Goal: Task Accomplishment & Management: Manage account settings

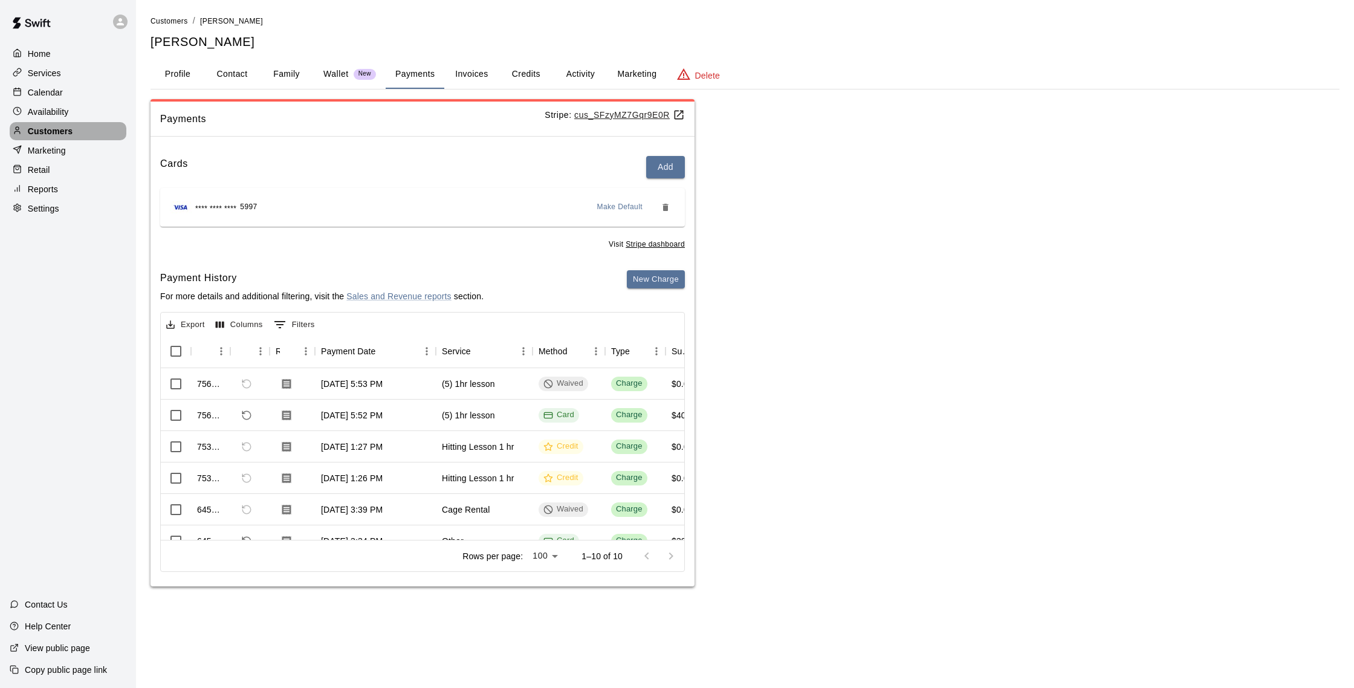
click at [55, 130] on p "Customers" at bounding box center [50, 131] width 45 height 12
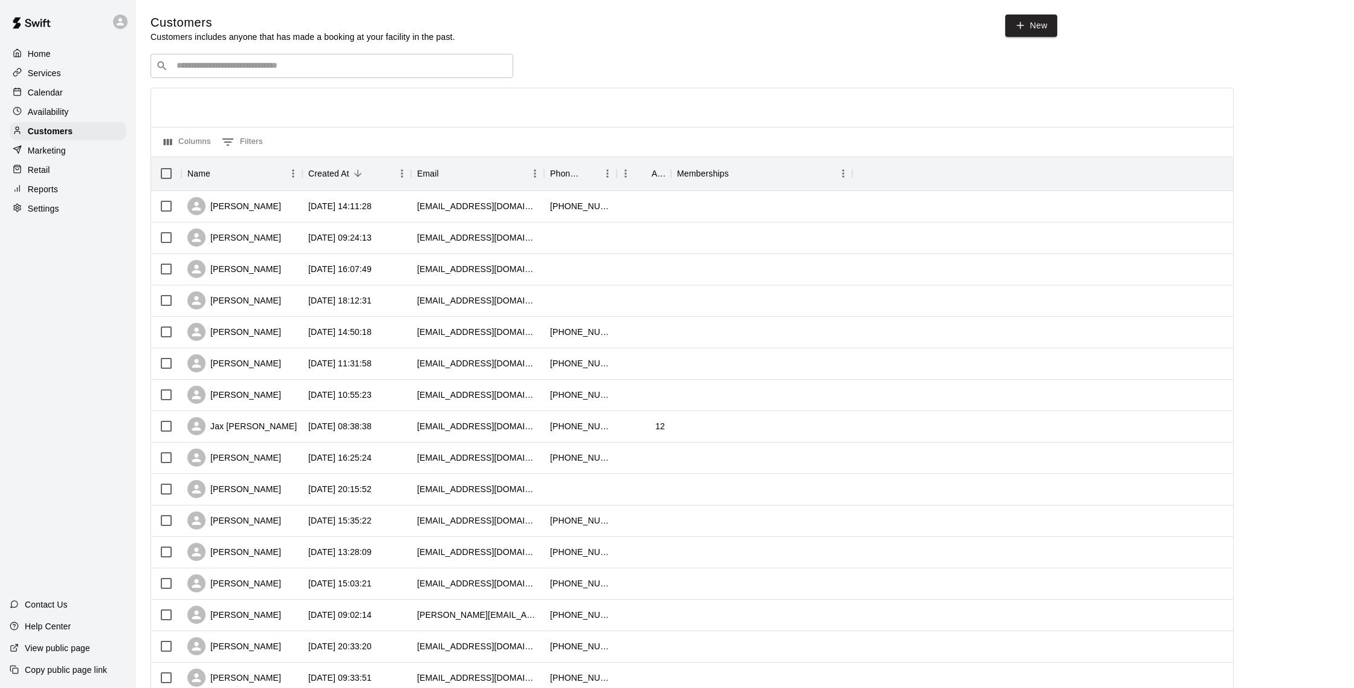
click at [68, 89] on div "Calendar" at bounding box center [68, 92] width 117 height 18
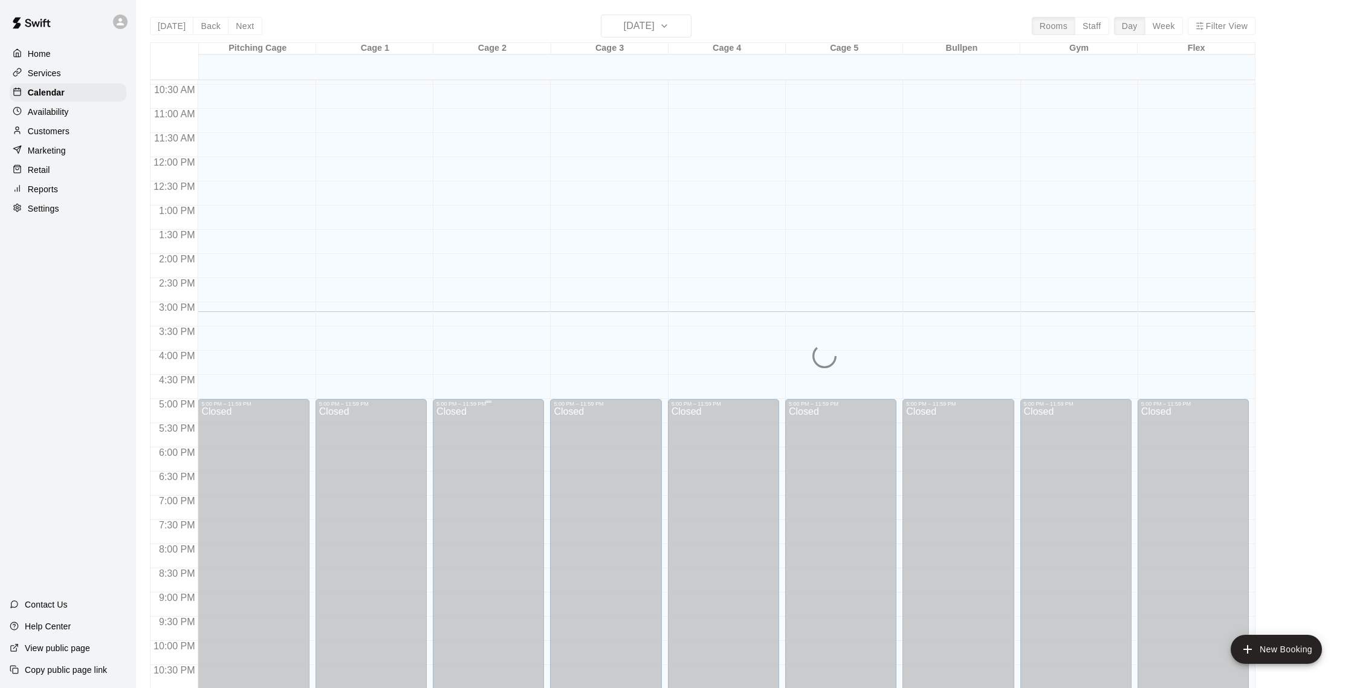
scroll to position [503, 0]
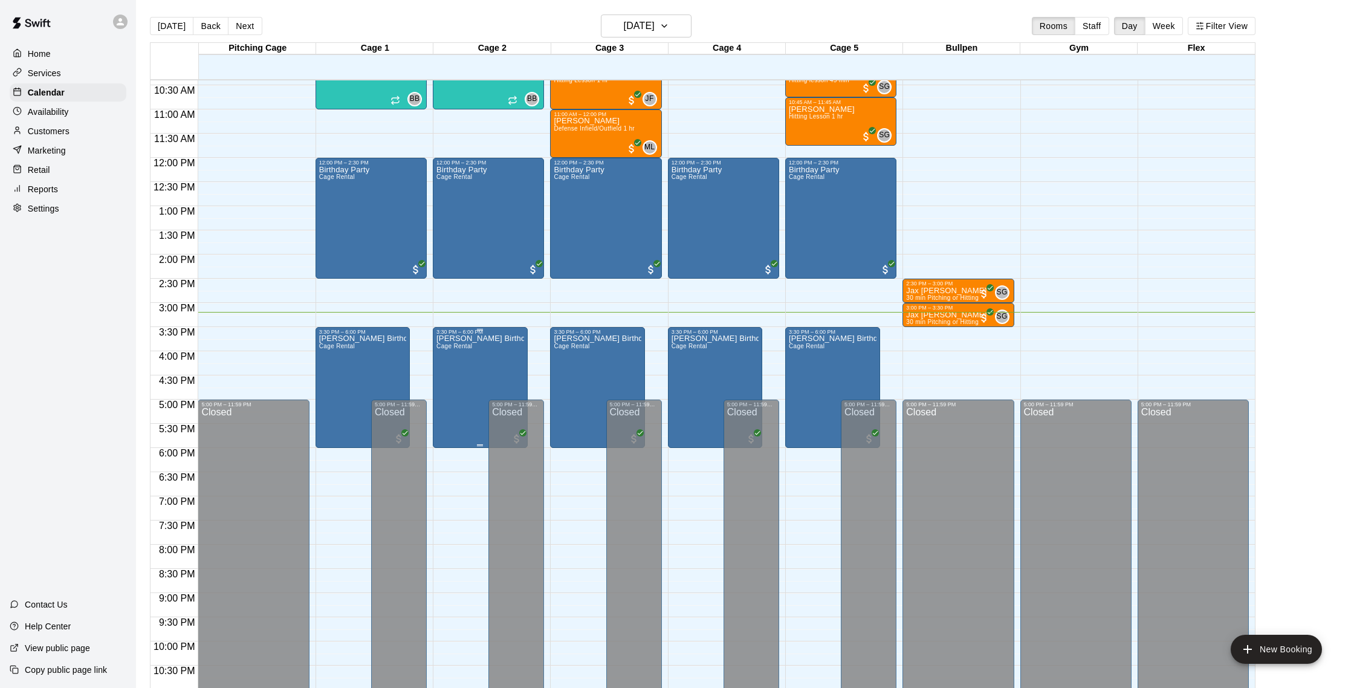
click at [493, 339] on p "[PERSON_NAME] Birthday" at bounding box center [481, 339] width 88 height 0
click at [453, 377] on img "edit" at bounding box center [450, 381] width 14 height 14
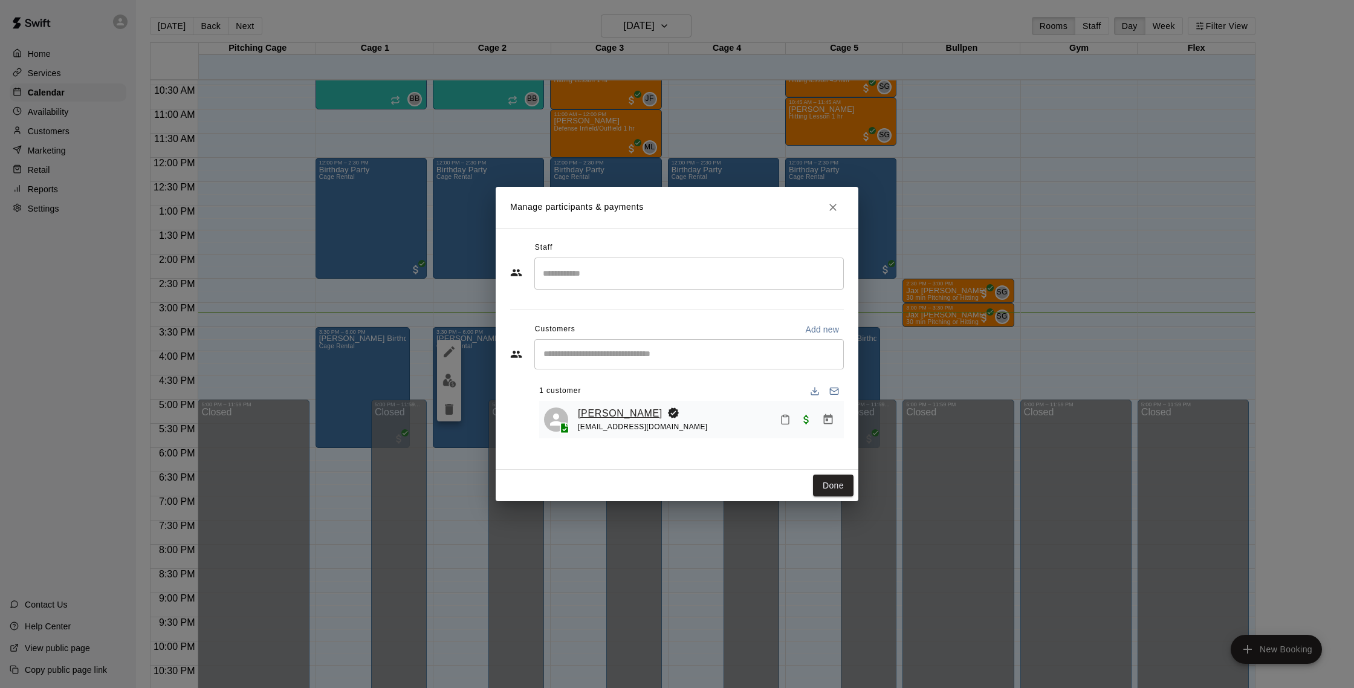
click at [603, 412] on link "[PERSON_NAME]" at bounding box center [620, 414] width 85 height 16
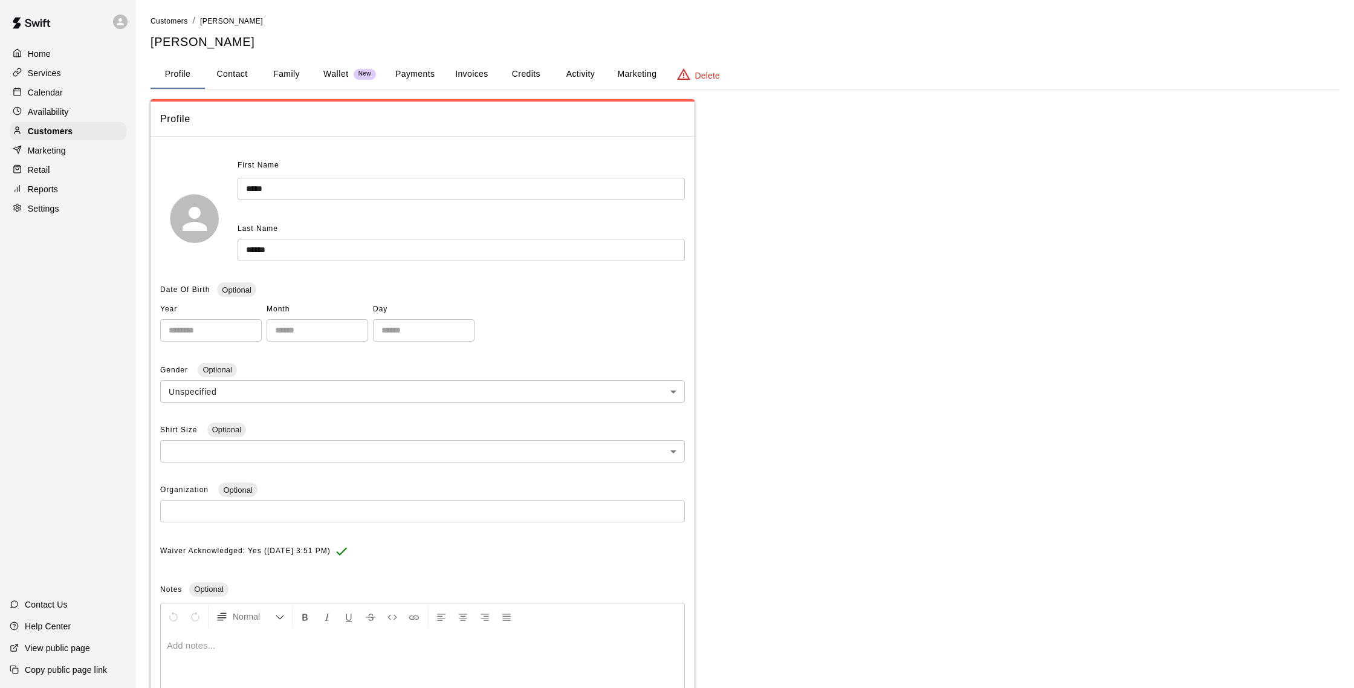
click at [533, 73] on button "Credits" at bounding box center [526, 74] width 54 height 29
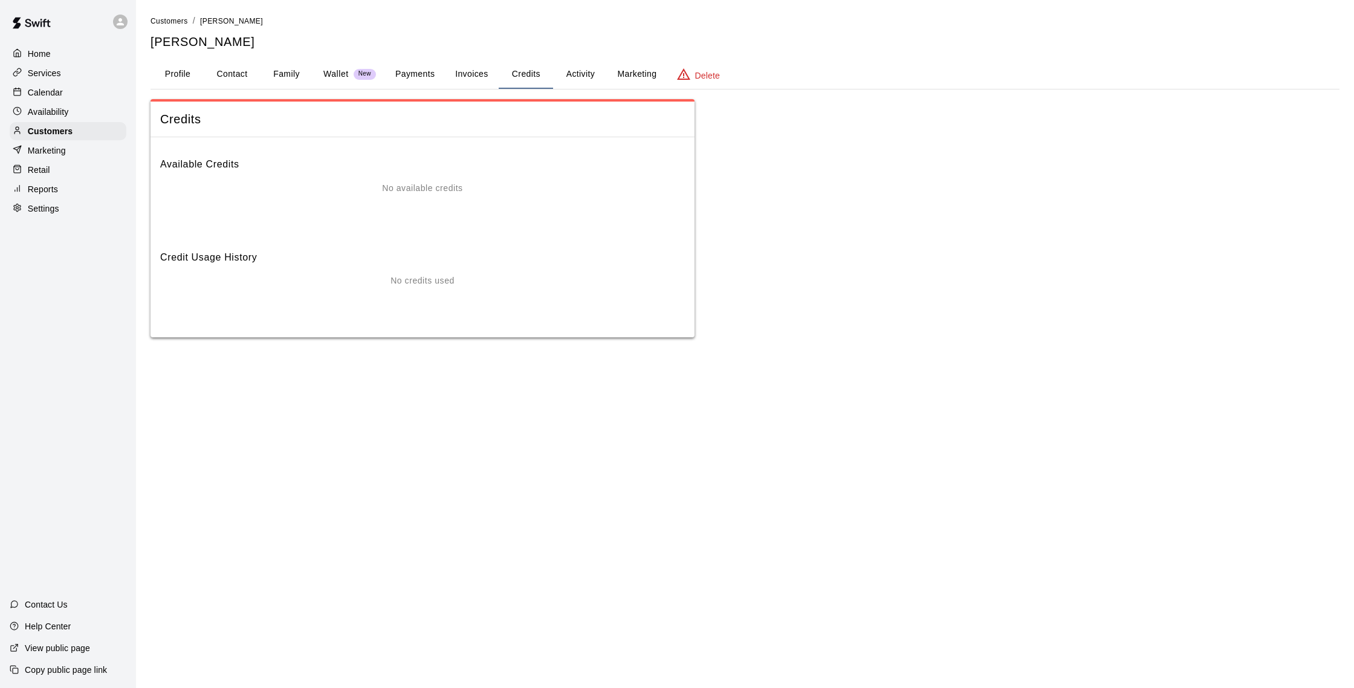
click at [582, 74] on button "Activity" at bounding box center [580, 74] width 54 height 29
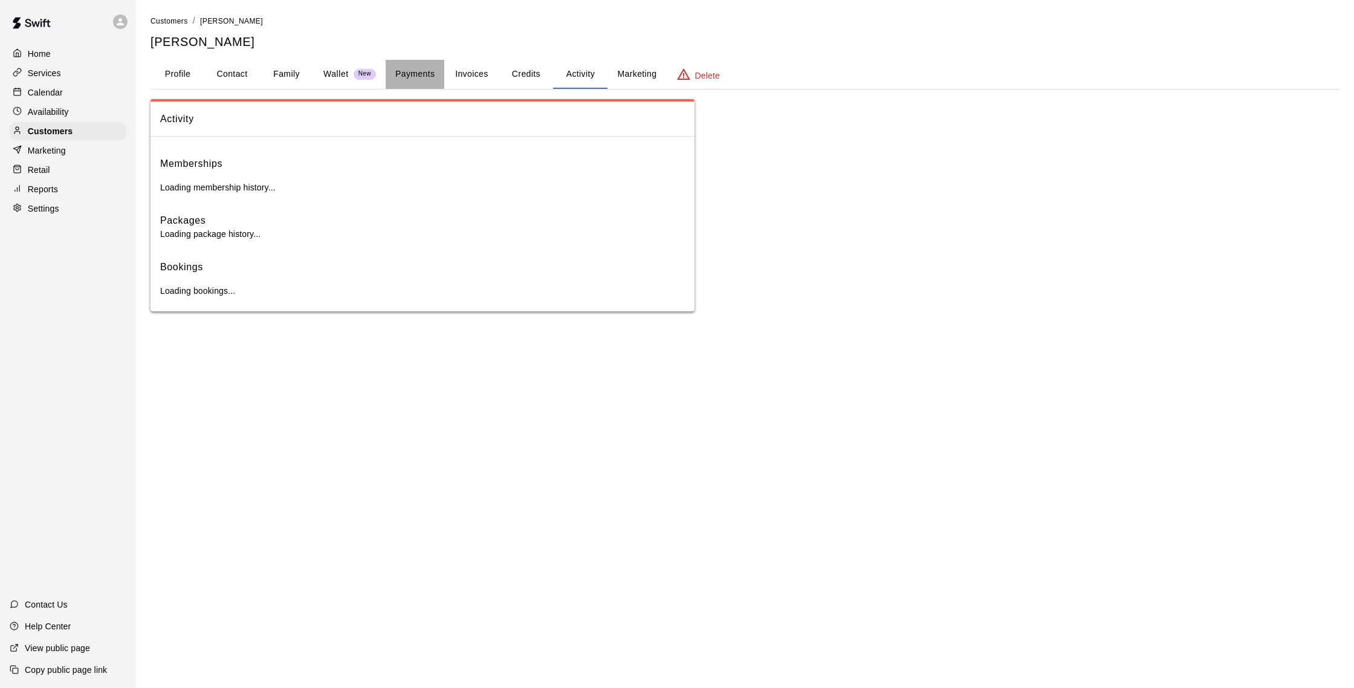
click at [432, 67] on button "Payments" at bounding box center [415, 74] width 59 height 29
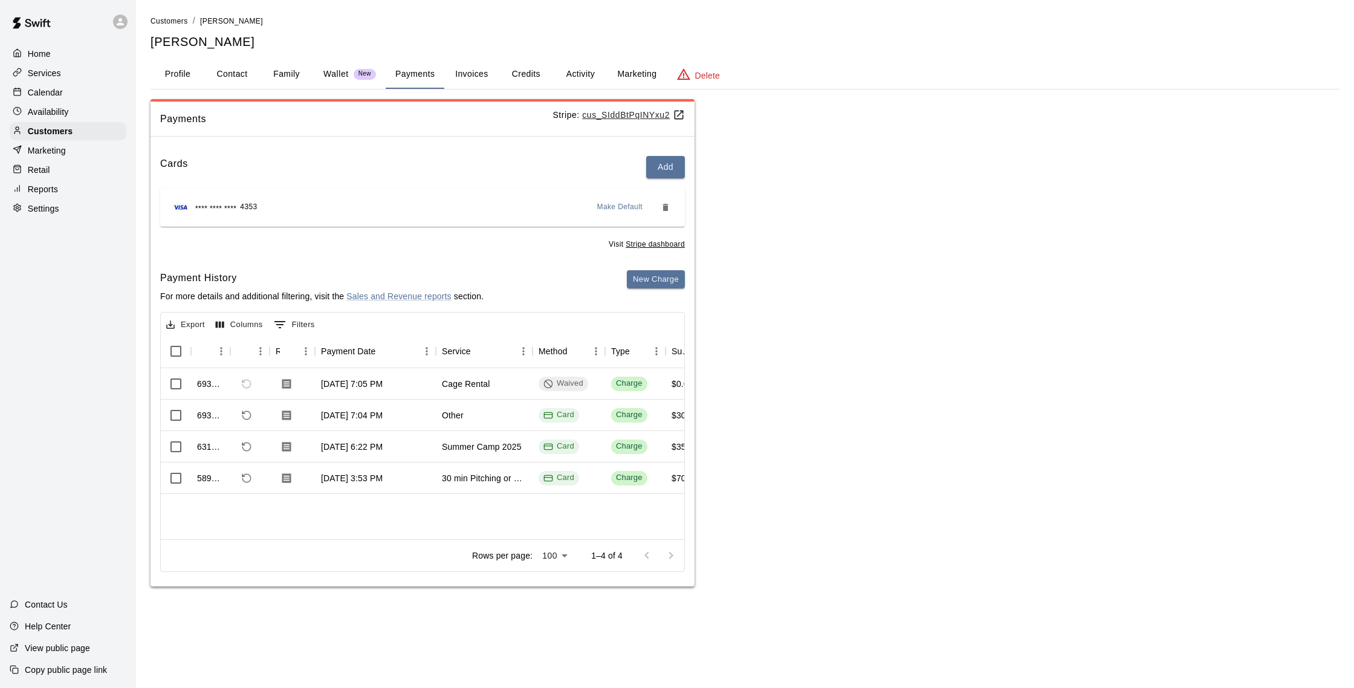
click at [386, 60] on button "Payments" at bounding box center [415, 74] width 59 height 29
click at [61, 90] on p "Calendar" at bounding box center [45, 92] width 35 height 12
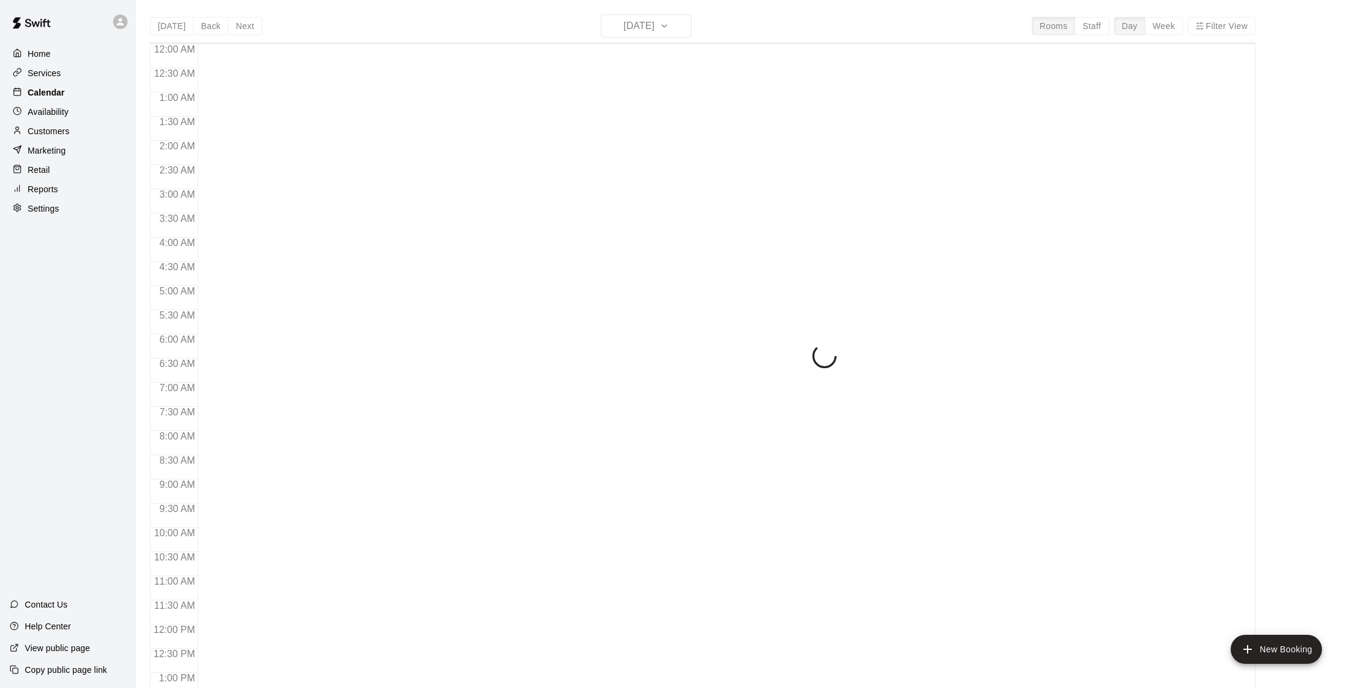
scroll to position [504, 0]
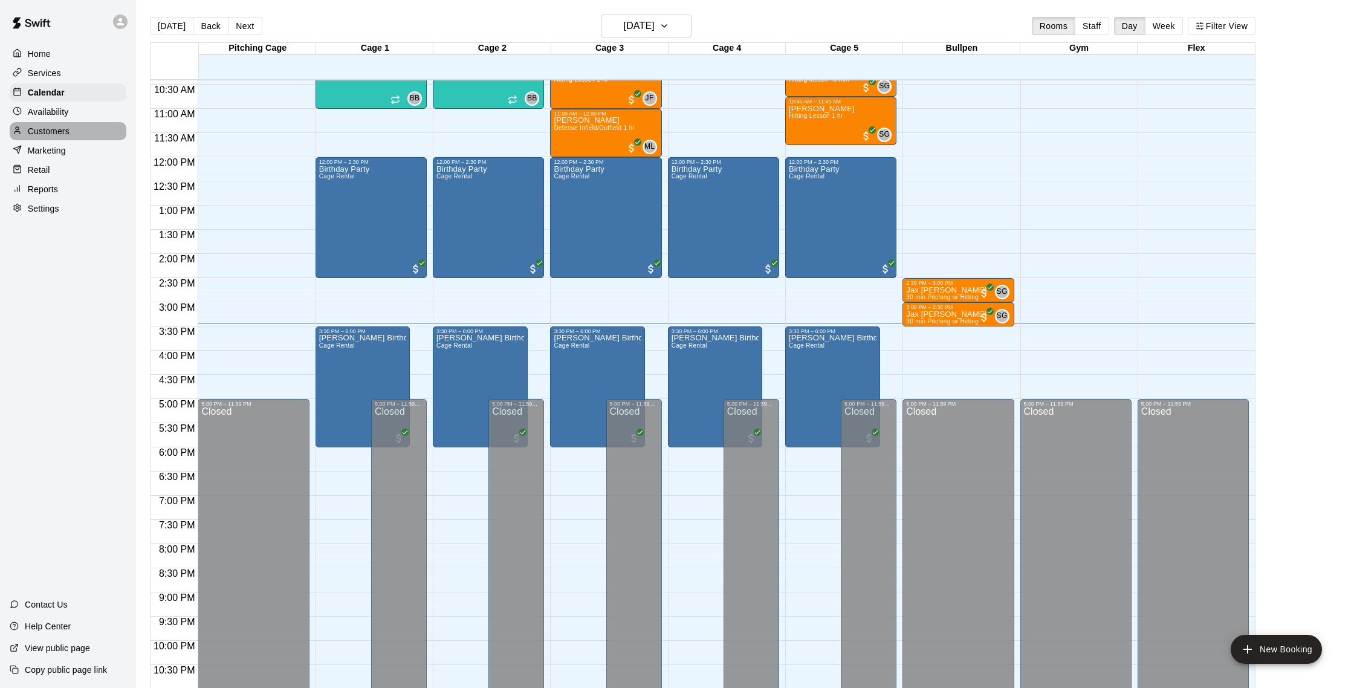
click at [59, 131] on p "Customers" at bounding box center [49, 131] width 42 height 12
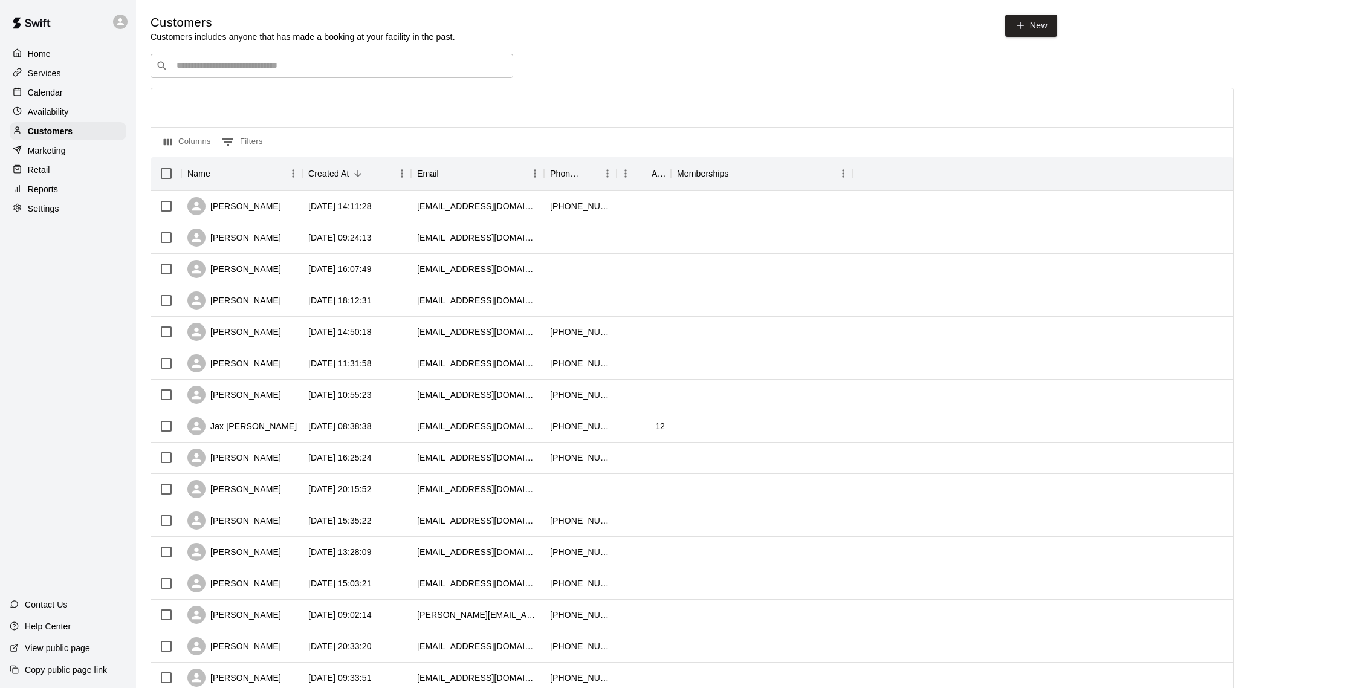
click at [50, 97] on p "Calendar" at bounding box center [45, 92] width 35 height 12
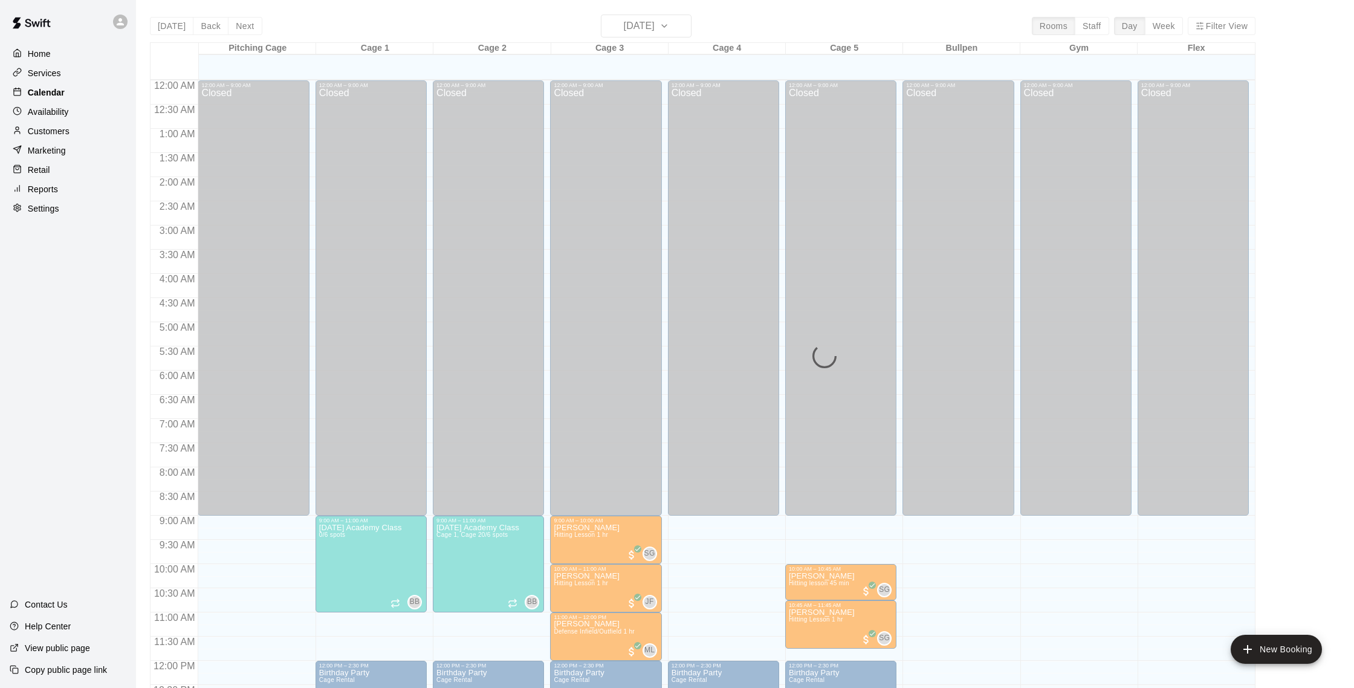
scroll to position [504, 0]
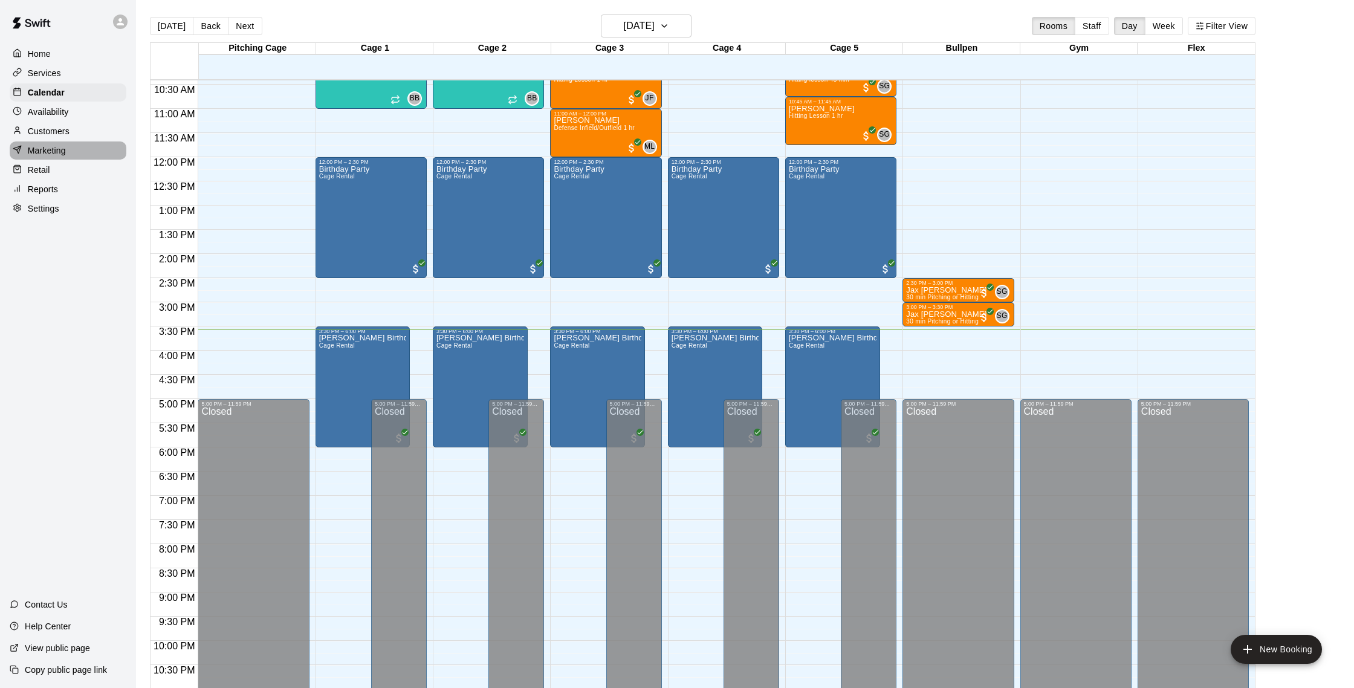
click at [73, 141] on div "Marketing" at bounding box center [68, 150] width 117 height 18
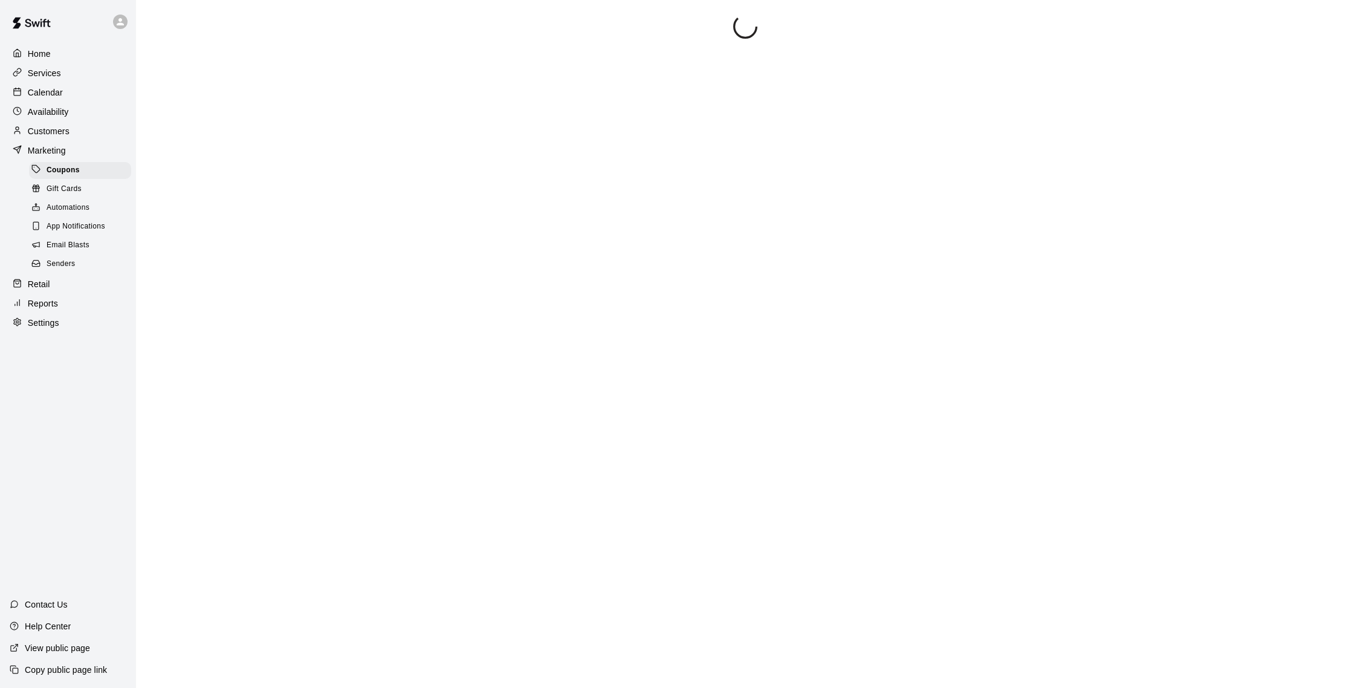
click at [75, 135] on div "Customers" at bounding box center [68, 131] width 117 height 18
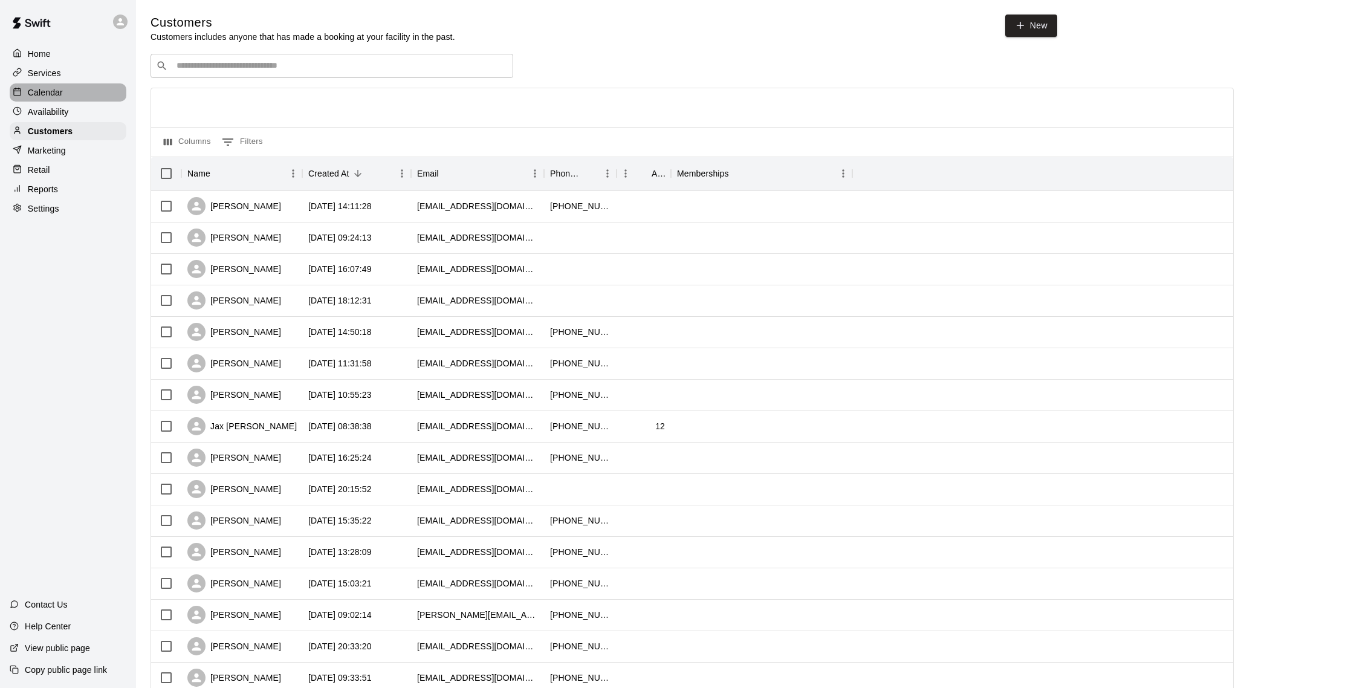
click at [79, 97] on div "Calendar" at bounding box center [68, 92] width 117 height 18
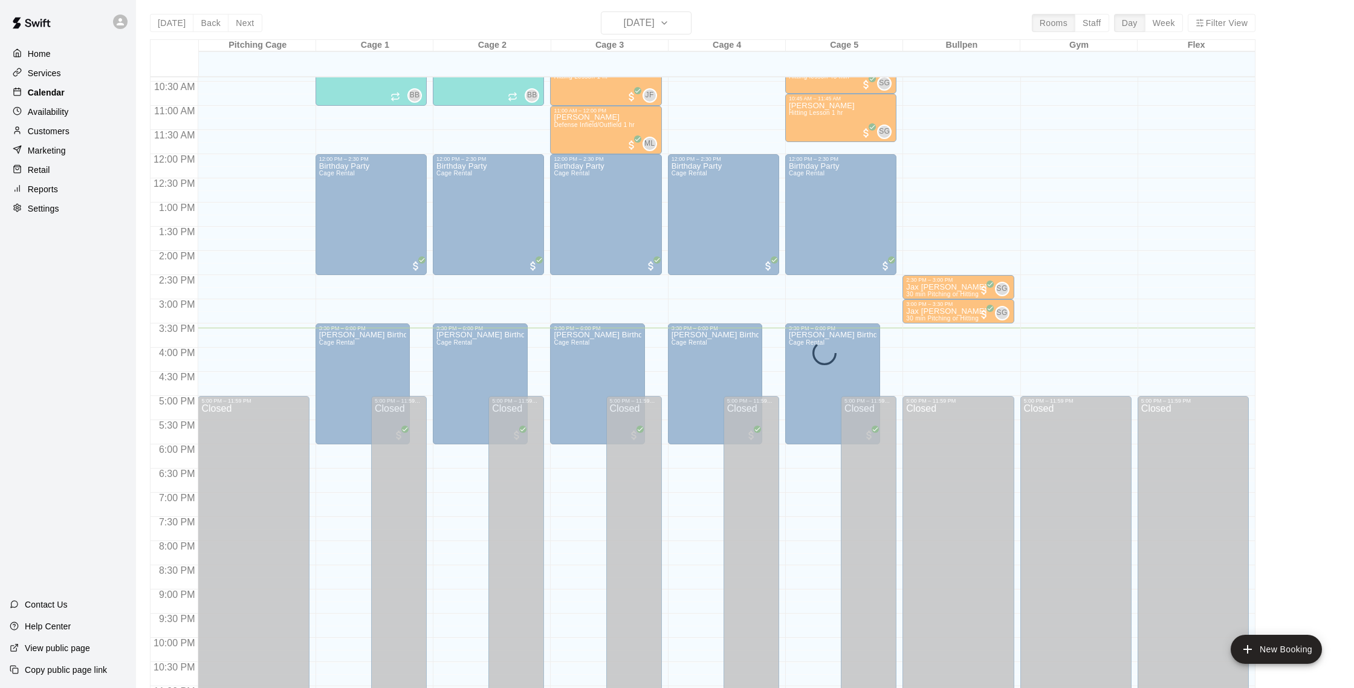
scroll to position [1, 0]
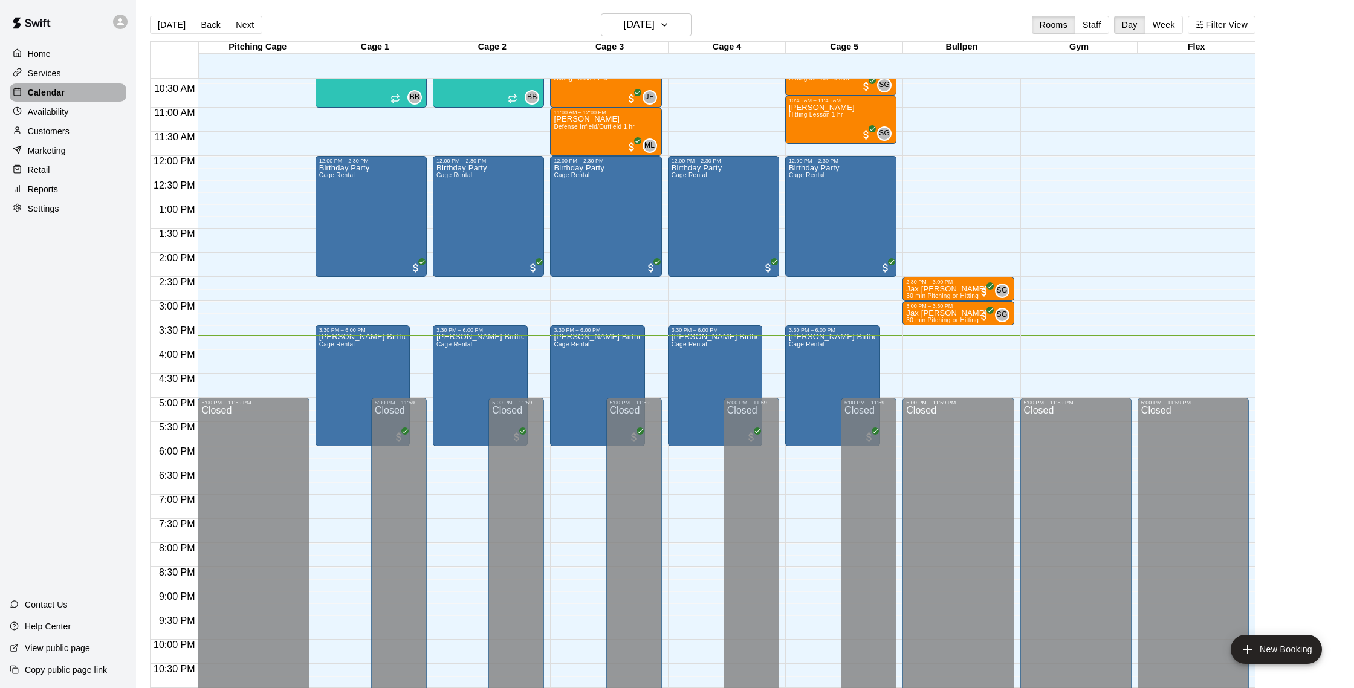
click at [74, 90] on div "Calendar" at bounding box center [68, 92] width 117 height 18
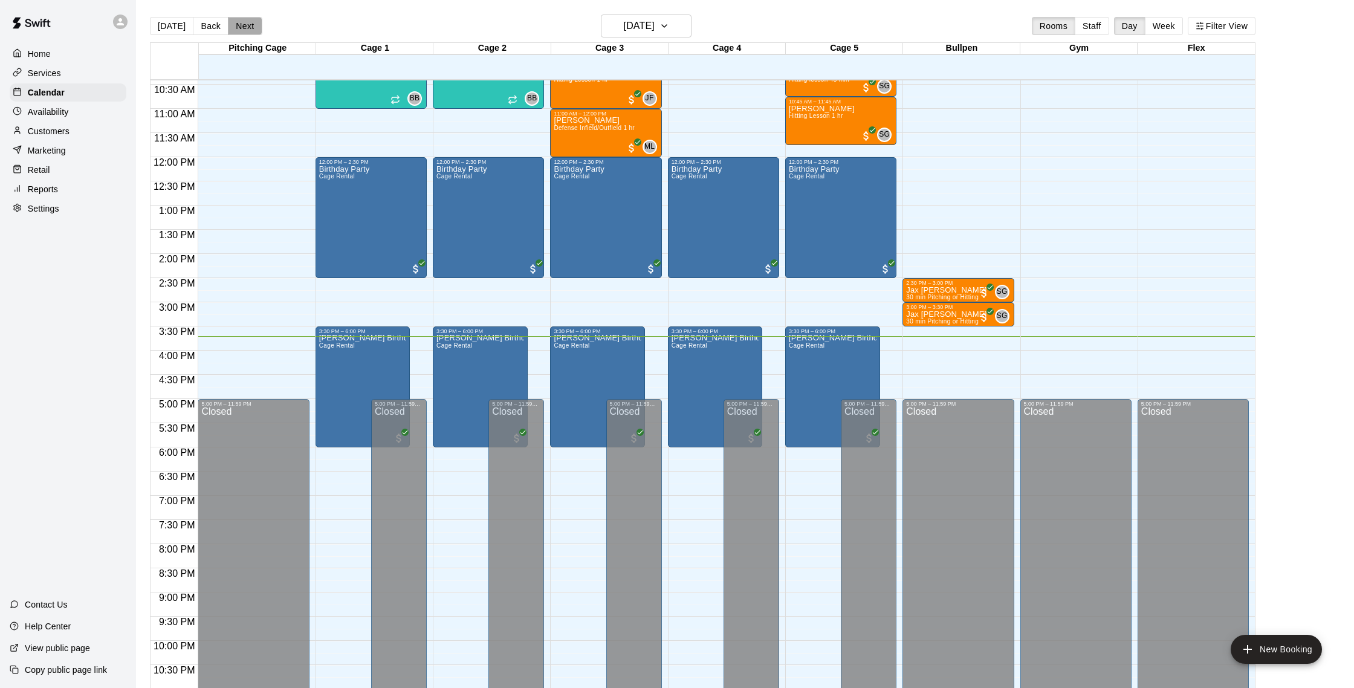
click at [248, 30] on button "Next" at bounding box center [245, 26] width 34 height 18
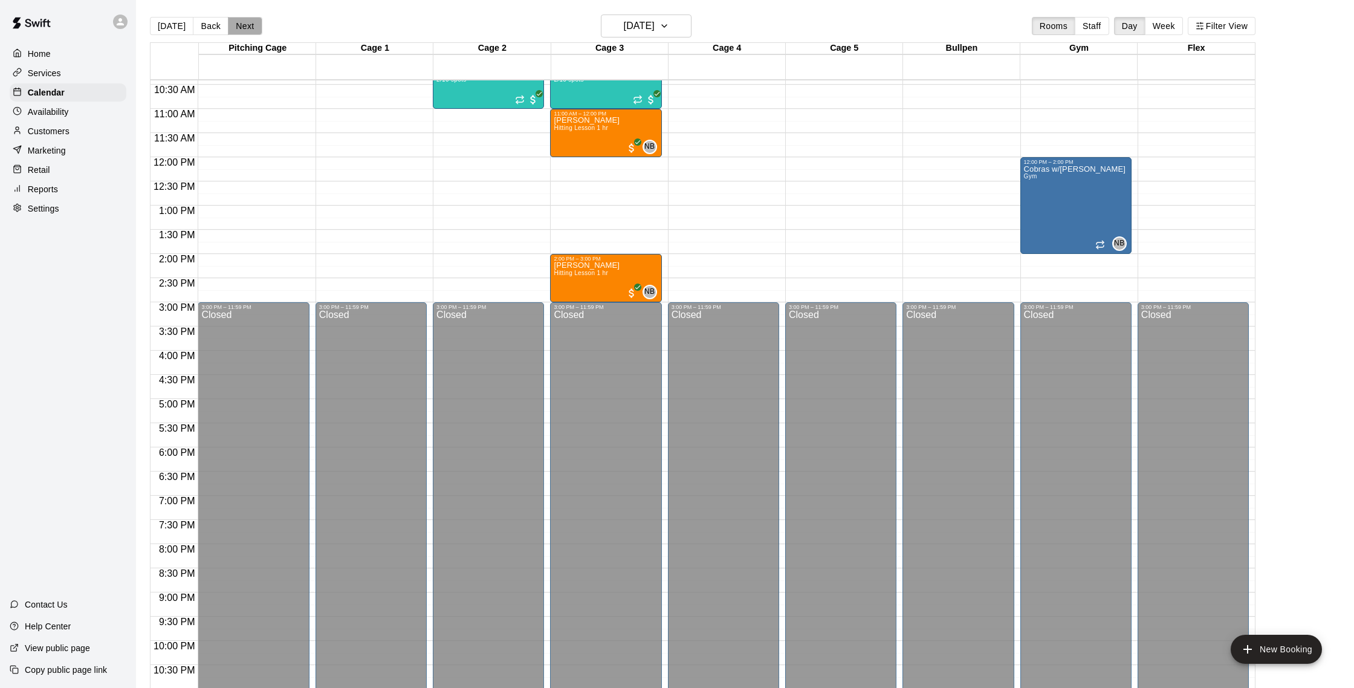
click at [235, 30] on button "Next" at bounding box center [245, 26] width 34 height 18
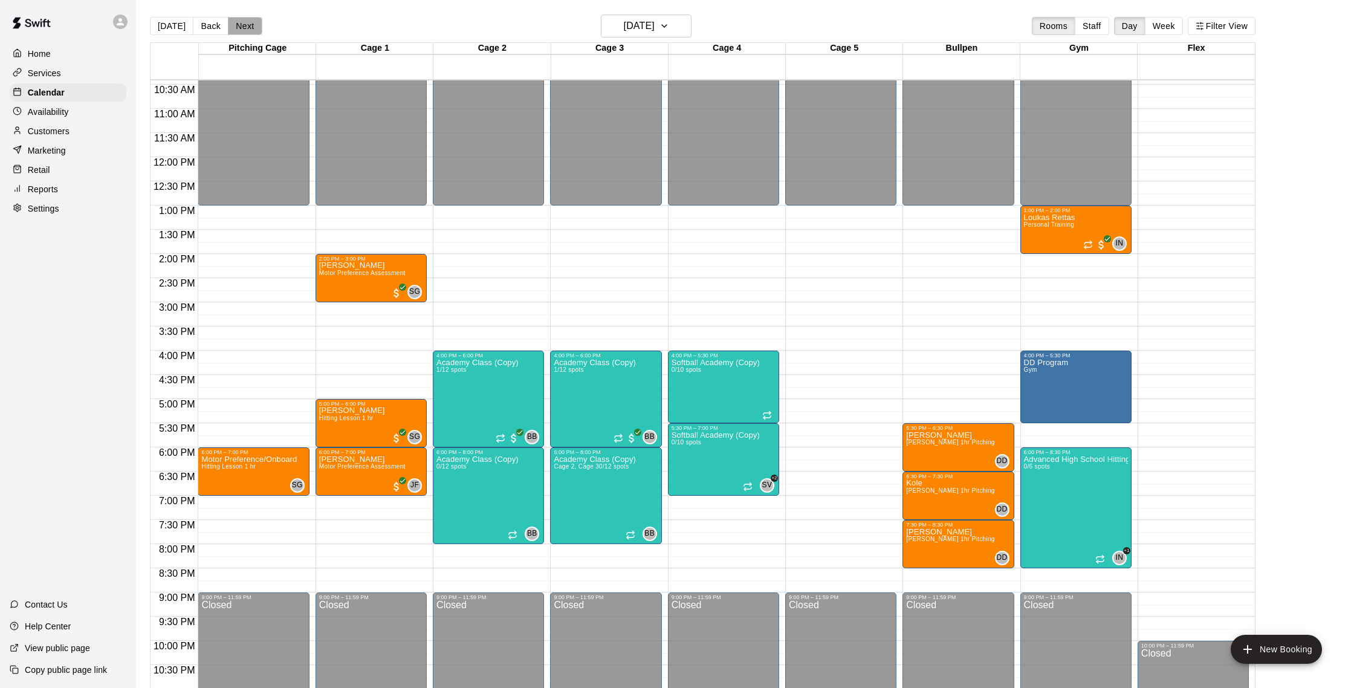
click at [240, 24] on button "Next" at bounding box center [245, 26] width 34 height 18
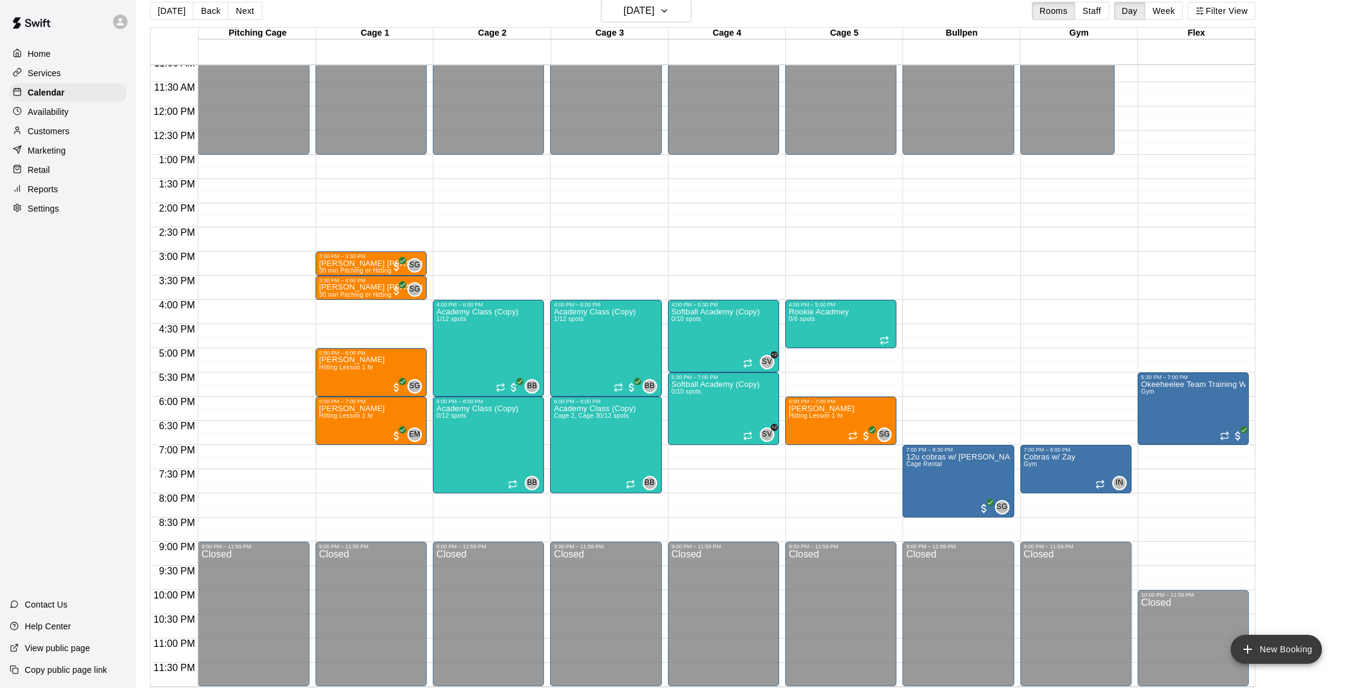
scroll to position [19, 0]
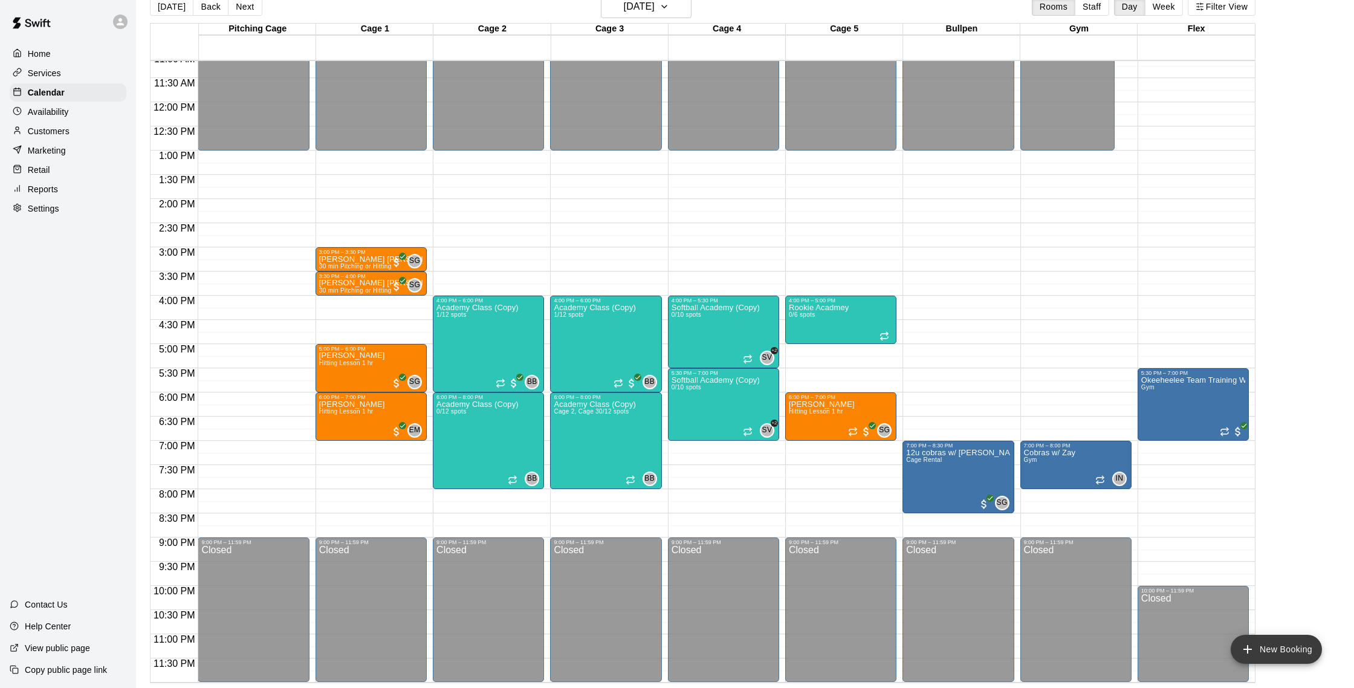
click at [1267, 650] on button "New Booking" at bounding box center [1276, 649] width 91 height 29
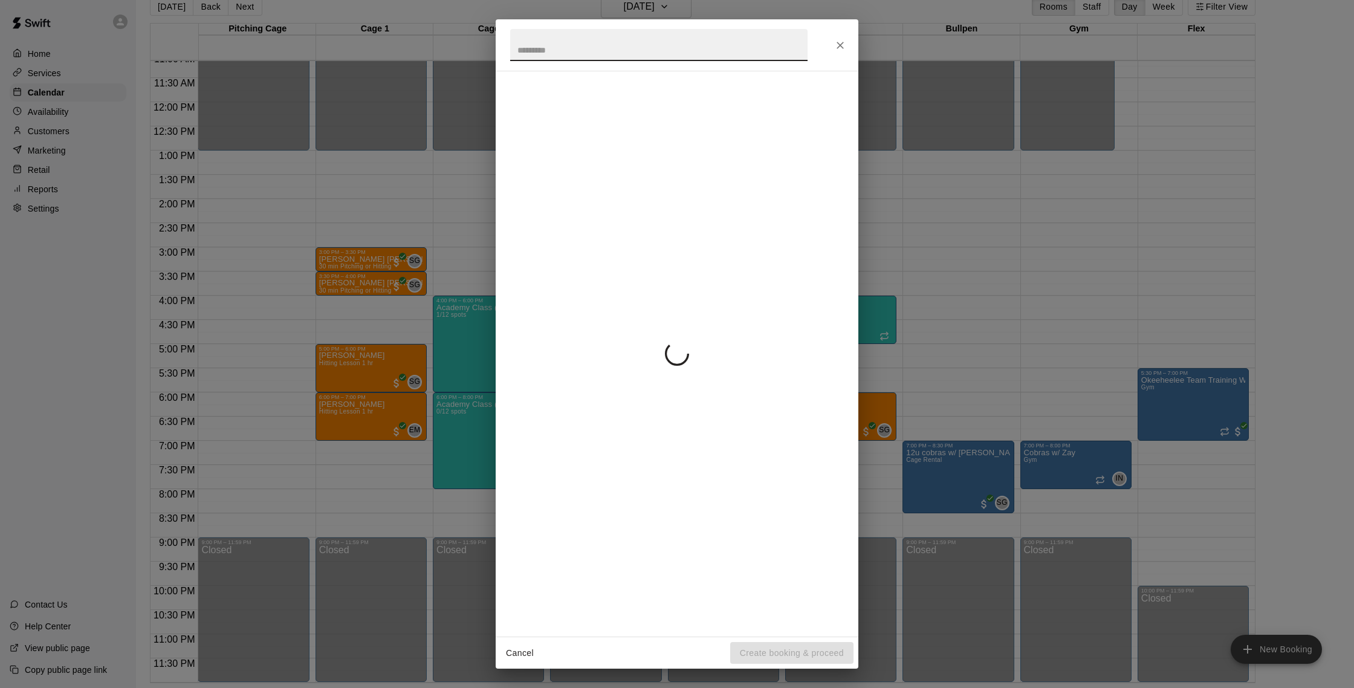
scroll to position [18, 0]
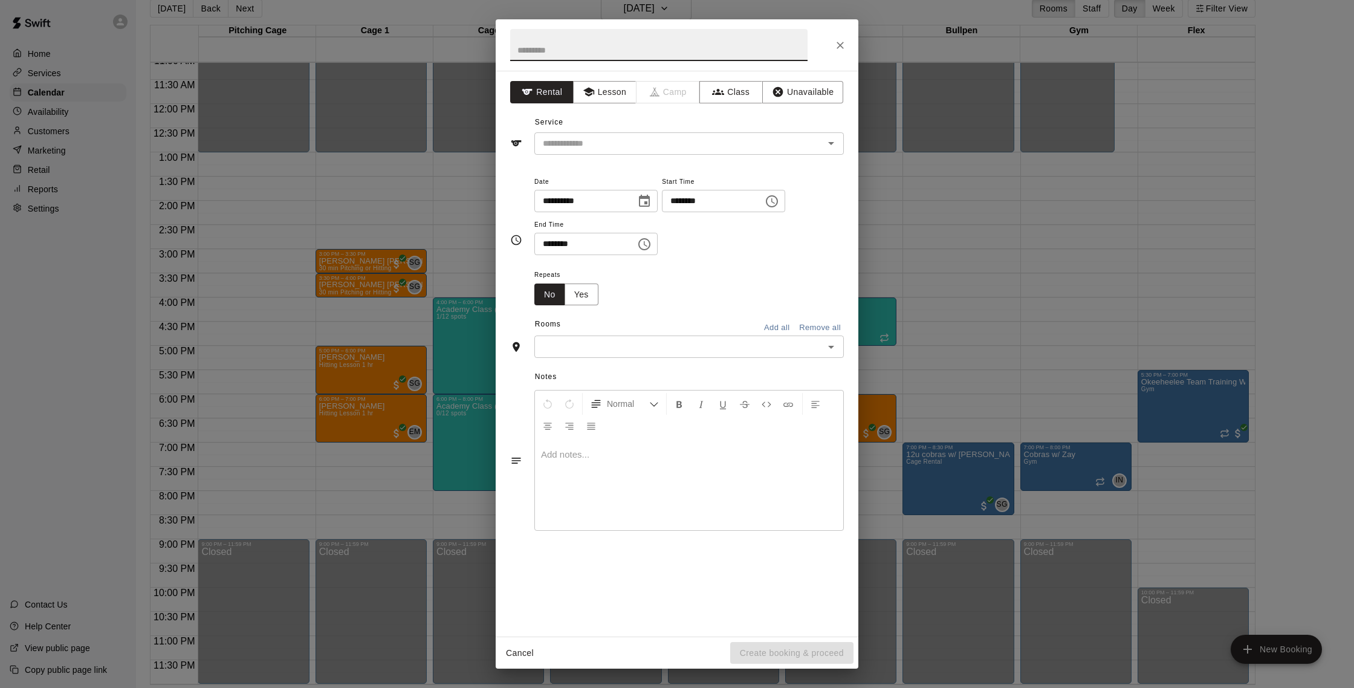
click at [583, 53] on input "text" at bounding box center [658, 45] width 297 height 32
type input "*********"
drag, startPoint x: 704, startPoint y: 144, endPoint x: 695, endPoint y: 140, distance: 9.2
click at [695, 140] on input "text" at bounding box center [671, 143] width 267 height 15
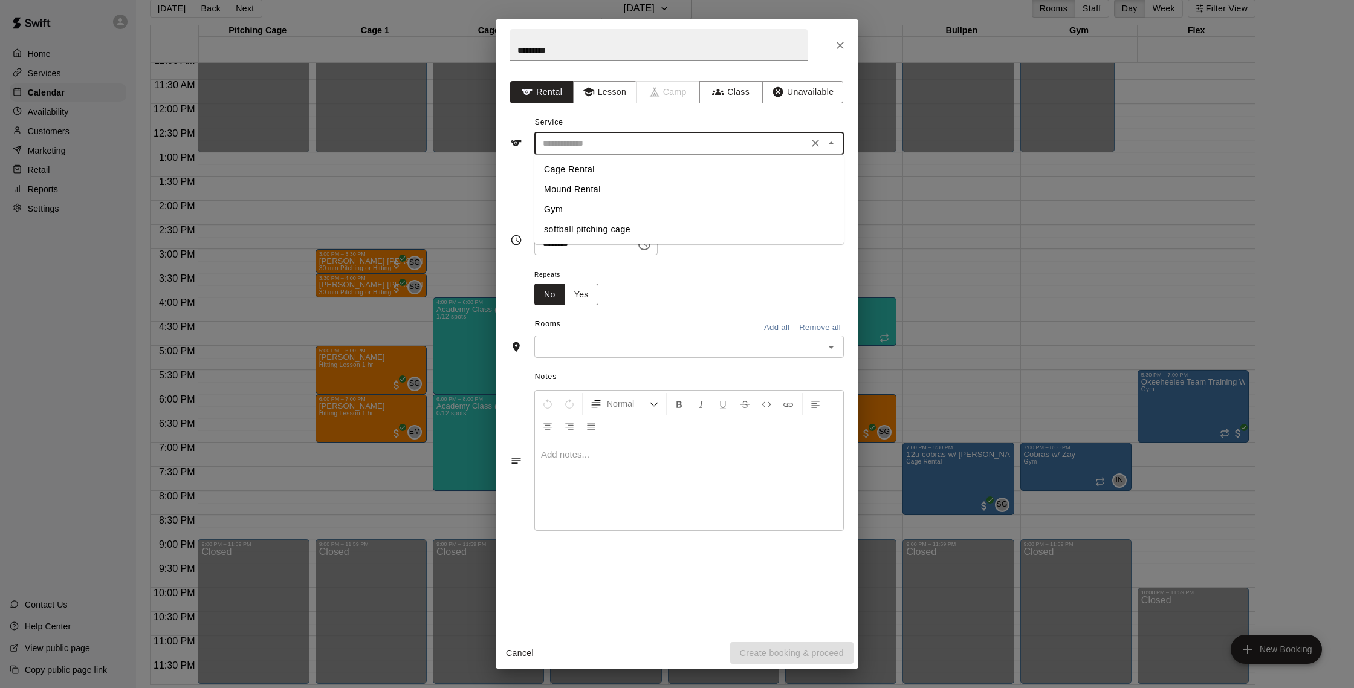
click at [612, 172] on li "Cage Rental" at bounding box center [690, 170] width 310 height 20
type input "**********"
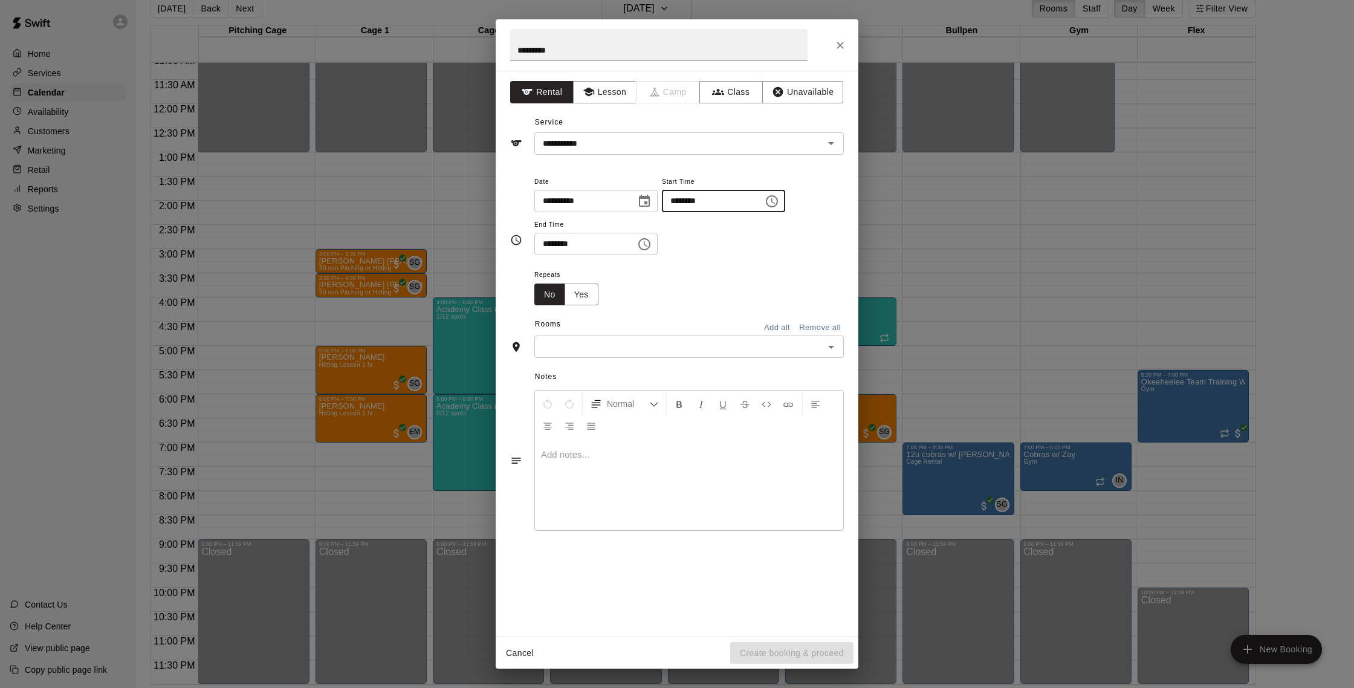
click at [688, 203] on input "********" at bounding box center [708, 201] width 93 height 22
click at [682, 201] on input "********" at bounding box center [708, 201] width 93 height 22
type input "********"
click at [554, 245] on input "********" at bounding box center [581, 244] width 93 height 22
type input "********"
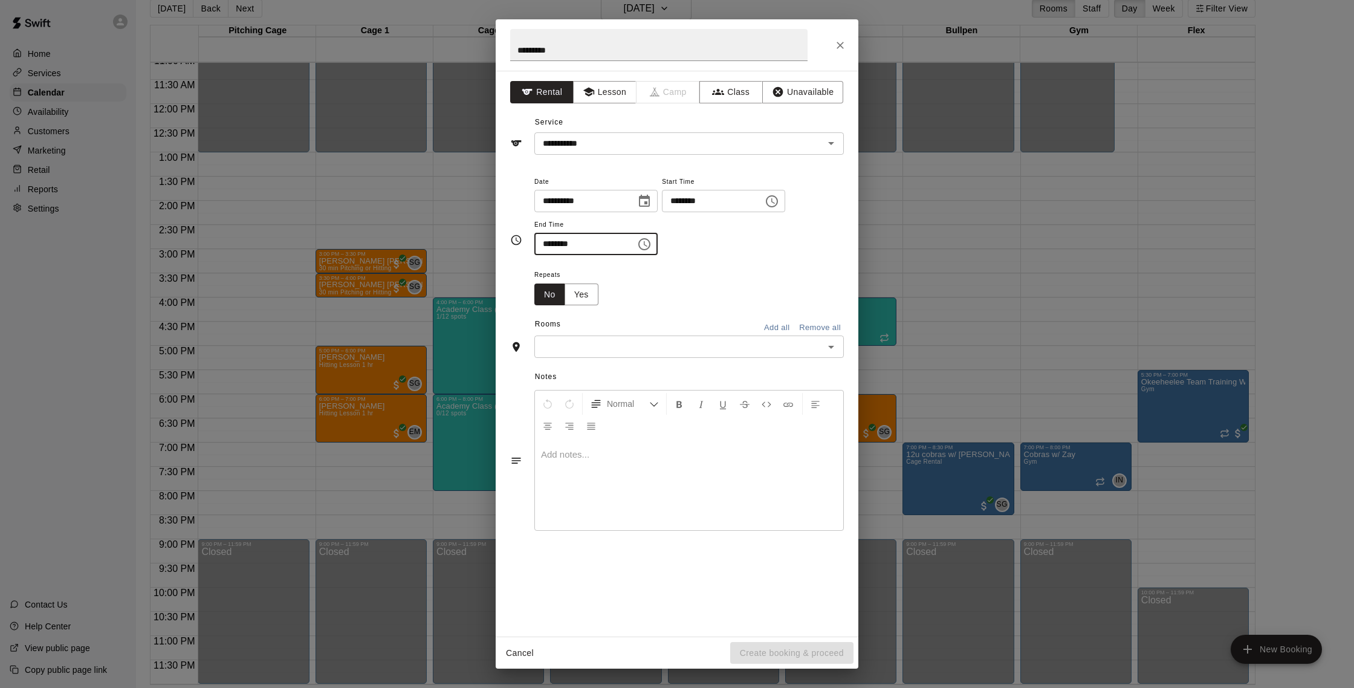
click at [564, 349] on input "text" at bounding box center [679, 346] width 282 height 15
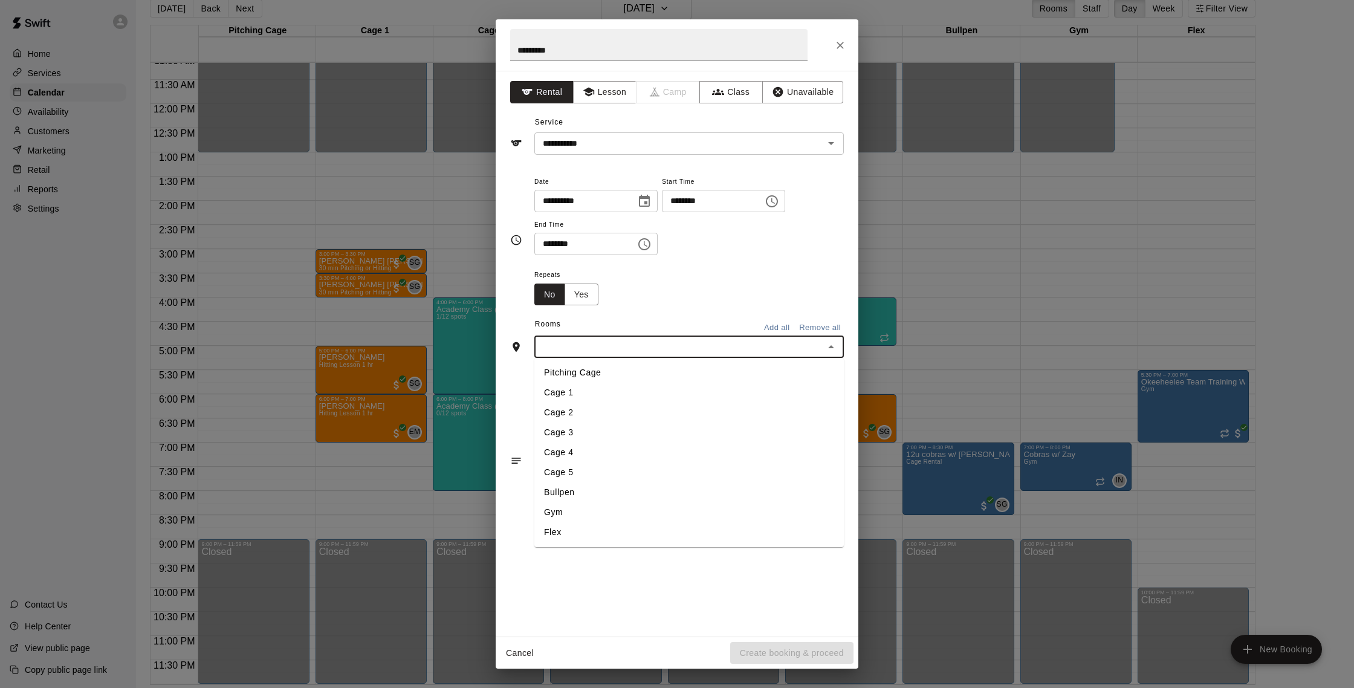
click at [607, 490] on li "Bullpen" at bounding box center [690, 493] width 310 height 20
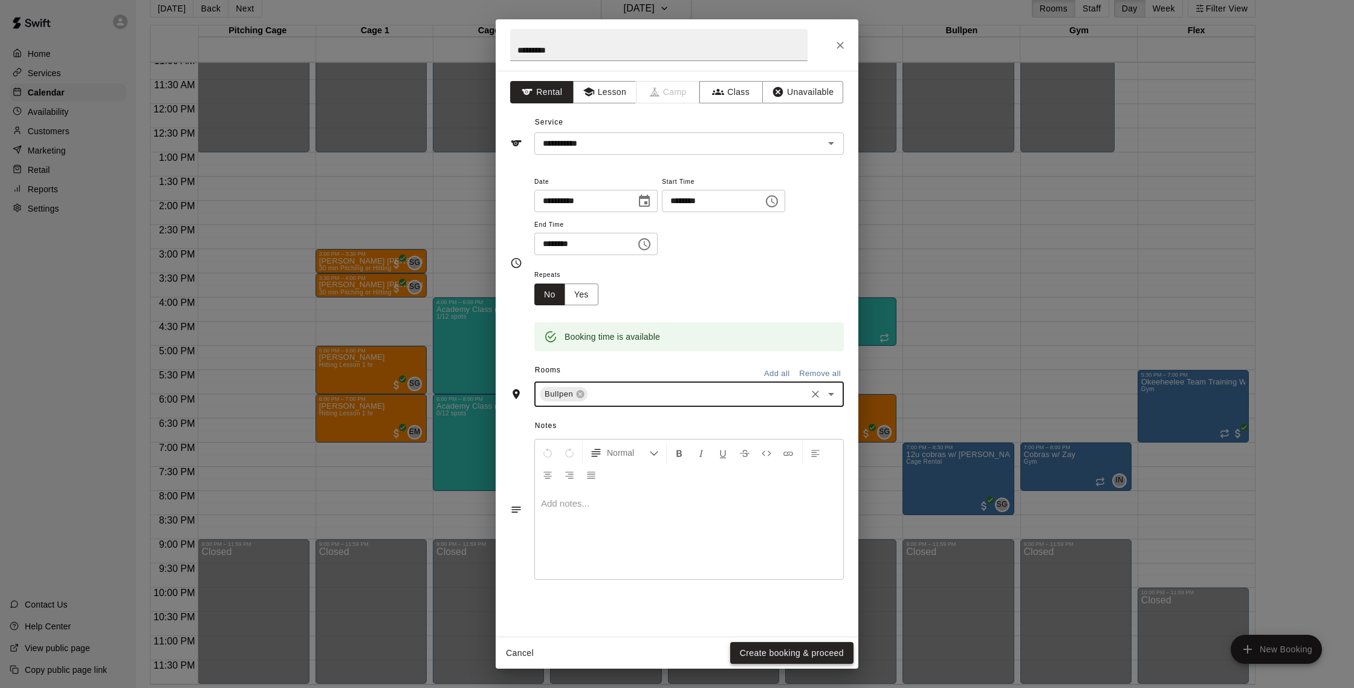
click at [769, 645] on button "Create booking & proceed" at bounding box center [791, 653] width 123 height 22
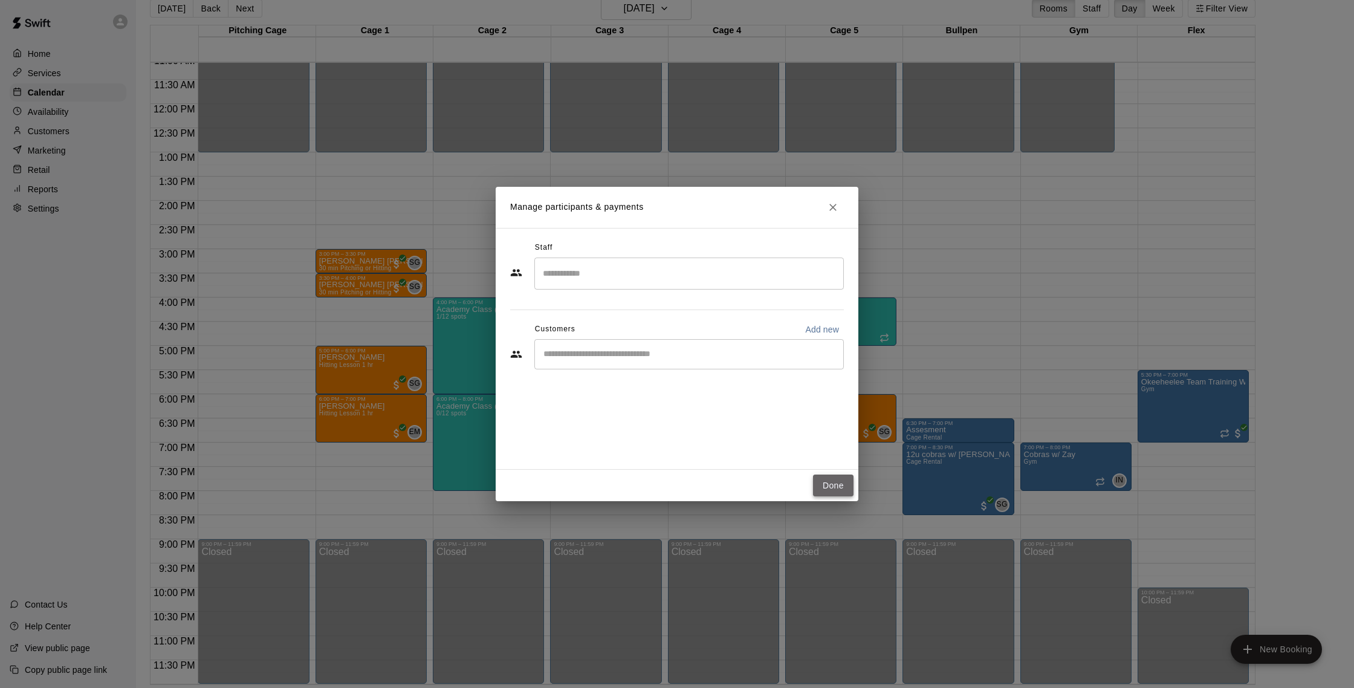
click at [843, 489] on button "Done" at bounding box center [833, 486] width 41 height 22
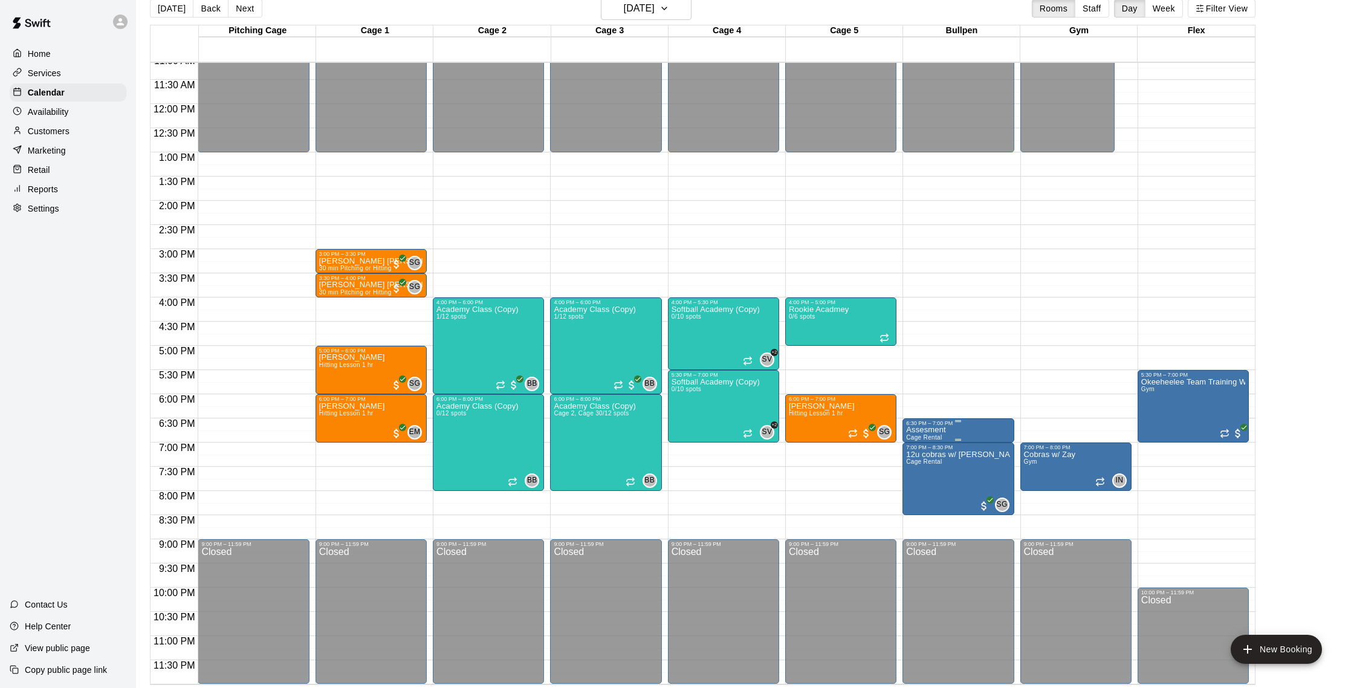
click at [943, 430] on p "Assesment" at bounding box center [926, 430] width 40 height 0
click at [925, 444] on icon "edit" at bounding box center [919, 442] width 15 height 15
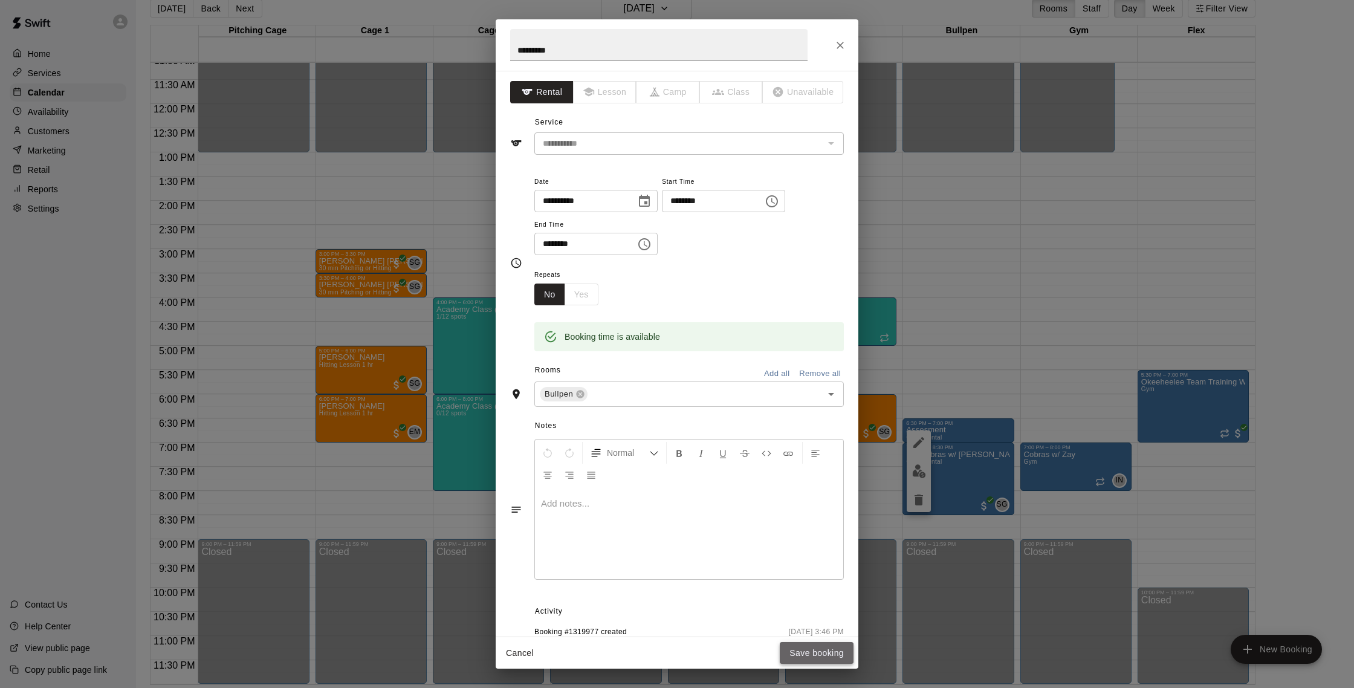
click at [826, 655] on button "Save booking" at bounding box center [817, 653] width 74 height 22
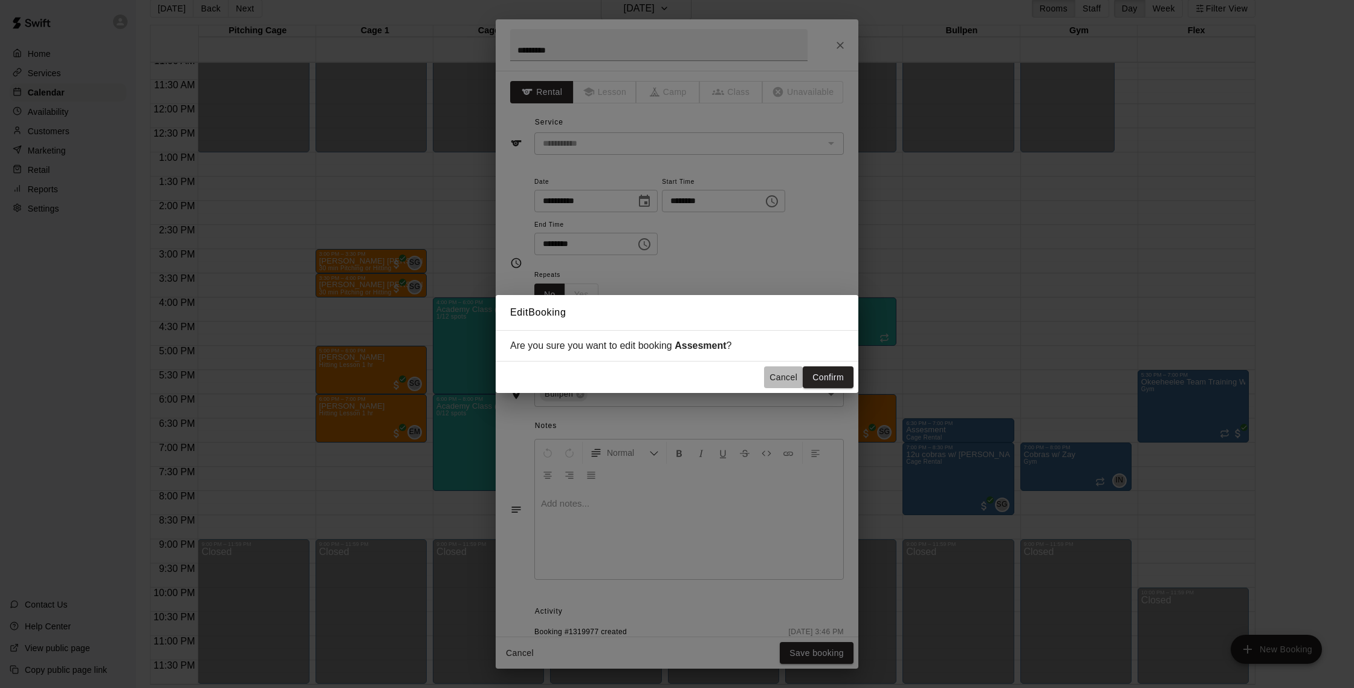
click at [793, 379] on button "Cancel" at bounding box center [783, 377] width 39 height 22
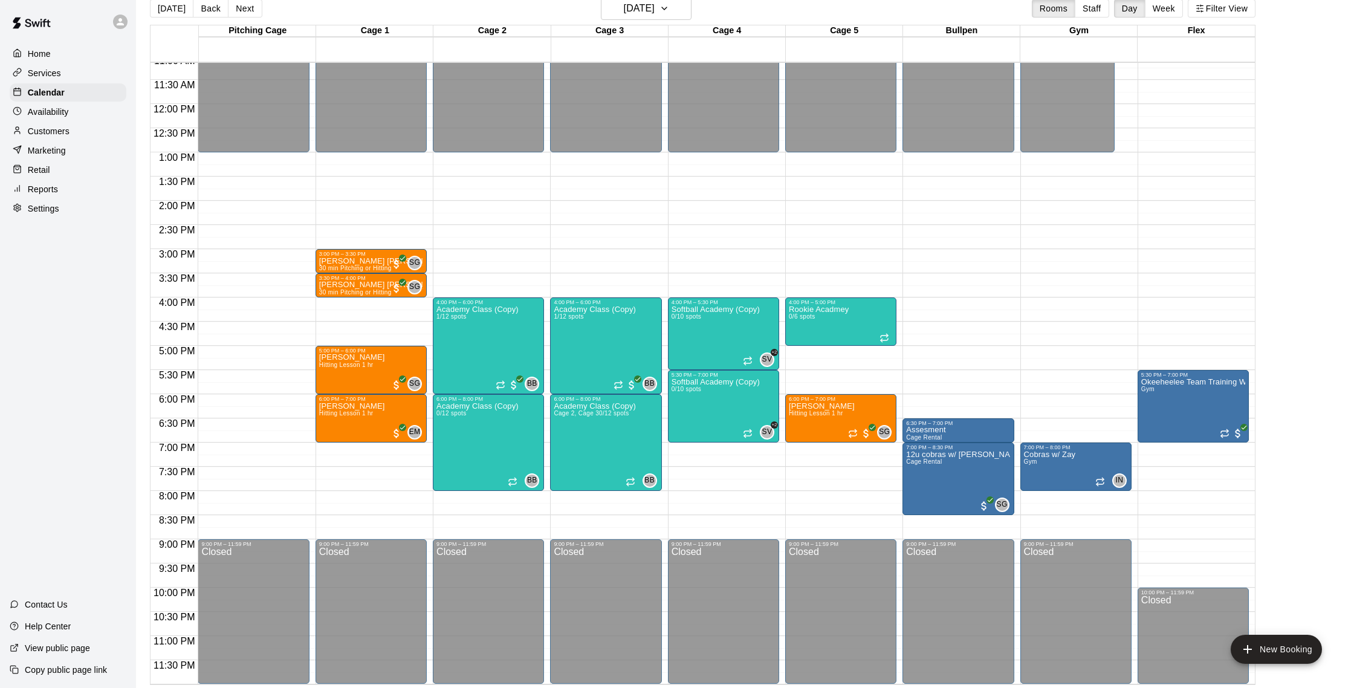
drag, startPoint x: 233, startPoint y: 11, endPoint x: 245, endPoint y: 19, distance: 14.4
click at [233, 11] on button "Next" at bounding box center [245, 8] width 34 height 18
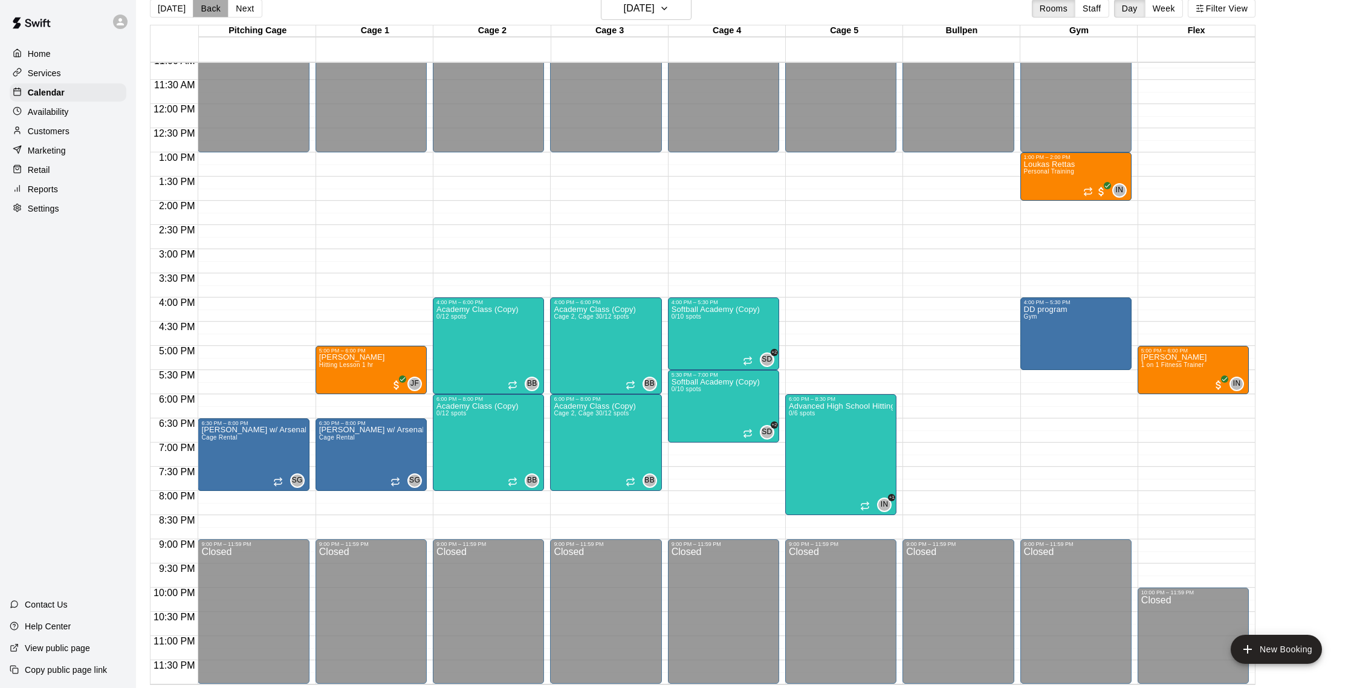
click at [200, 9] on button "Back" at bounding box center [211, 8] width 36 height 18
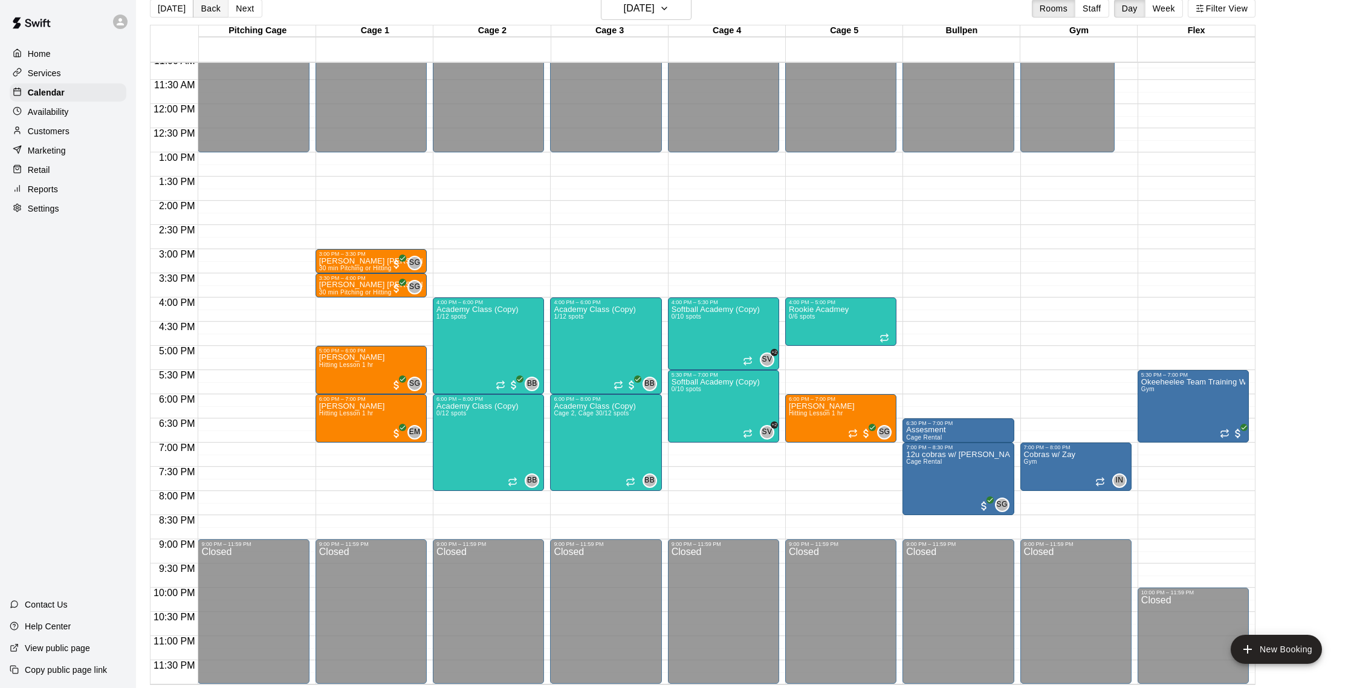
click at [200, 9] on button "Back" at bounding box center [211, 8] width 36 height 18
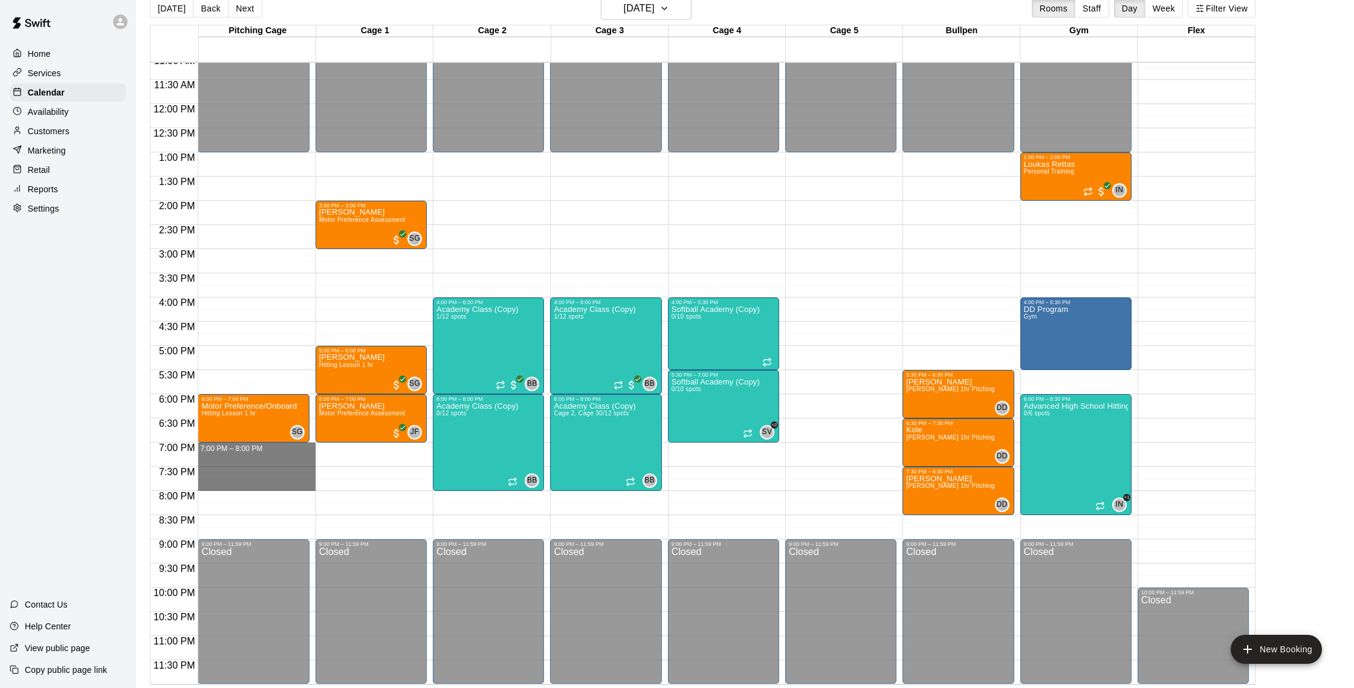
drag, startPoint x: 236, startPoint y: 448, endPoint x: 239, endPoint y: 481, distance: 32.8
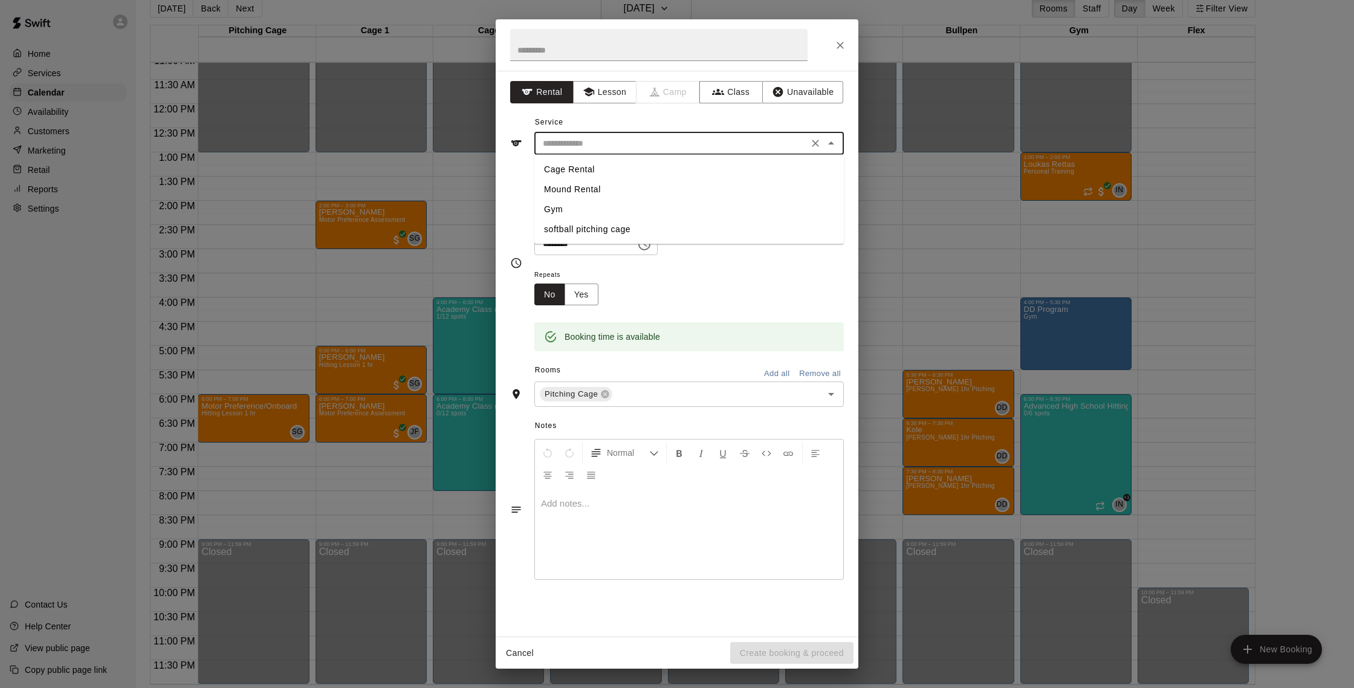
click at [738, 141] on input "text" at bounding box center [671, 143] width 267 height 15
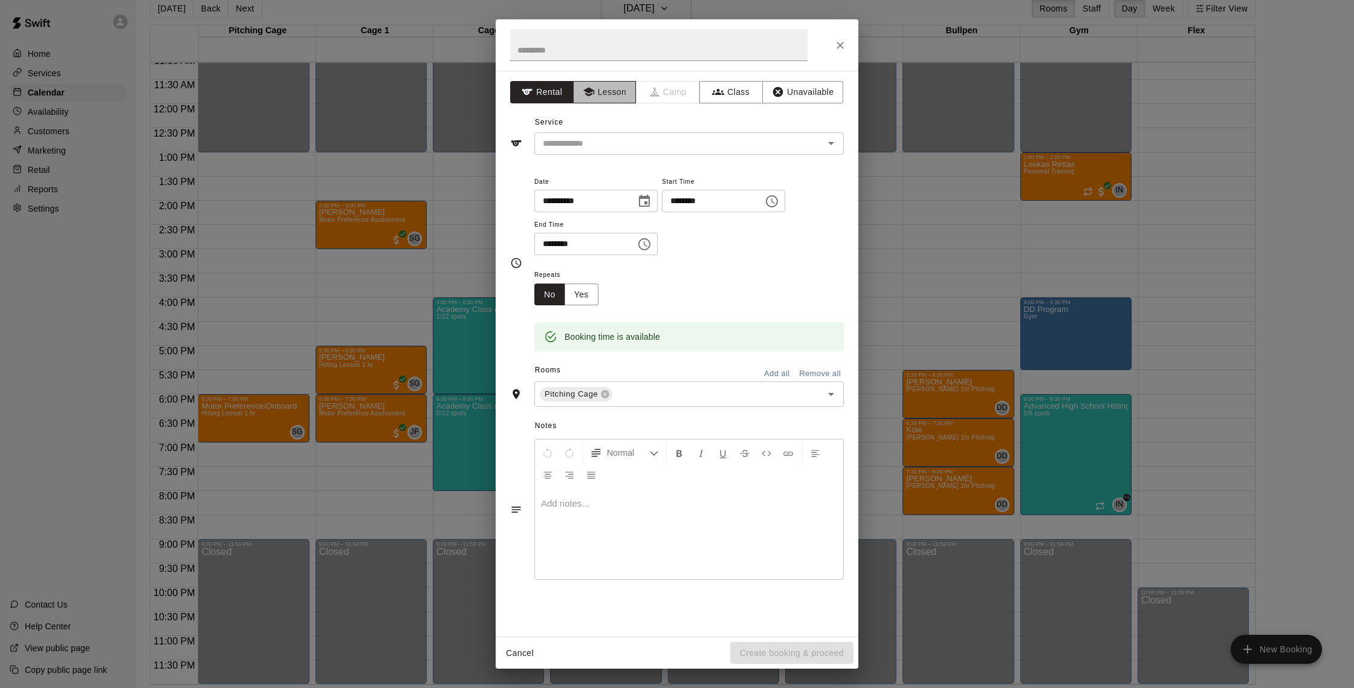
click at [618, 96] on button "Lesson" at bounding box center [604, 92] width 63 height 22
click at [618, 140] on input "text" at bounding box center [671, 143] width 267 height 15
click at [847, 42] on button "Close" at bounding box center [841, 45] width 22 height 22
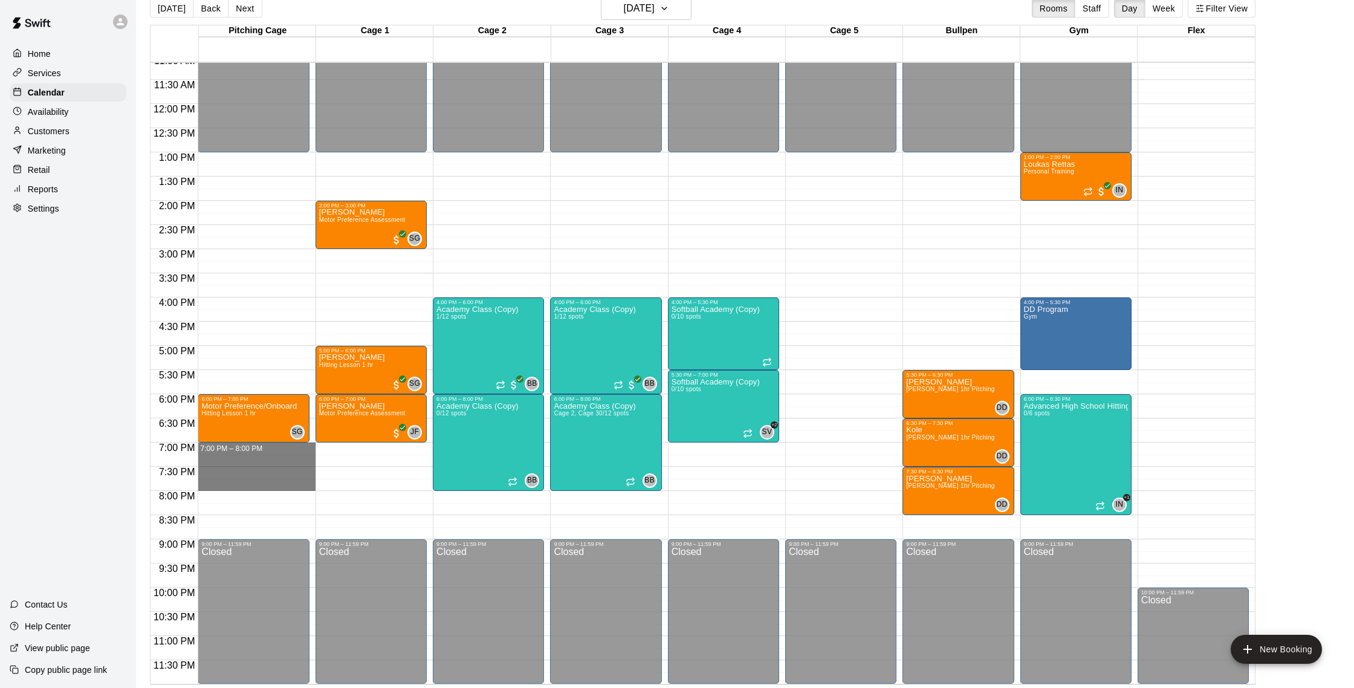
drag, startPoint x: 274, startPoint y: 447, endPoint x: 278, endPoint y: 482, distance: 35.3
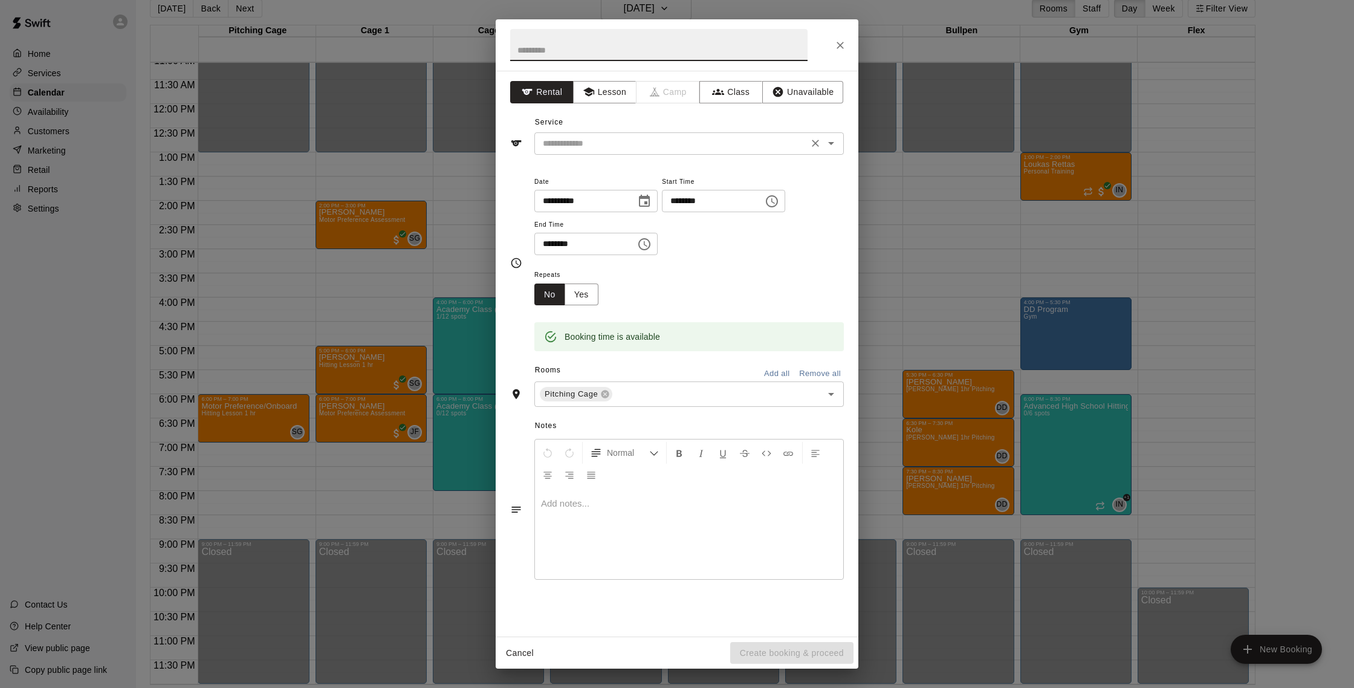
click at [802, 152] on div "​" at bounding box center [690, 143] width 310 height 22
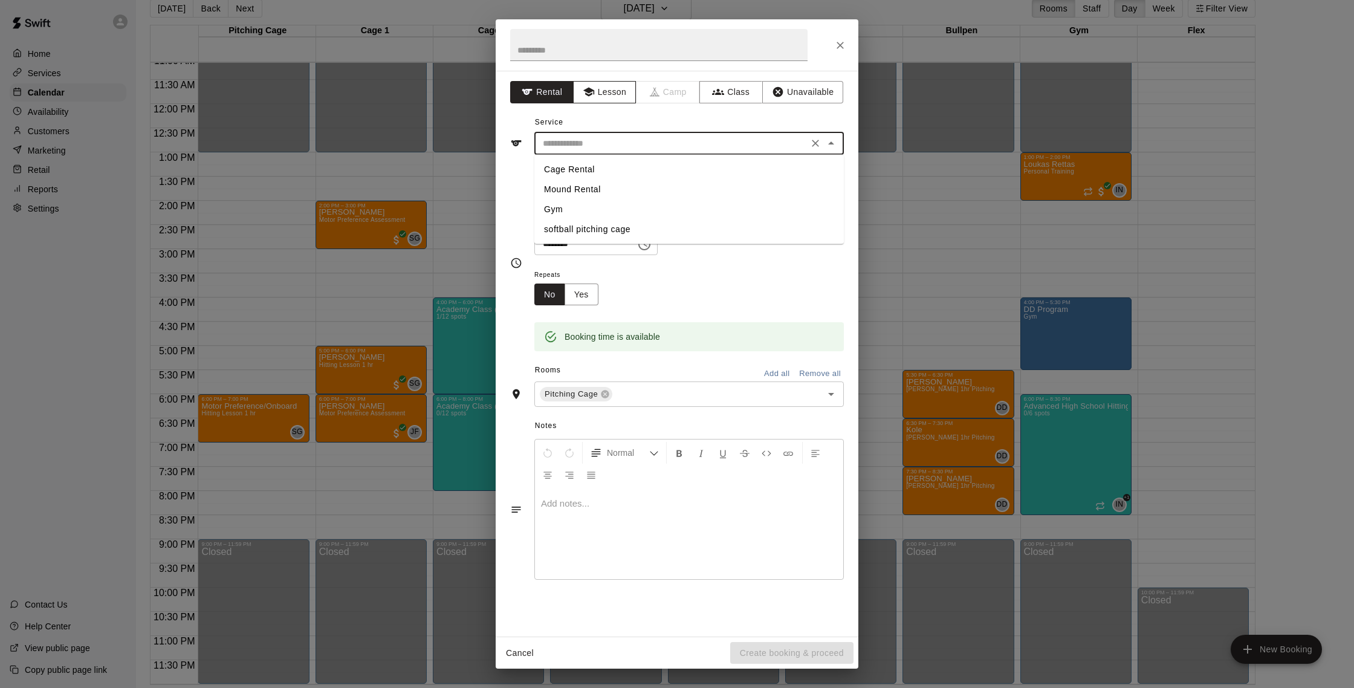
click at [617, 96] on button "Lesson" at bounding box center [604, 92] width 63 height 22
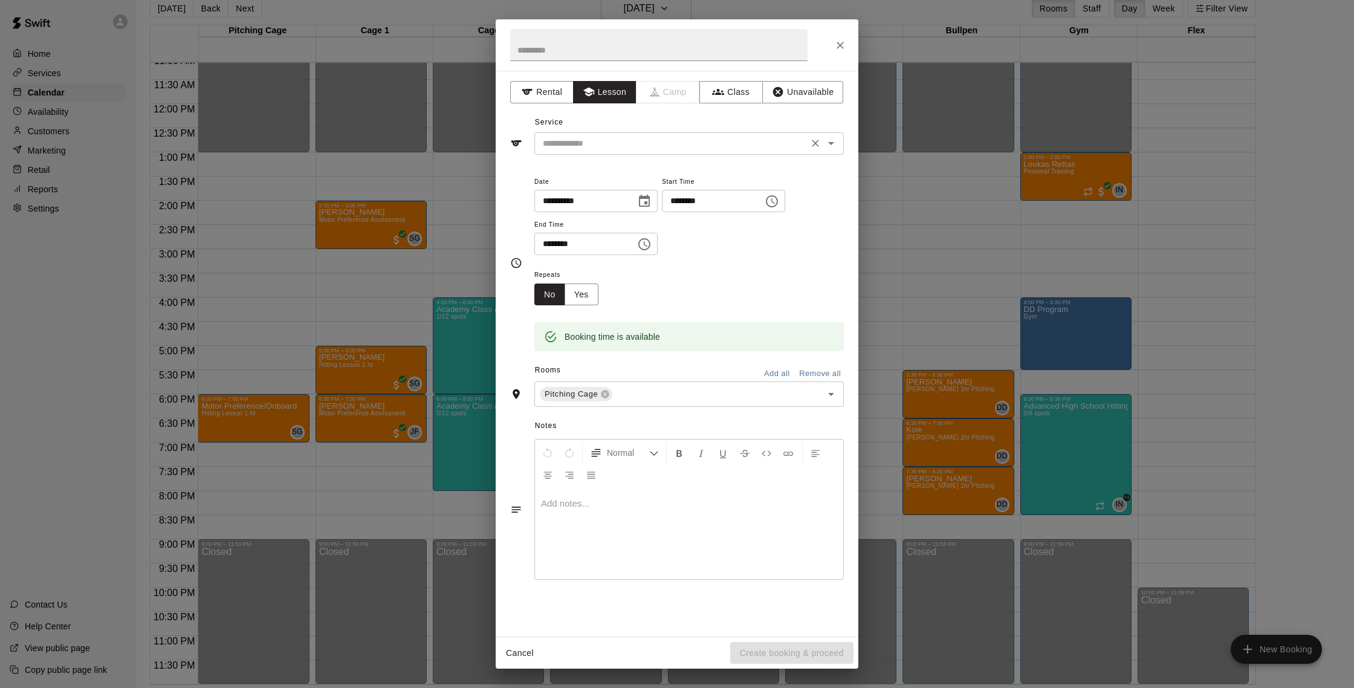
click at [701, 144] on input "text" at bounding box center [671, 143] width 267 height 15
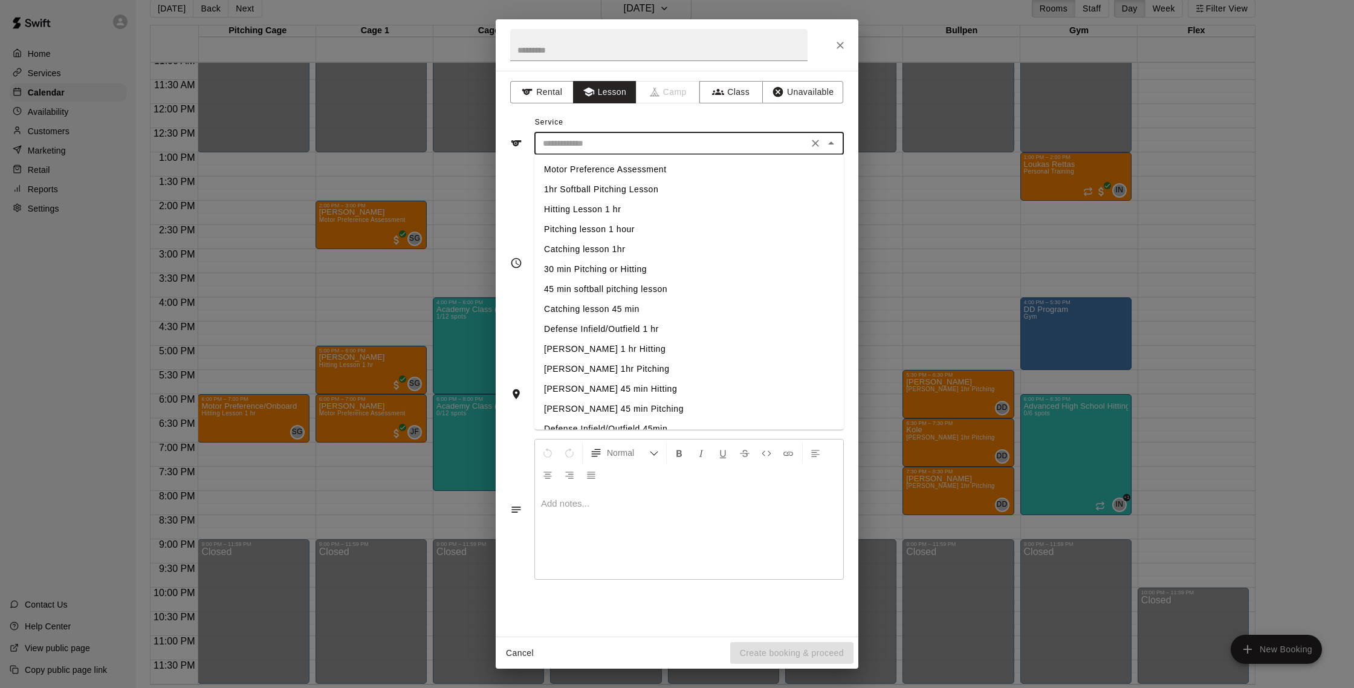
click at [660, 171] on li "Motor Preference Assessment" at bounding box center [690, 170] width 310 height 20
type input "**********"
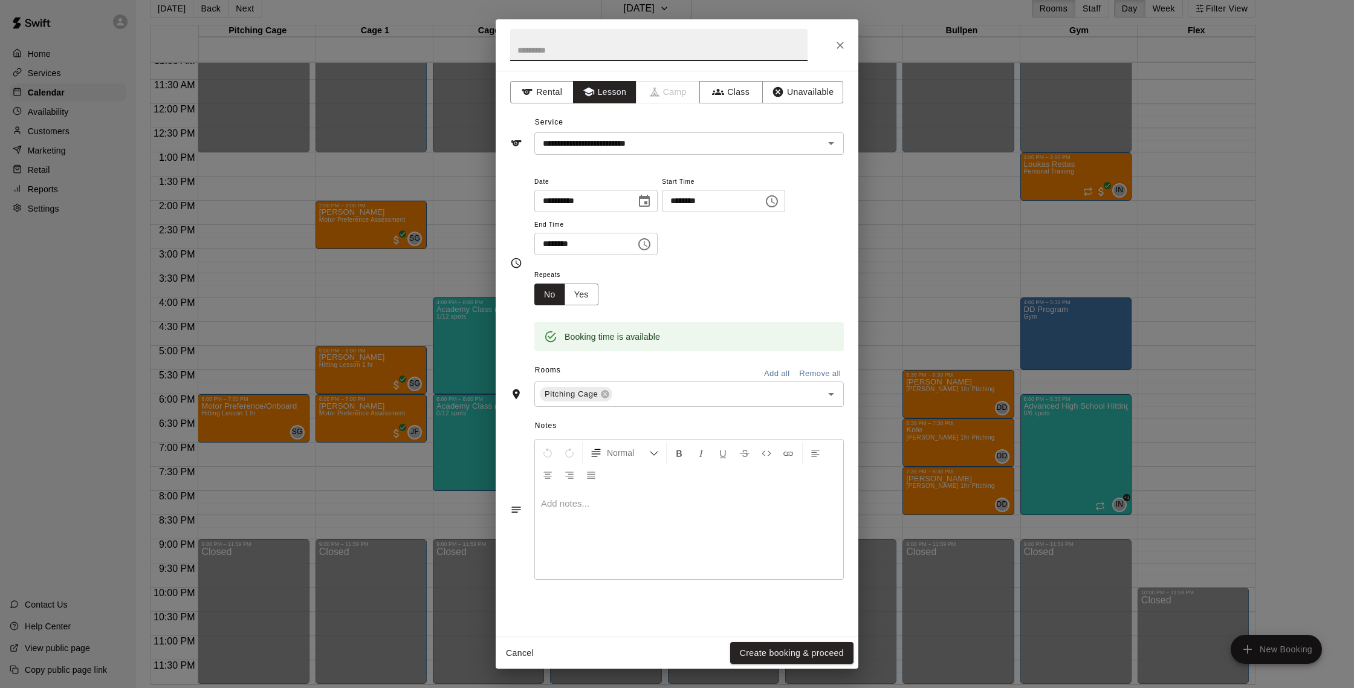
click at [642, 53] on input "text" at bounding box center [658, 45] width 297 height 32
type input "******"
click at [779, 652] on button "Create booking & proceed" at bounding box center [791, 653] width 123 height 22
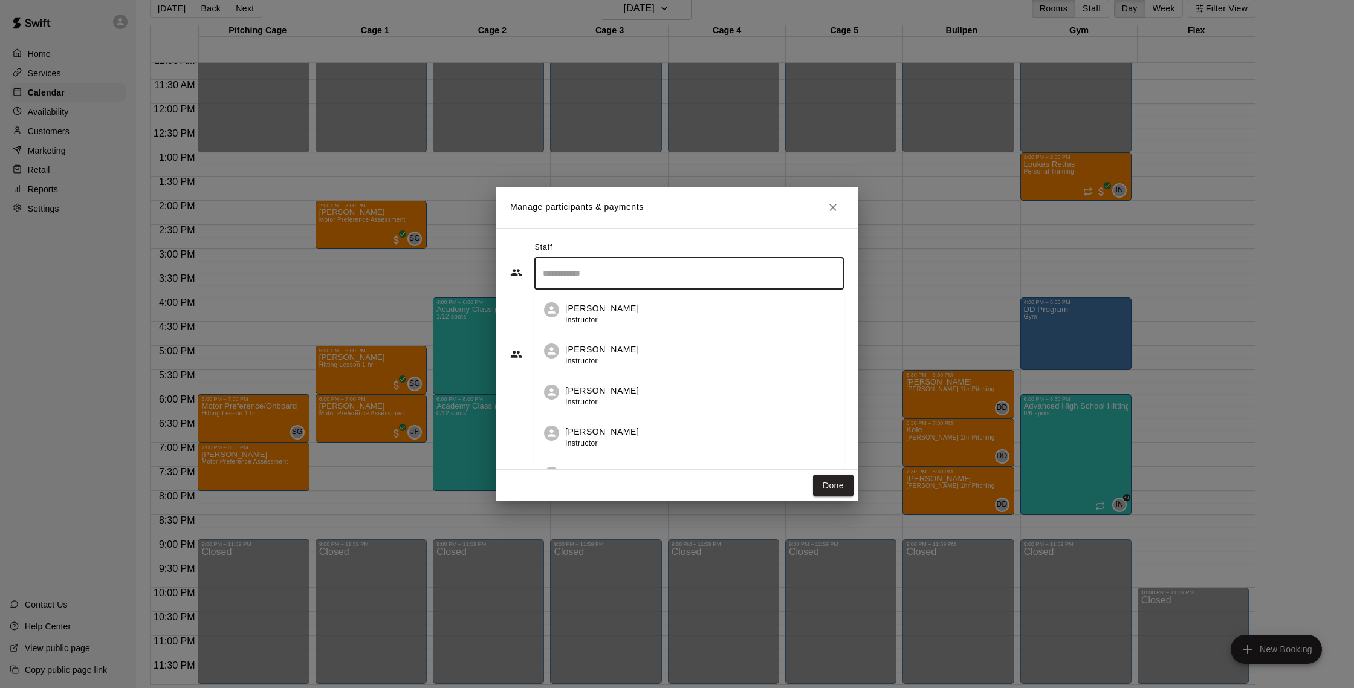
click at [660, 266] on input "Search staff" at bounding box center [689, 273] width 299 height 21
click at [614, 389] on p "[PERSON_NAME]" at bounding box center [602, 391] width 74 height 13
type input "*****"
click at [634, 354] on input "Start typing to search customers..." at bounding box center [689, 354] width 299 height 12
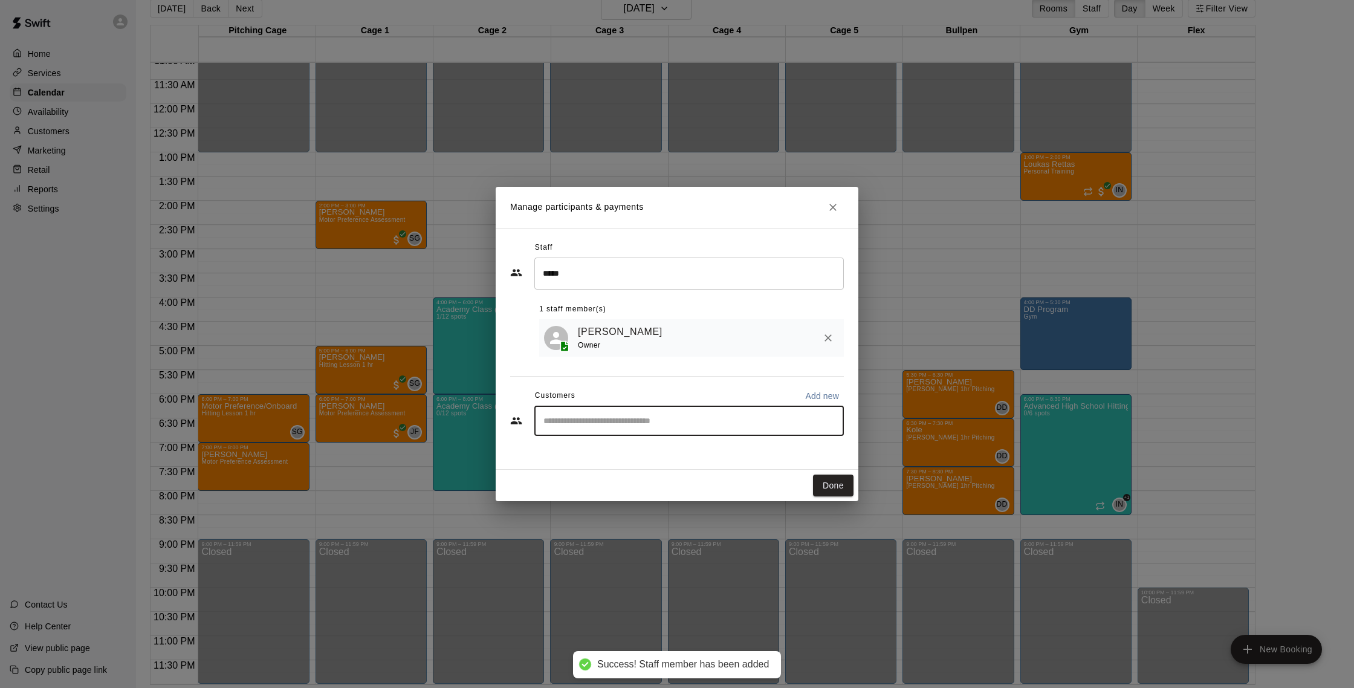
click at [616, 420] on input "Start typing to search customers..." at bounding box center [689, 421] width 299 height 12
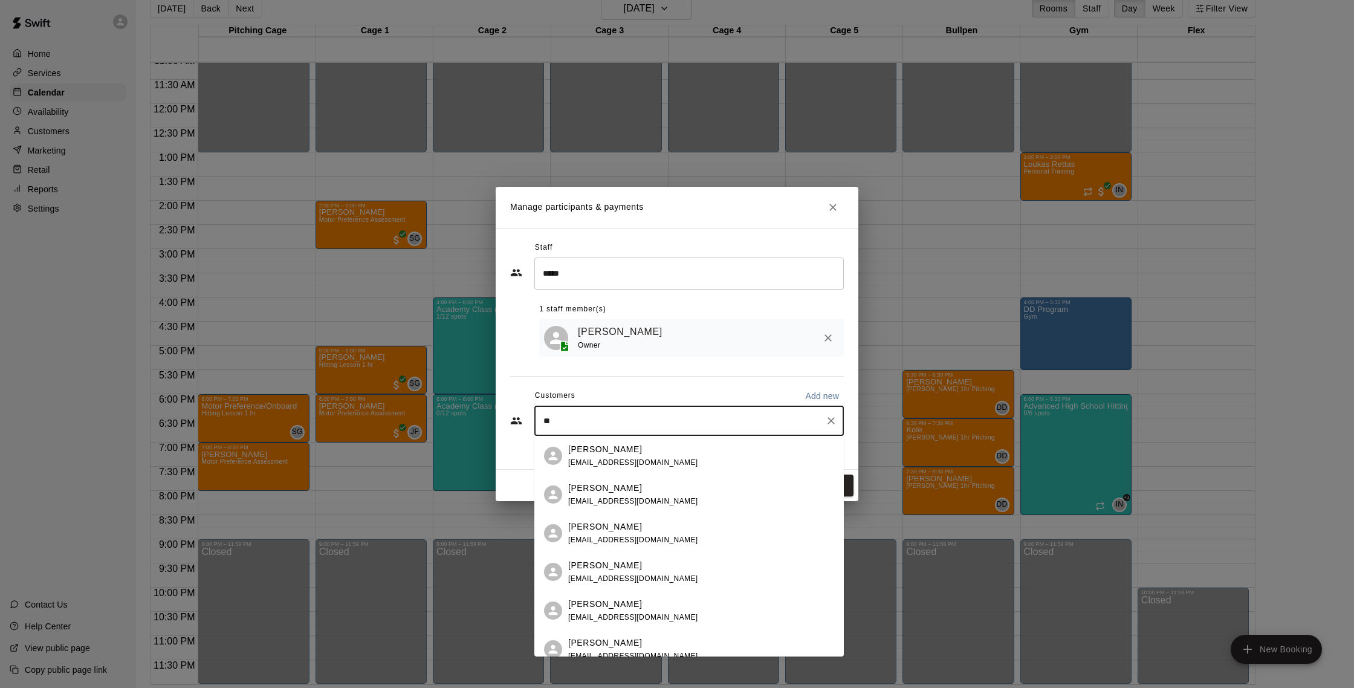
type input "*"
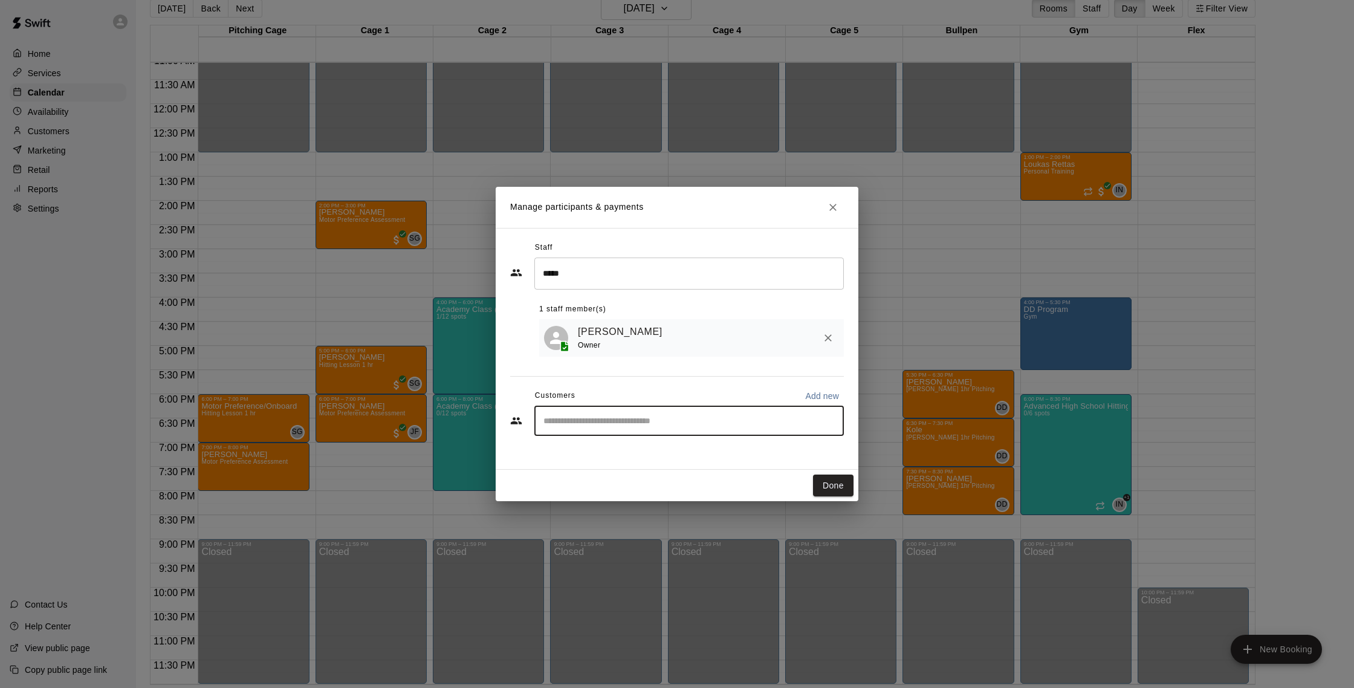
click at [828, 399] on p "Add new" at bounding box center [822, 396] width 34 height 12
select select "**"
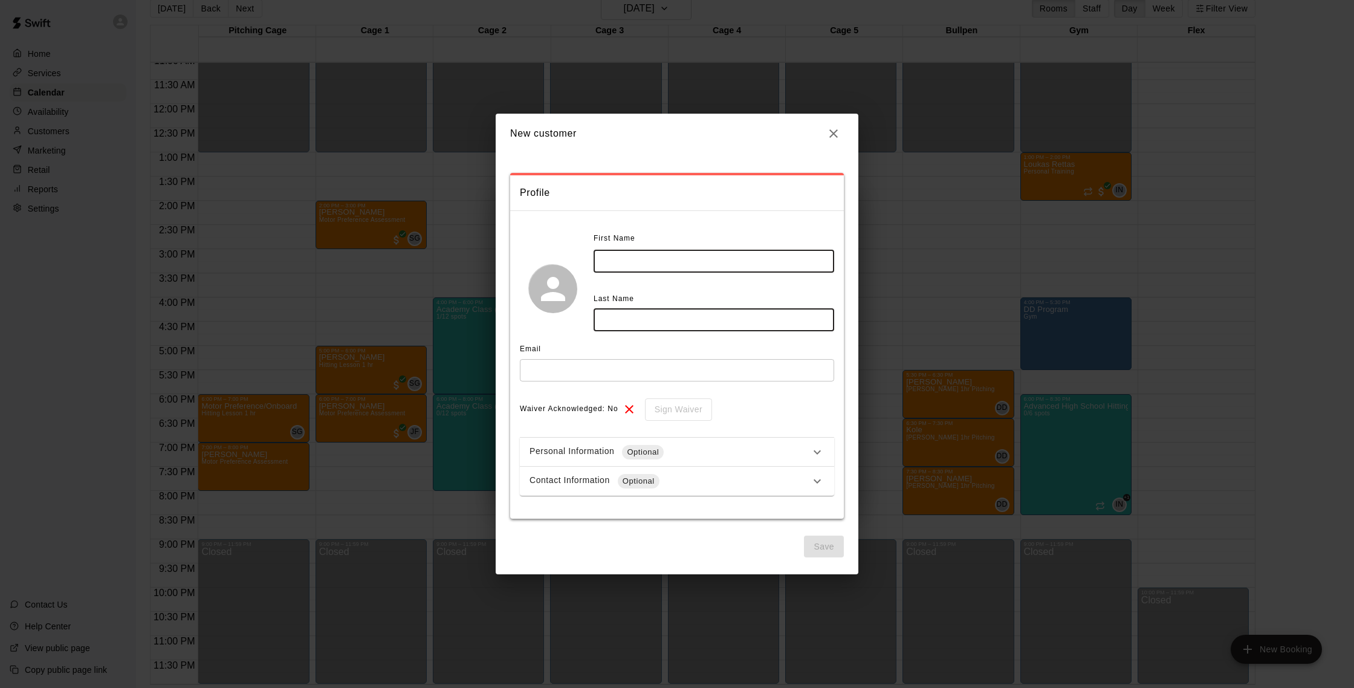
click at [677, 264] on input "text" at bounding box center [714, 261] width 241 height 22
type input "*****"
click at [780, 327] on input "text" at bounding box center [714, 320] width 241 height 22
type input "******"
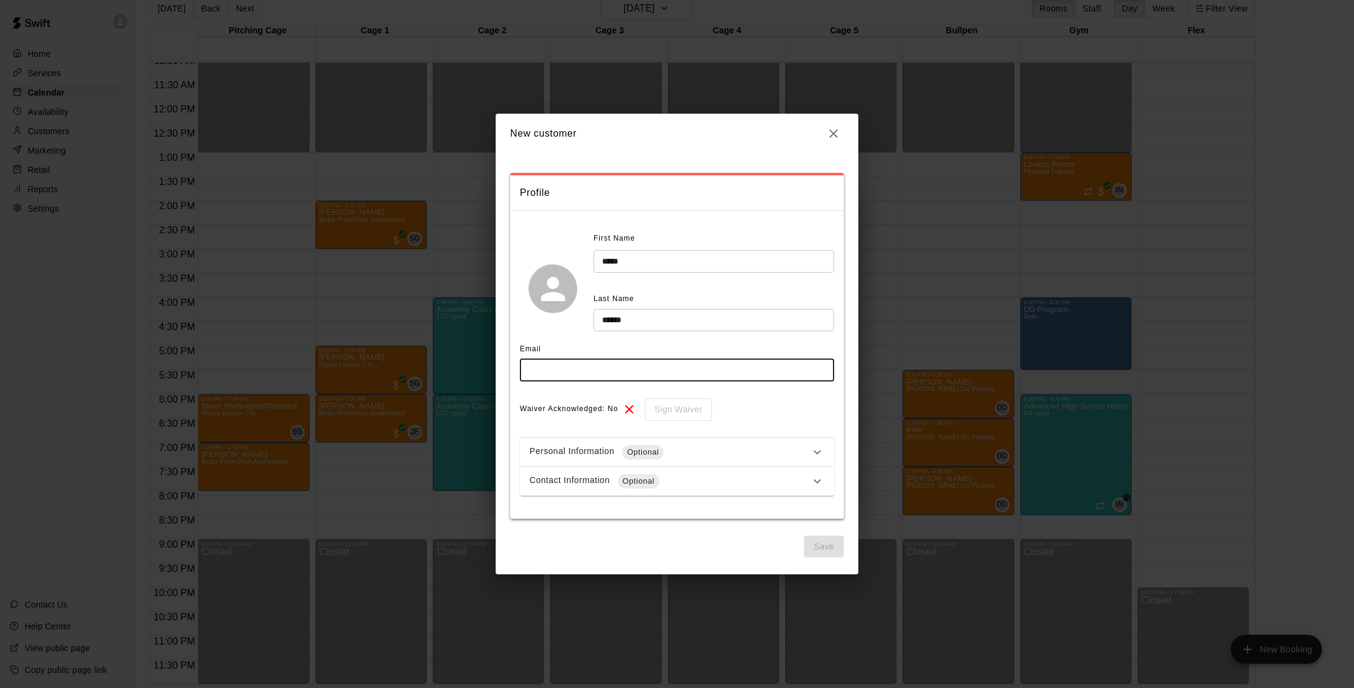
click at [777, 374] on input "text" at bounding box center [677, 370] width 314 height 22
type input "**********"
click at [830, 548] on button "Save" at bounding box center [824, 547] width 40 height 22
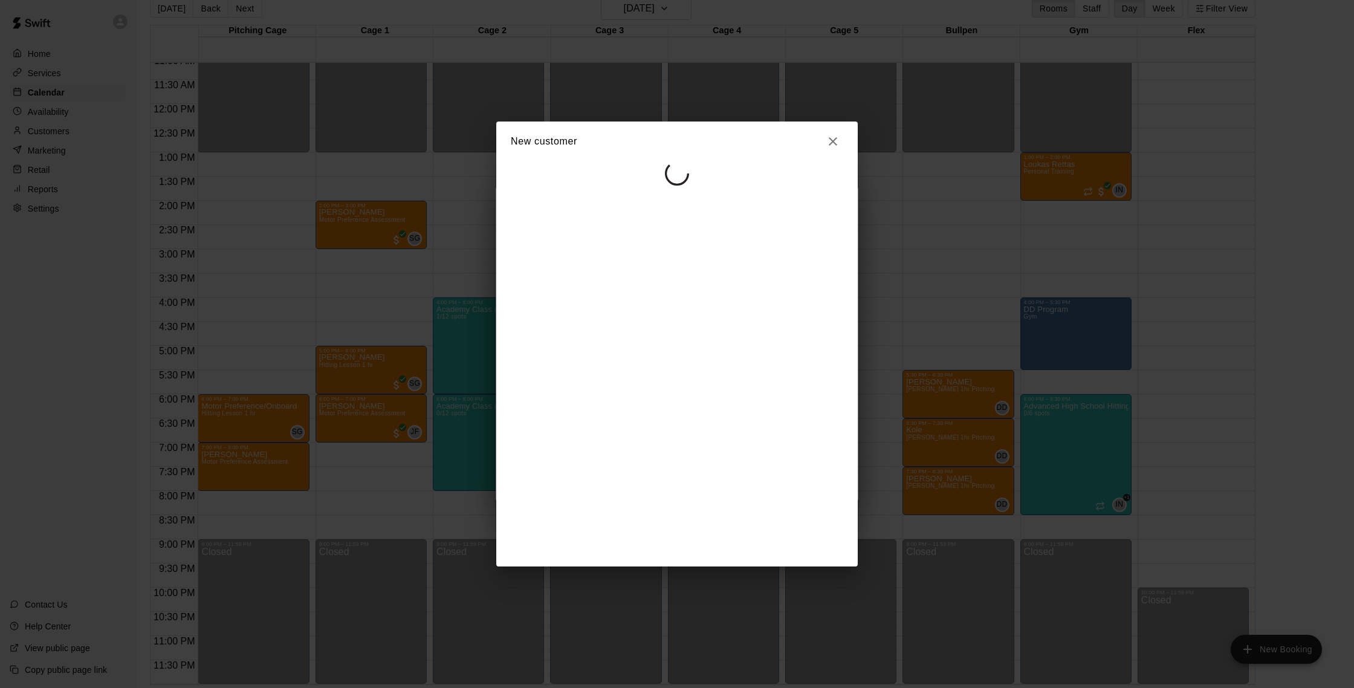
select select "**"
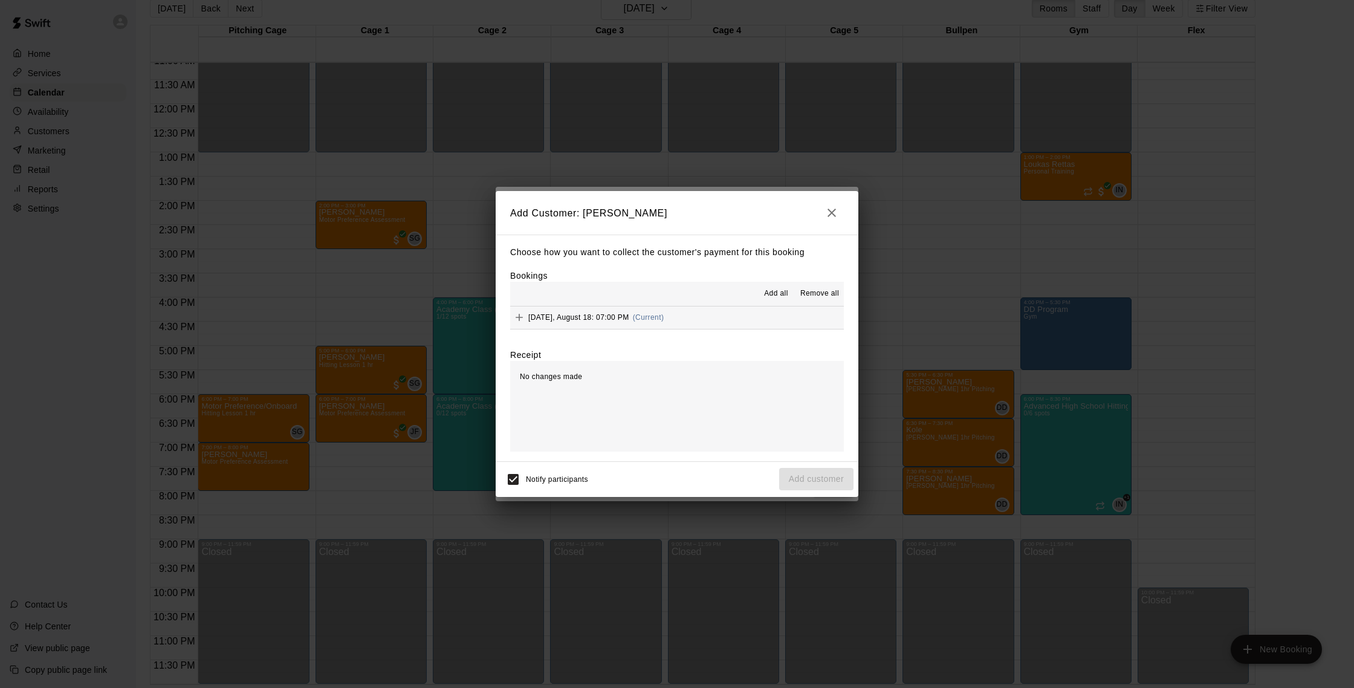
click at [613, 313] on span "[DATE], August 18: 07:00 PM" at bounding box center [578, 317] width 101 height 8
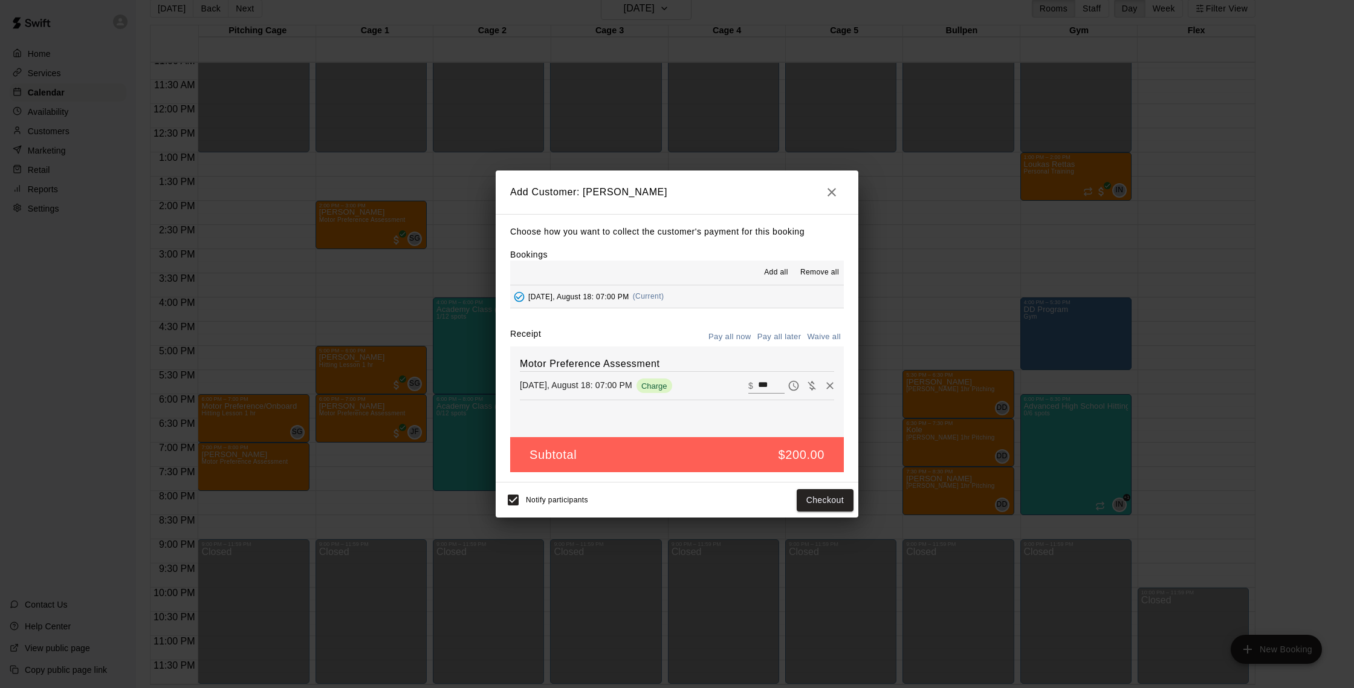
click at [792, 334] on button "Pay all later" at bounding box center [780, 337] width 50 height 19
click at [834, 193] on icon "button" at bounding box center [832, 192] width 15 height 15
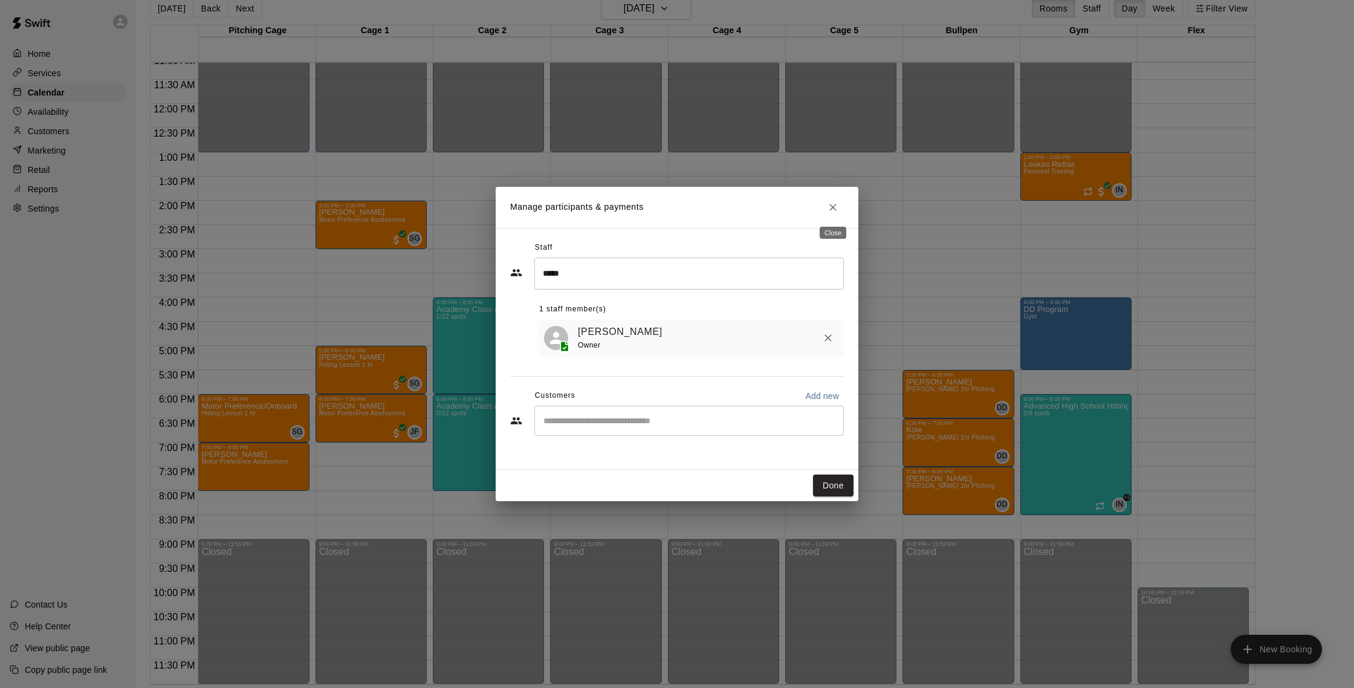
click at [833, 205] on icon "Close" at bounding box center [833, 207] width 12 height 12
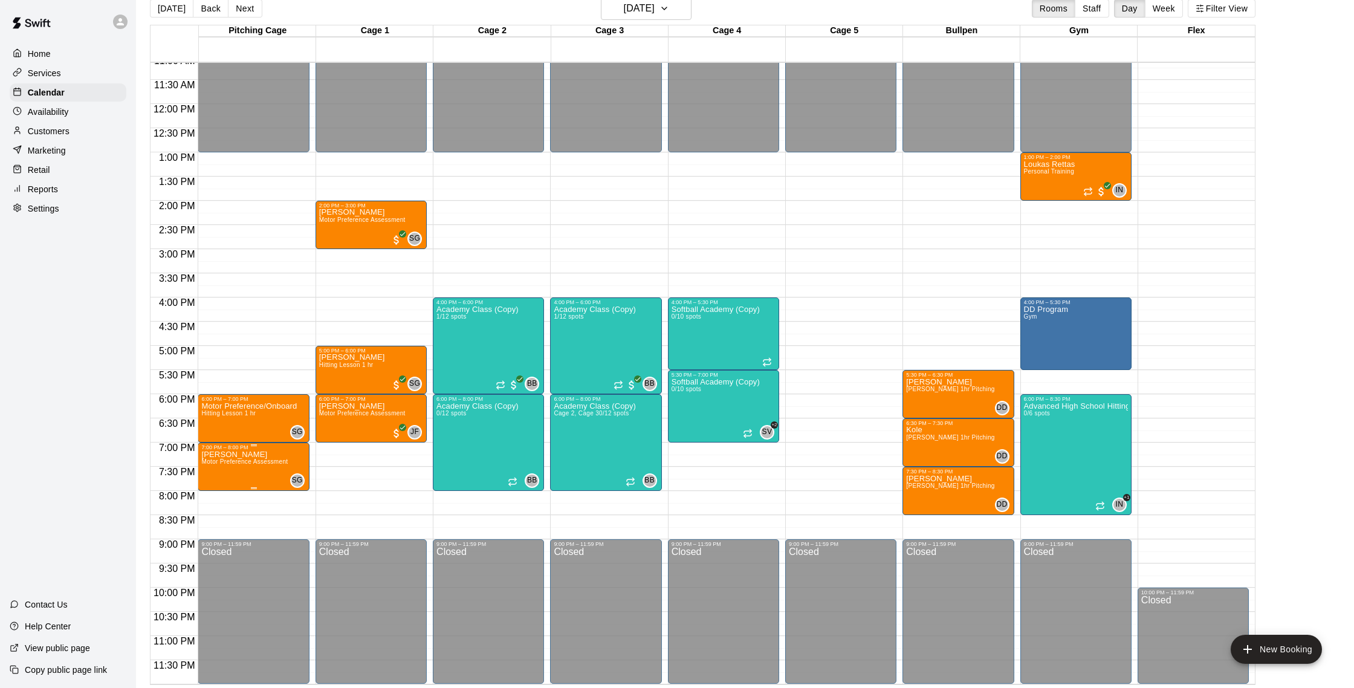
click at [234, 462] on span "Motor Preference Assessment" at bounding box center [244, 461] width 86 height 7
click at [210, 501] on img "edit" at bounding box center [214, 500] width 14 height 14
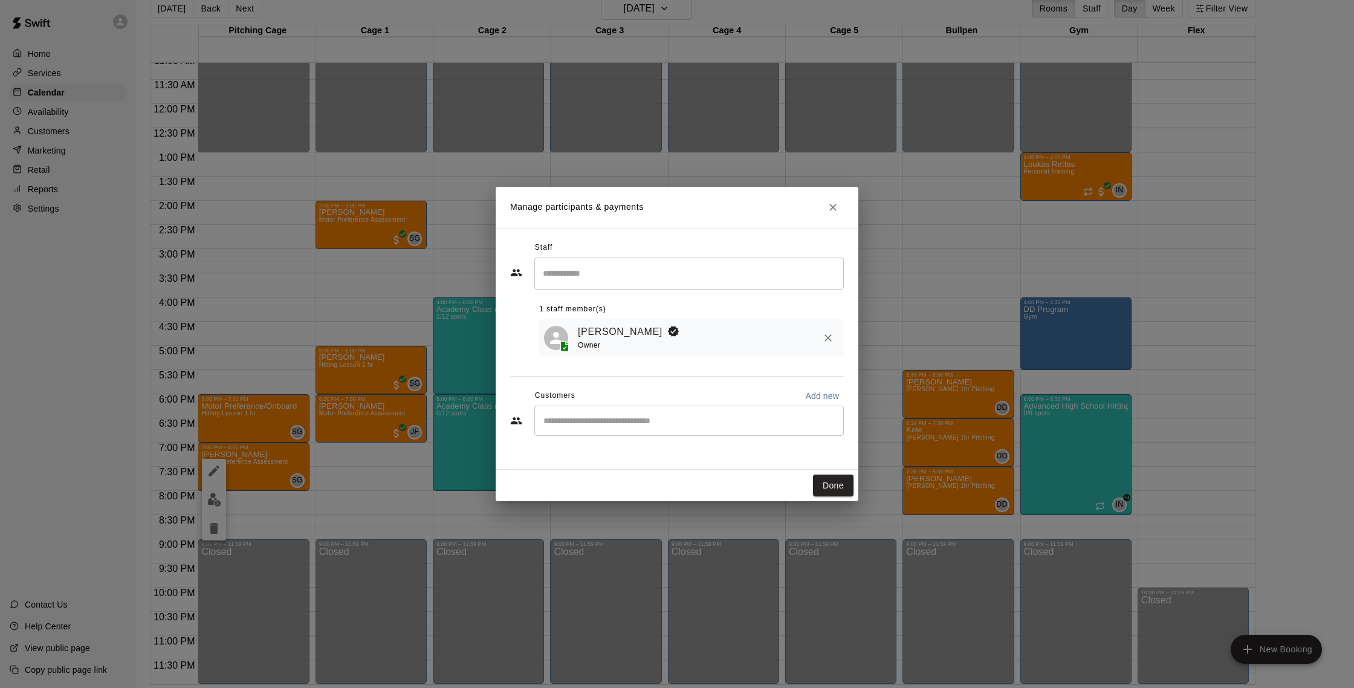
click at [832, 209] on icon "Close" at bounding box center [833, 207] width 7 height 7
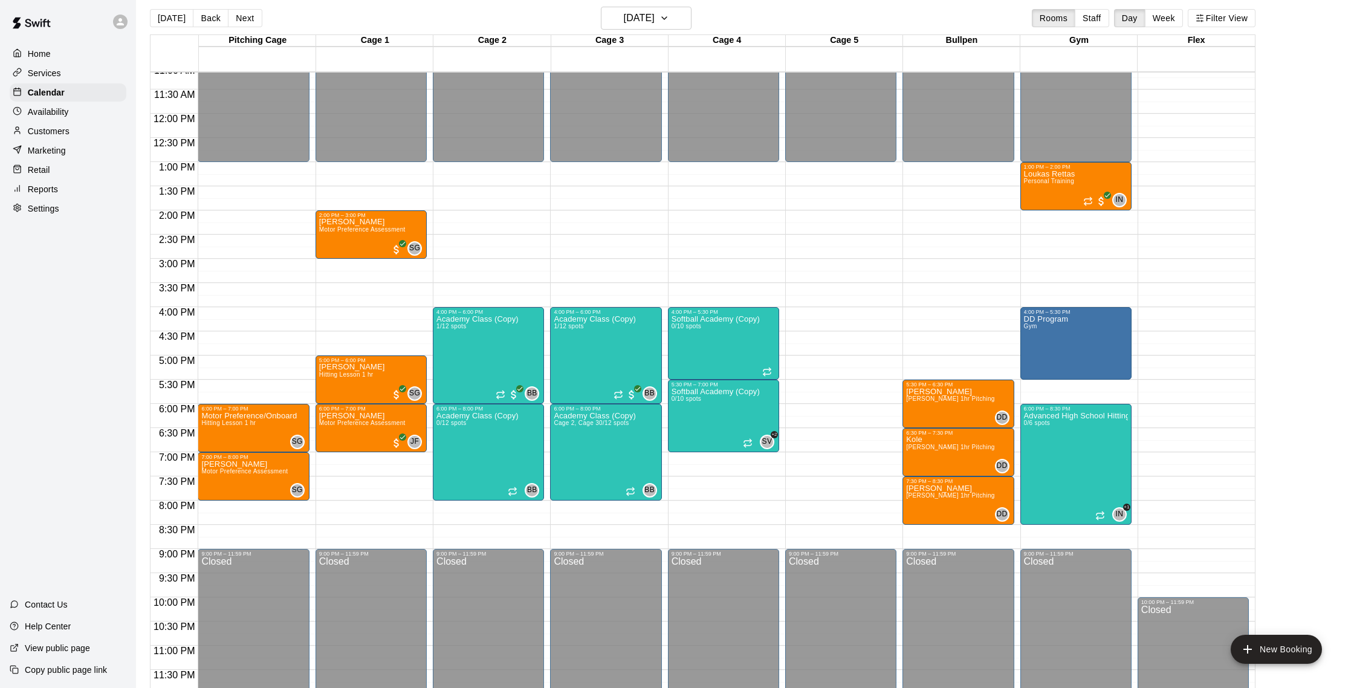
scroll to position [14, 0]
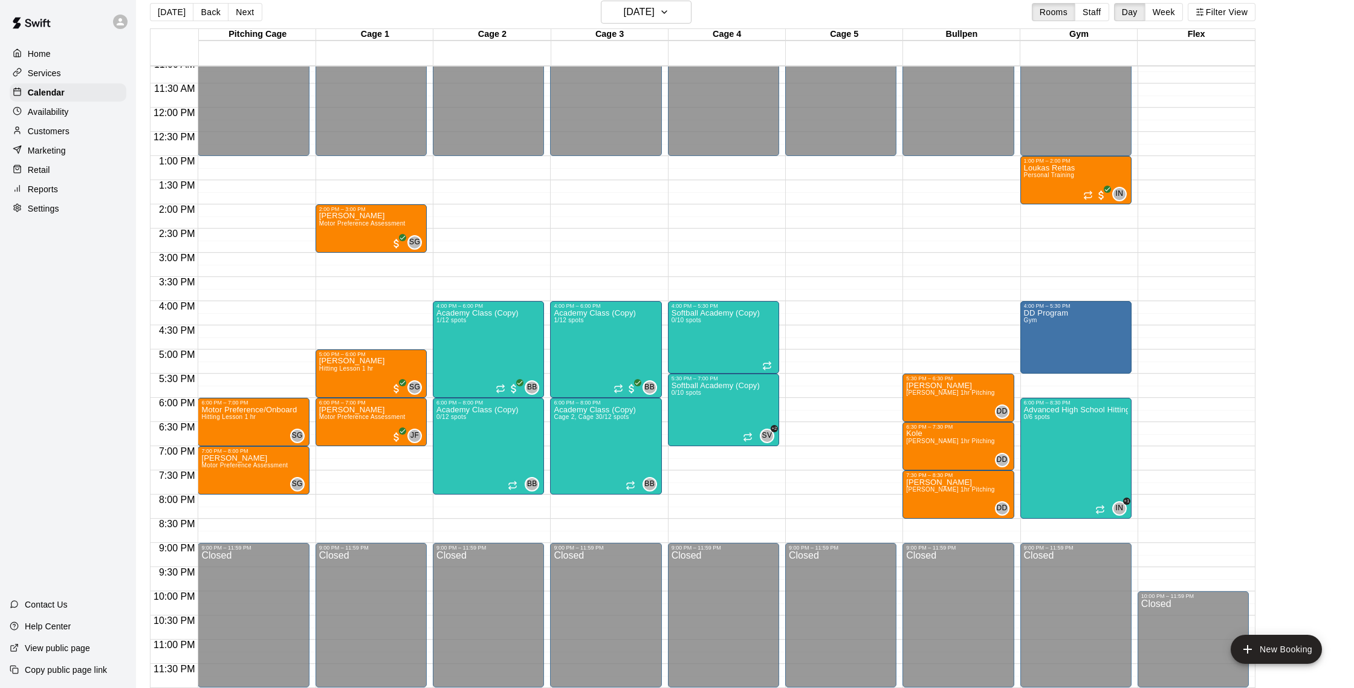
click at [54, 137] on div "Customers" at bounding box center [68, 131] width 117 height 18
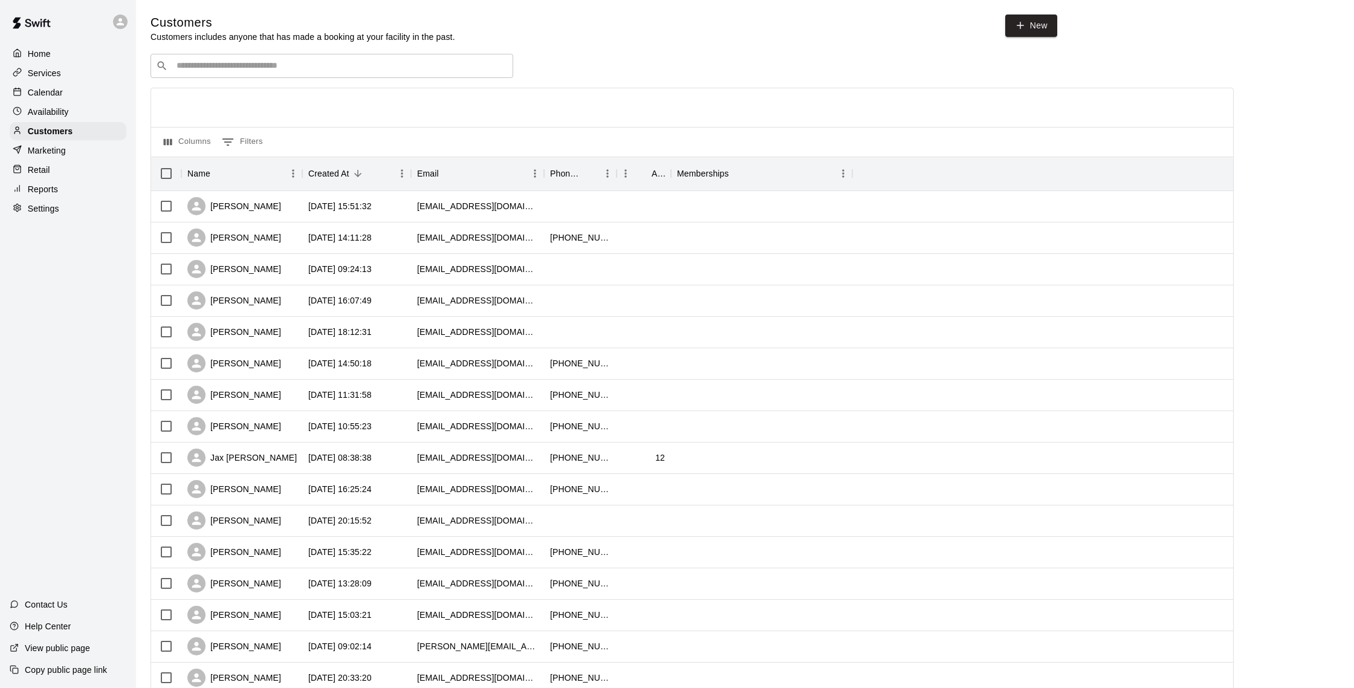
click at [279, 53] on div "Customers Customers includes anyone that has made a booking at your facility in…" at bounding box center [745, 512] width 1189 height 995
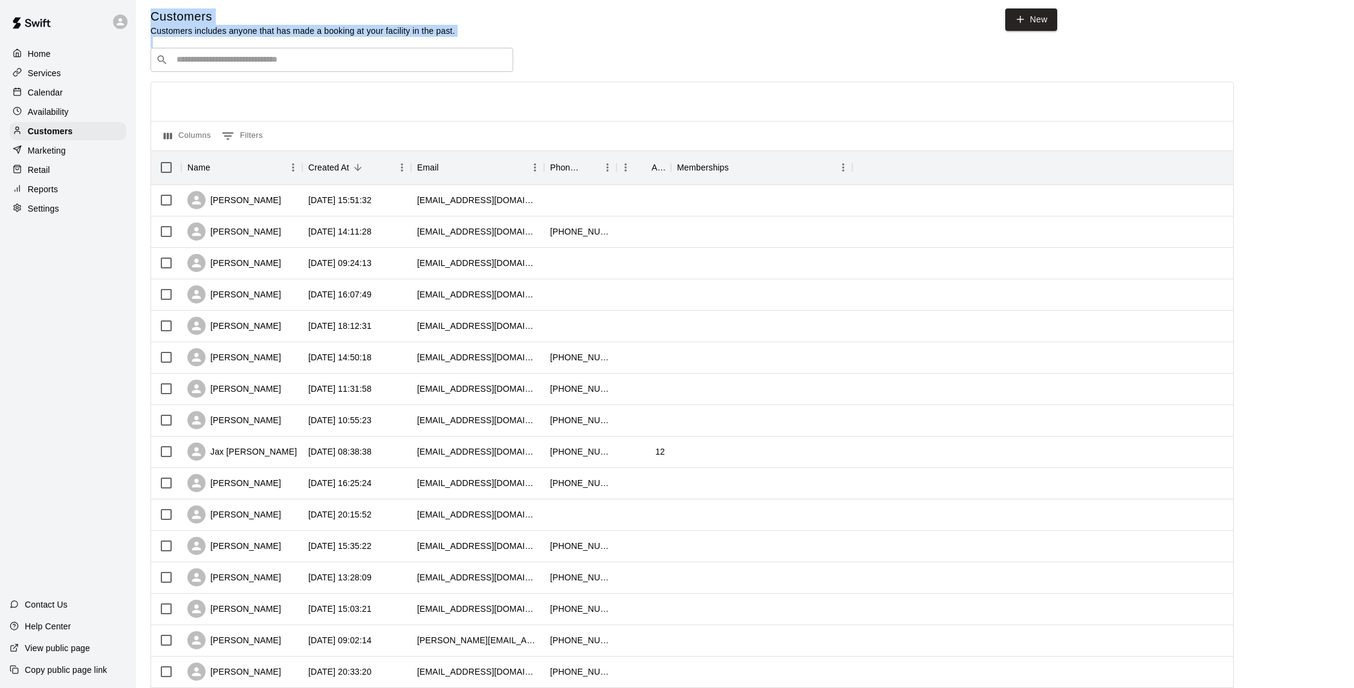
scroll to position [9, 0]
click at [278, 54] on input "Search customers by name or email" at bounding box center [340, 57] width 335 height 12
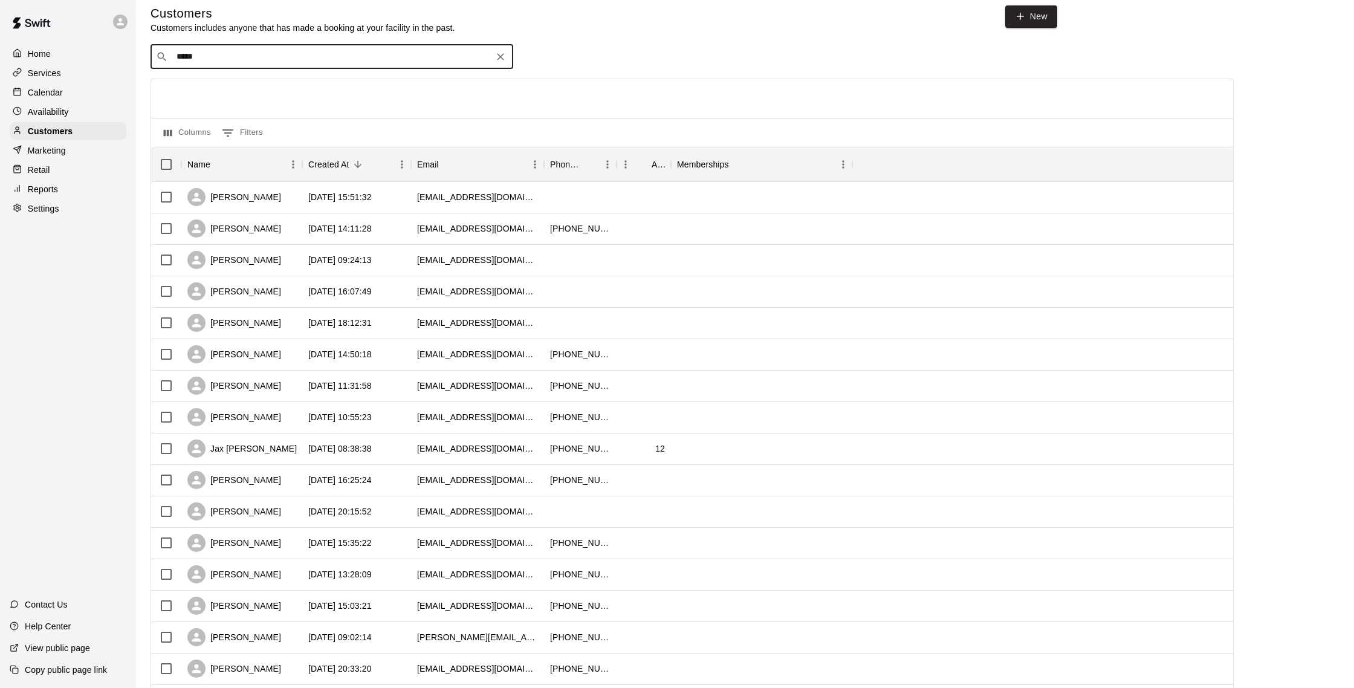
type input "******"
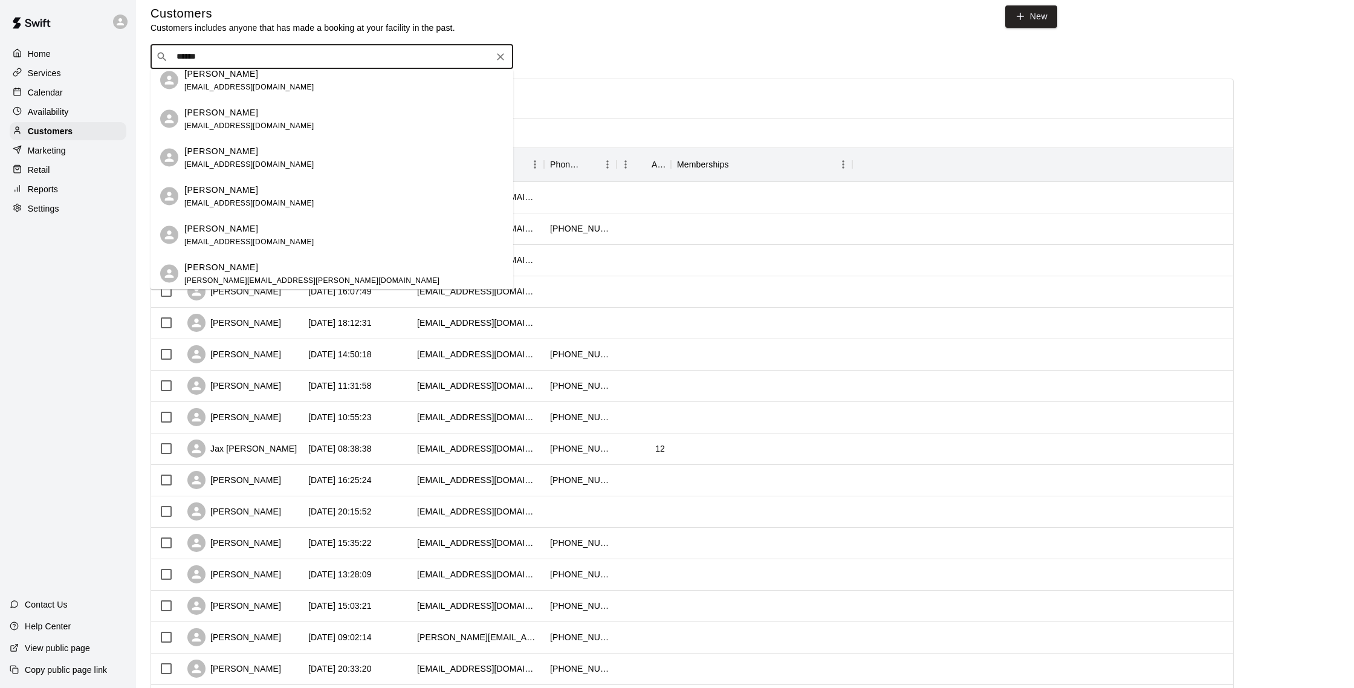
scroll to position [0, 0]
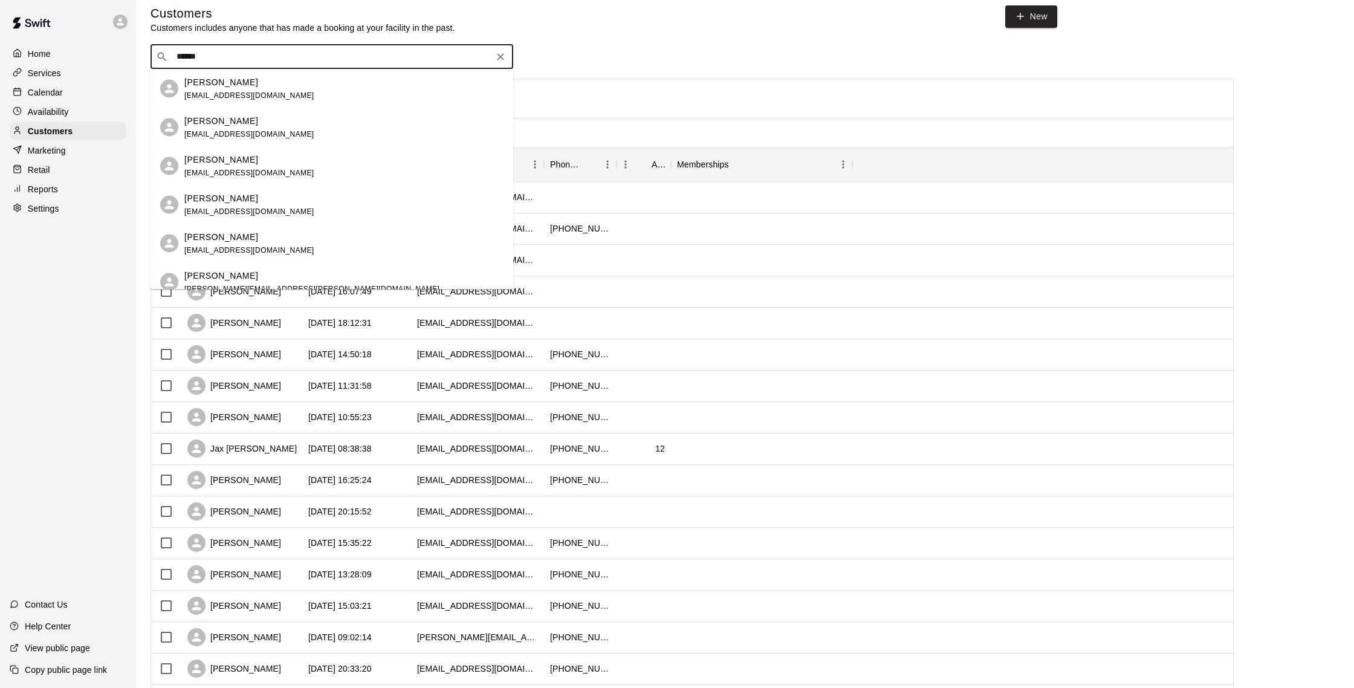
click at [282, 91] on div "[PERSON_NAME] [EMAIL_ADDRESS][DOMAIN_NAME]" at bounding box center [343, 89] width 319 height 26
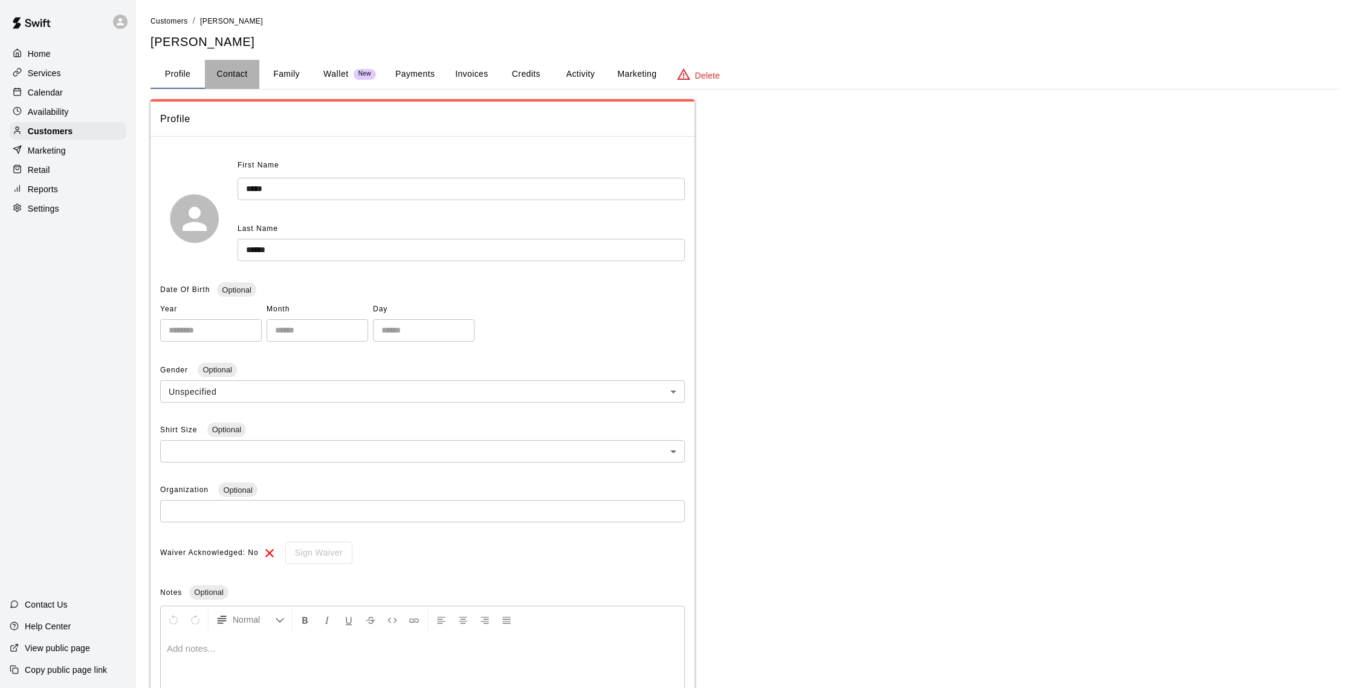
drag, startPoint x: 241, startPoint y: 72, endPoint x: 246, endPoint y: 78, distance: 8.1
click at [241, 72] on button "Contact" at bounding box center [232, 74] width 54 height 29
select select "**"
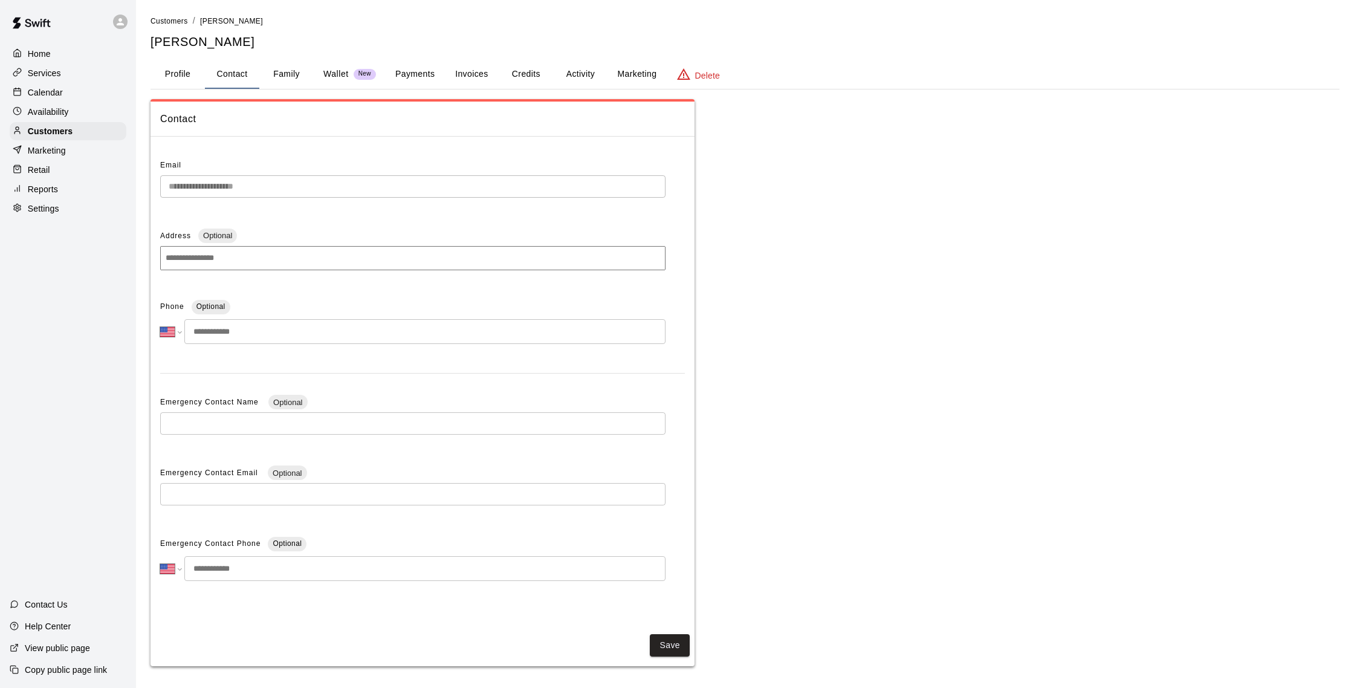
click at [301, 342] on input "tel" at bounding box center [424, 331] width 481 height 25
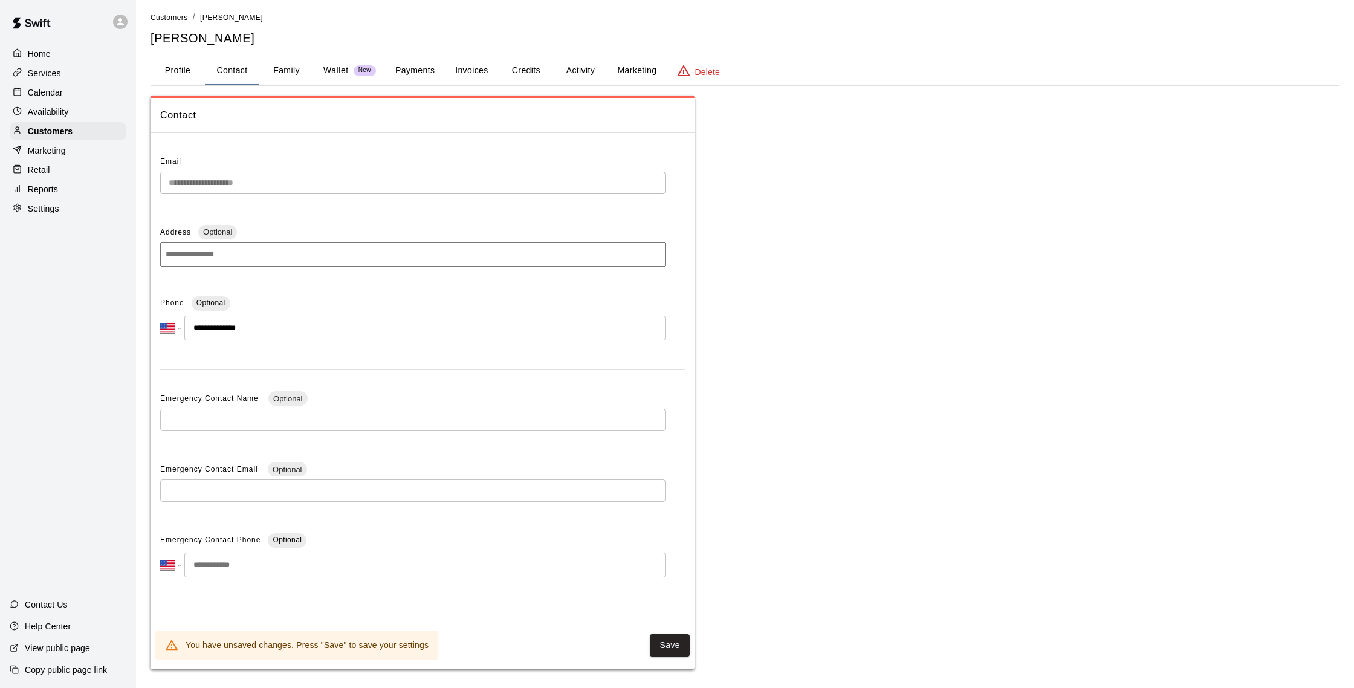
type input "**********"
click at [273, 74] on button "Family" at bounding box center [286, 68] width 54 height 29
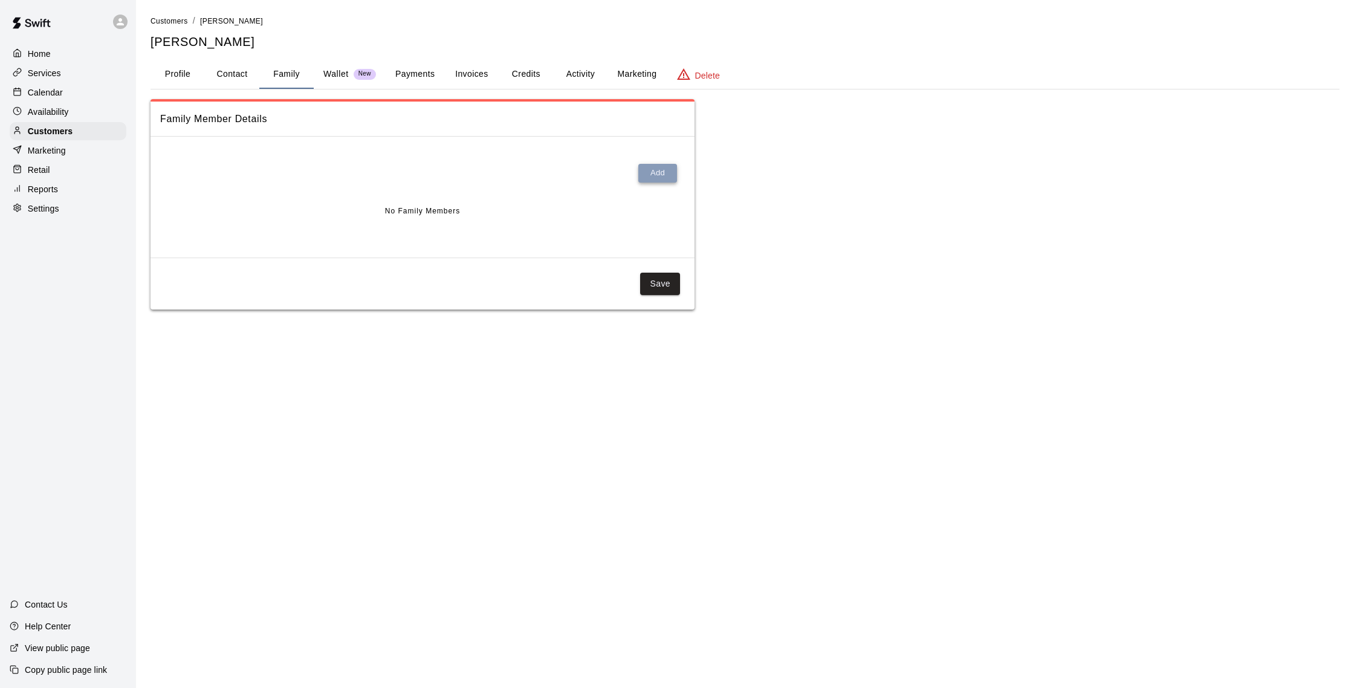
click at [671, 171] on button "Add" at bounding box center [658, 173] width 39 height 19
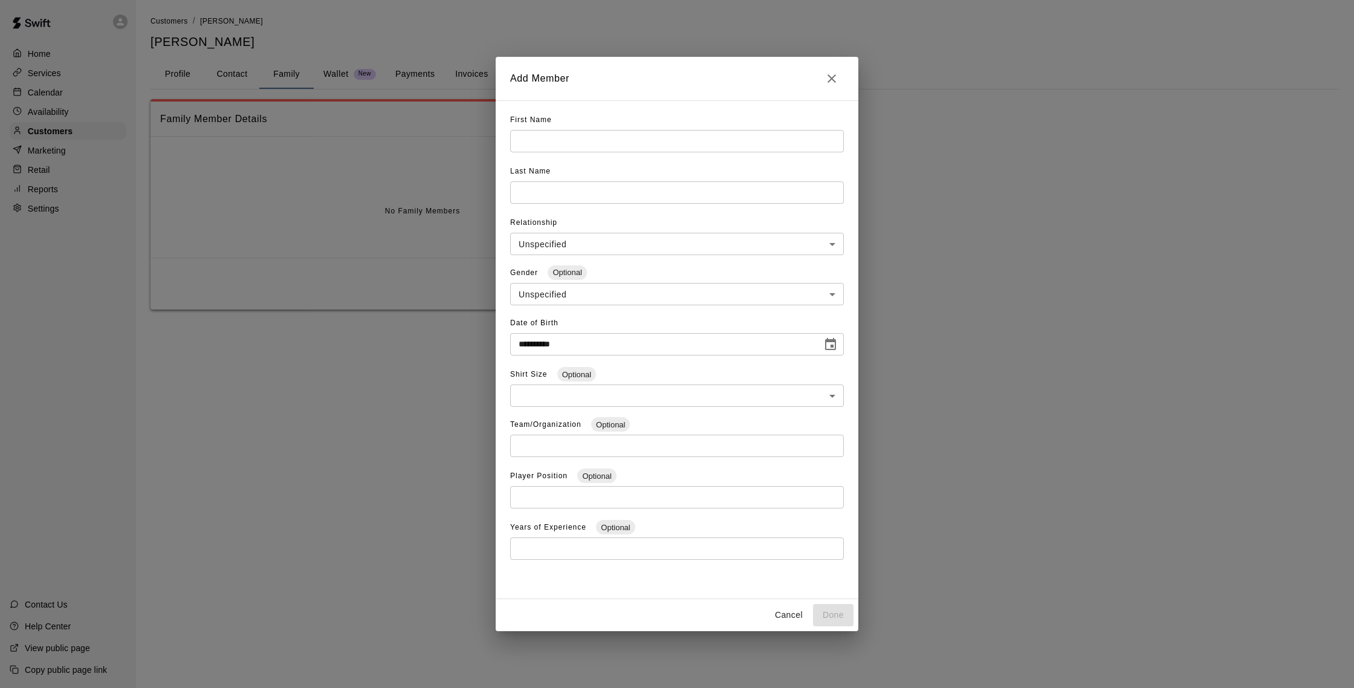
click at [599, 350] on input "**********" at bounding box center [662, 344] width 304 height 22
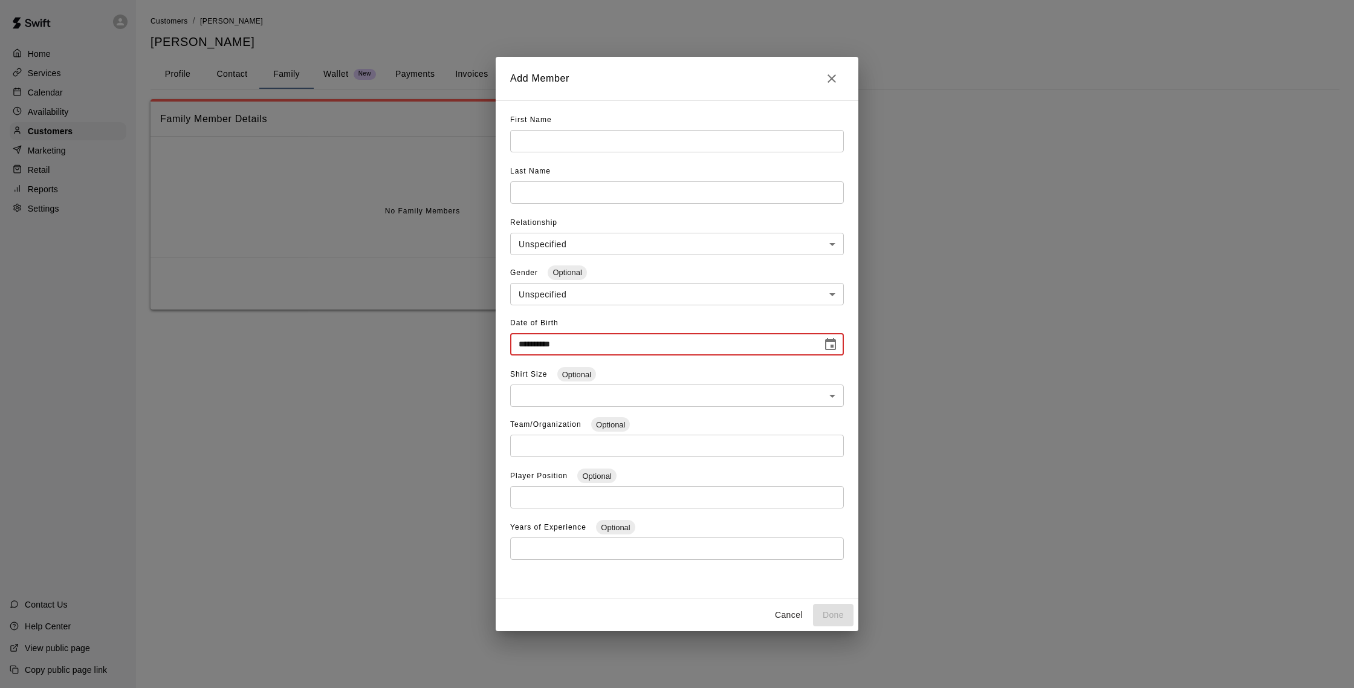
click at [542, 346] on input "**********" at bounding box center [662, 344] width 304 height 22
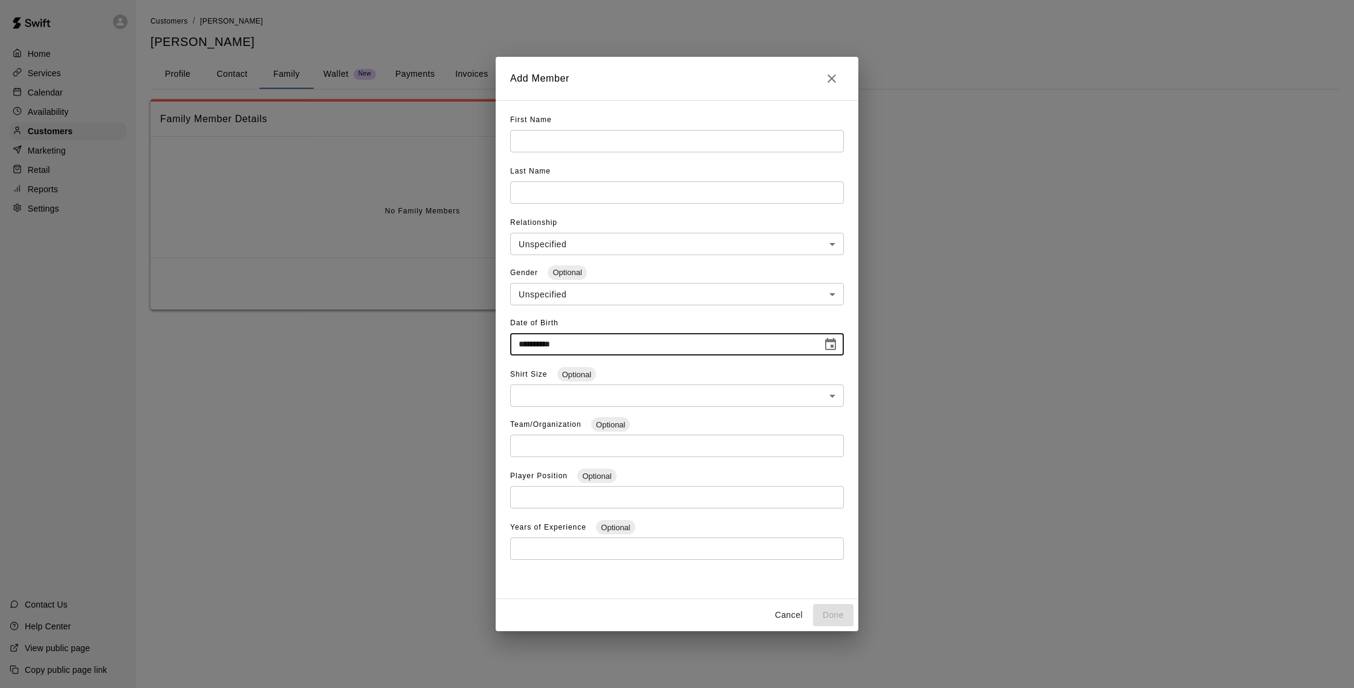
type input "**********"
click at [627, 137] on input "text" at bounding box center [677, 141] width 334 height 22
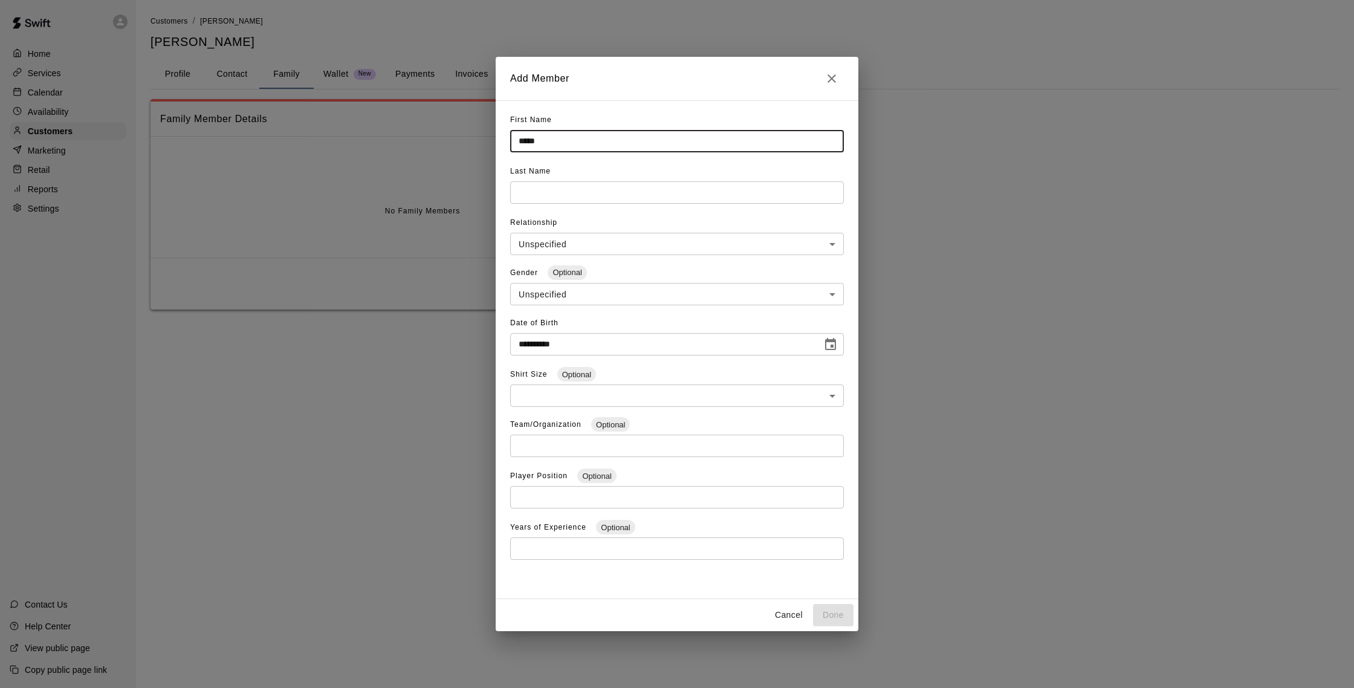
type input "*****"
click at [585, 152] on input "text" at bounding box center [677, 141] width 334 height 22
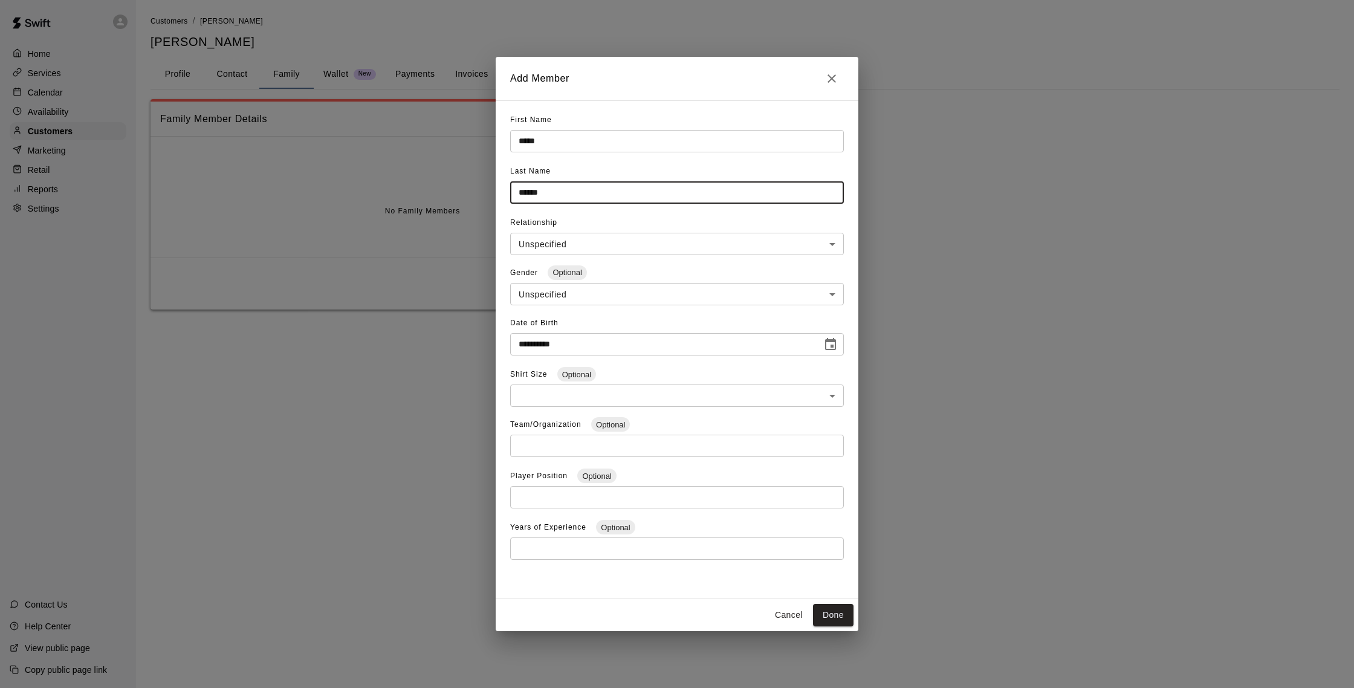
click at [585, 198] on input "******" at bounding box center [677, 192] width 334 height 22
type input "******"
click at [842, 622] on button "Done" at bounding box center [833, 615] width 41 height 22
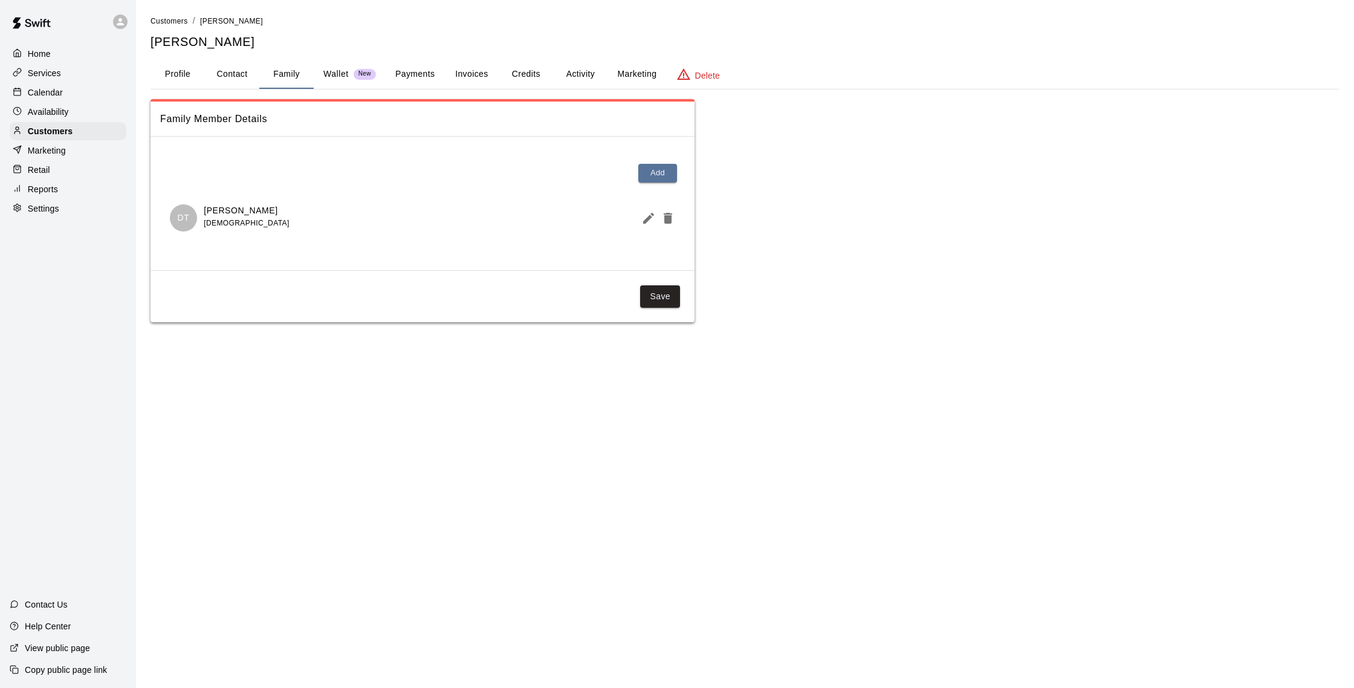
click at [187, 69] on button "Profile" at bounding box center [178, 74] width 54 height 29
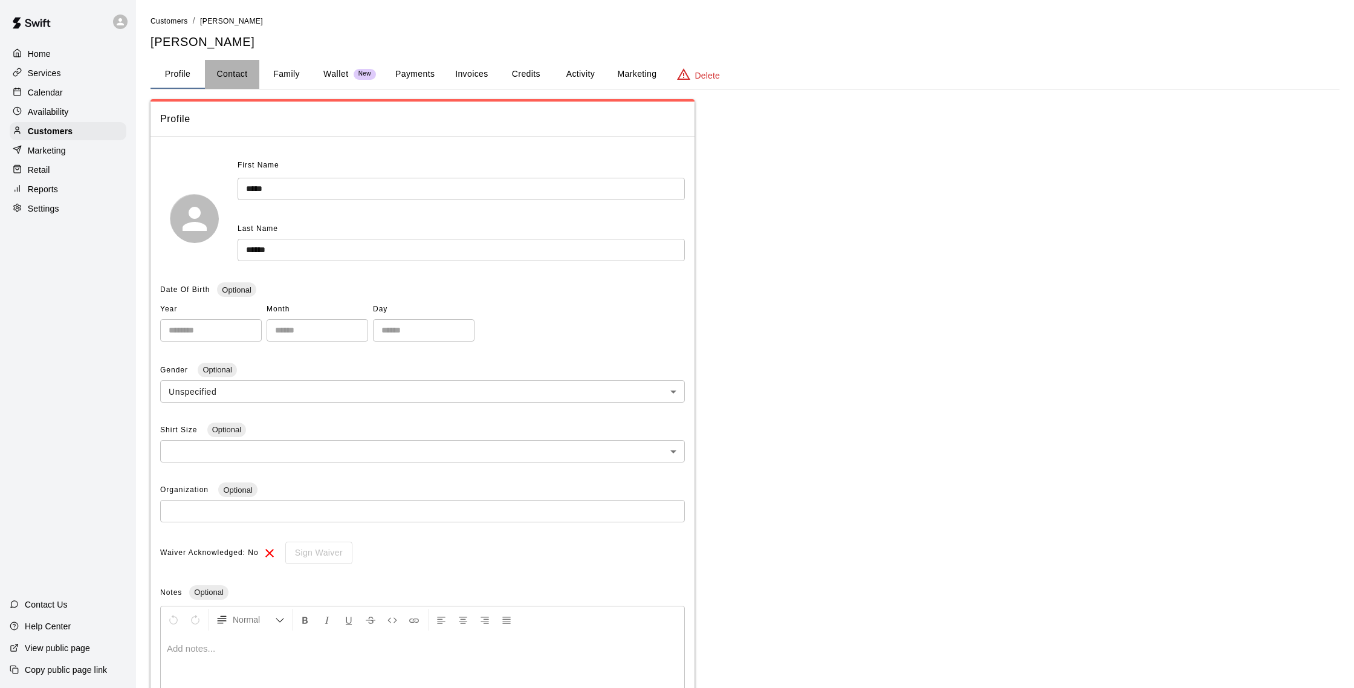
click at [224, 67] on button "Contact" at bounding box center [232, 74] width 54 height 29
select select "**"
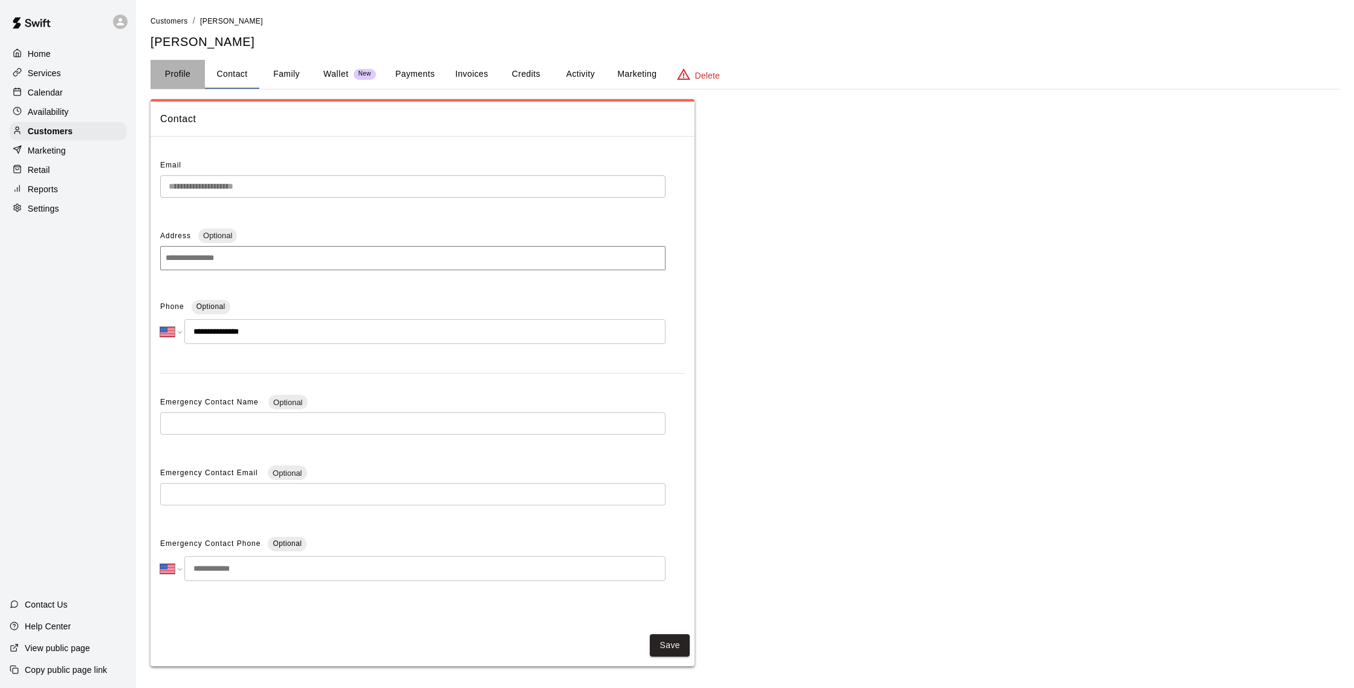
click at [174, 73] on button "Profile" at bounding box center [178, 74] width 54 height 29
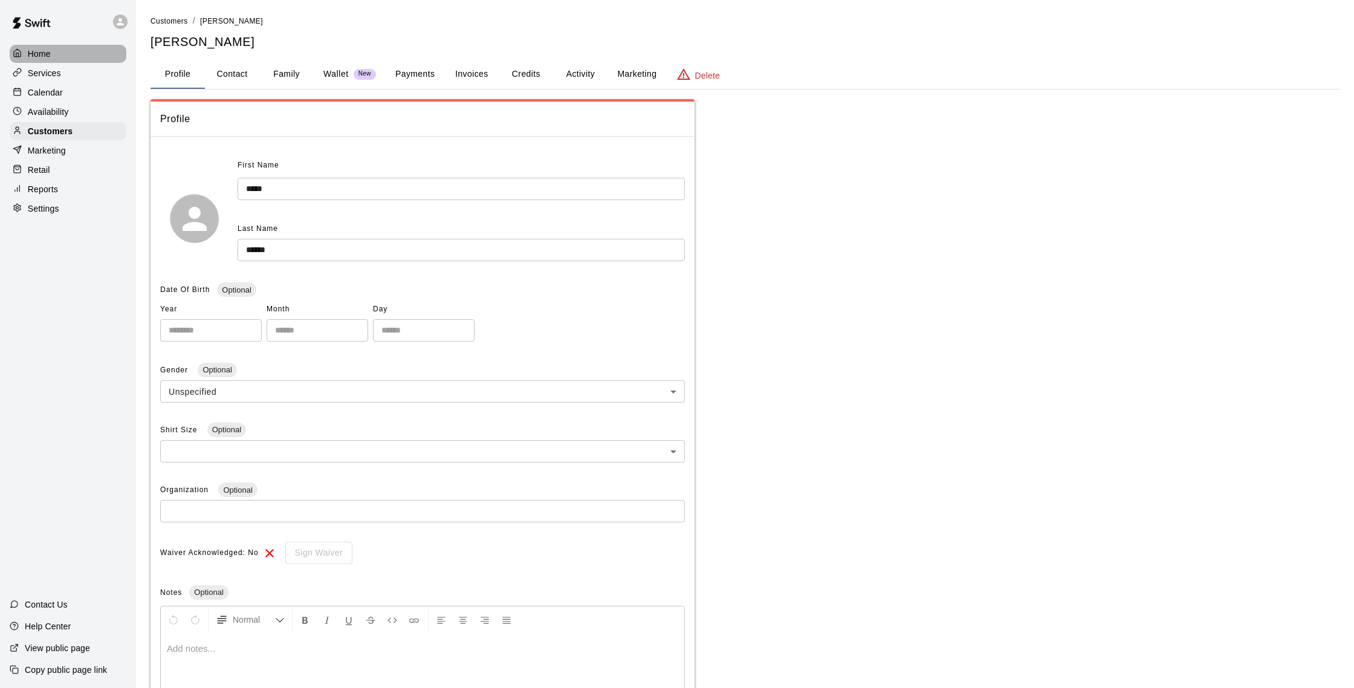
click at [45, 57] on p "Home" at bounding box center [39, 54] width 23 height 12
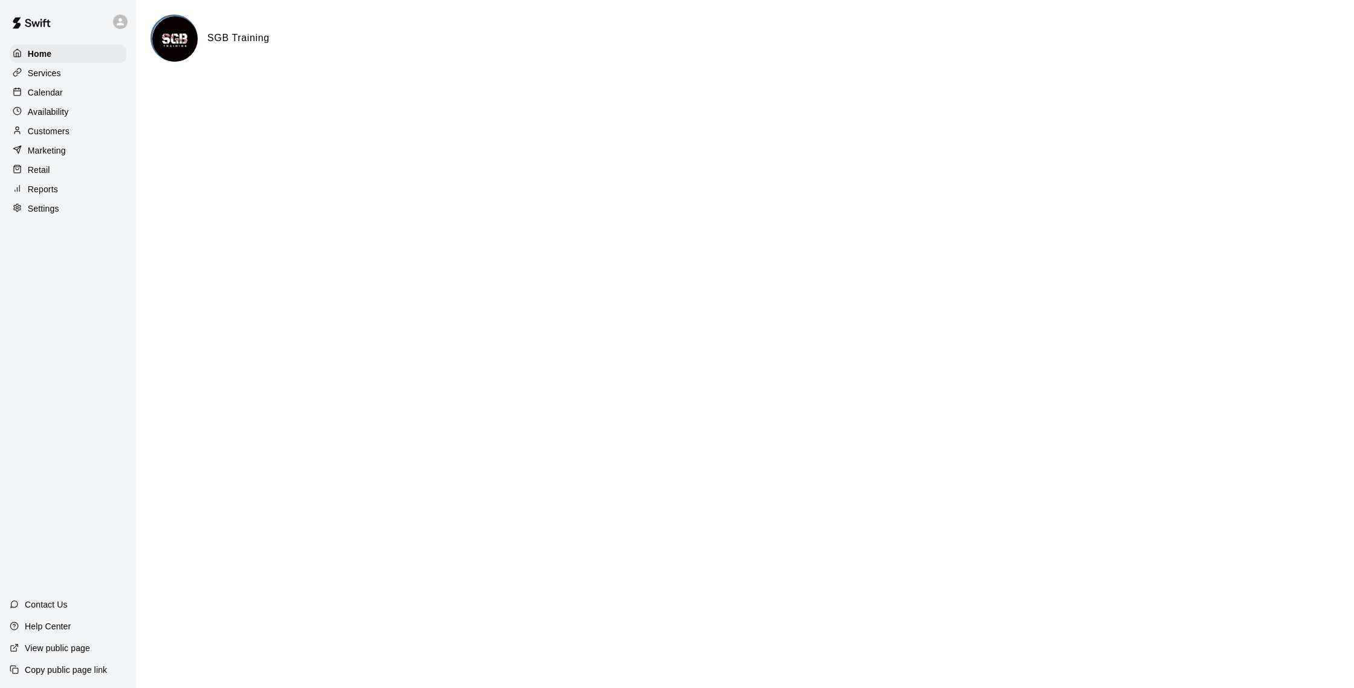
click at [60, 123] on div "Customers" at bounding box center [68, 131] width 117 height 18
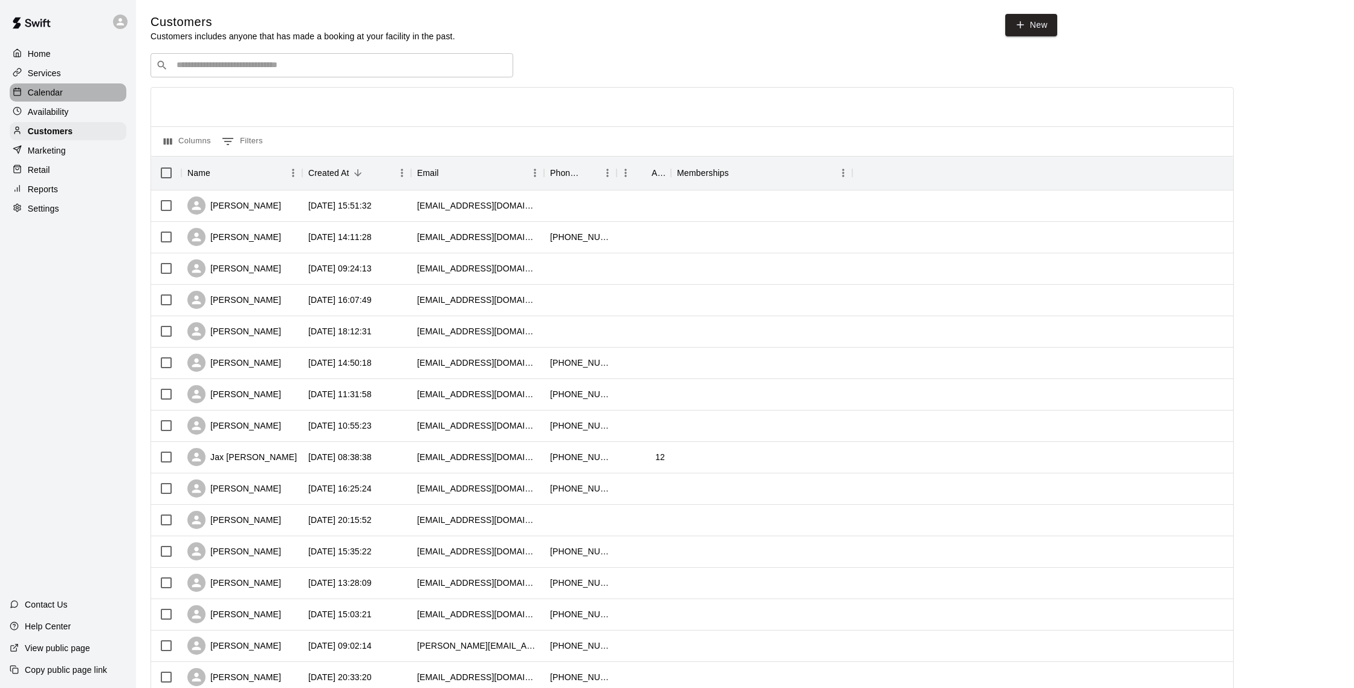
scroll to position [2, 0]
click at [70, 91] on div "Calendar" at bounding box center [68, 92] width 117 height 18
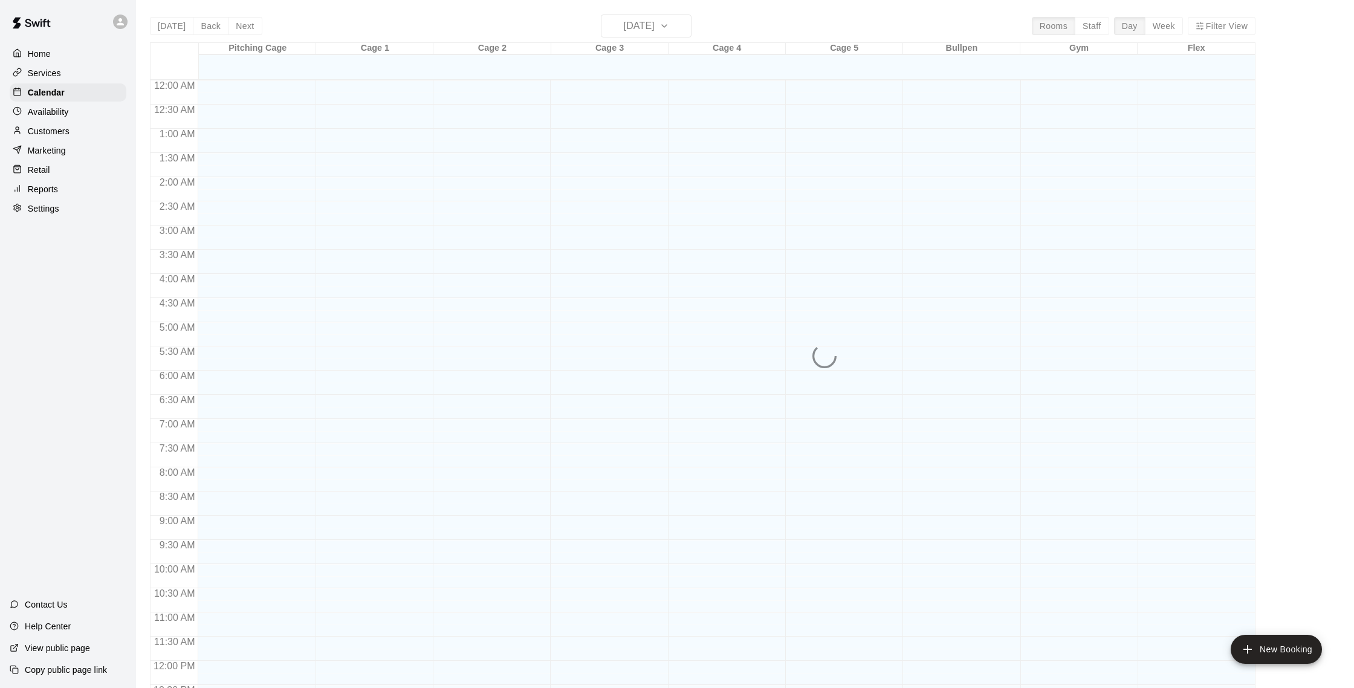
scroll to position [504, 0]
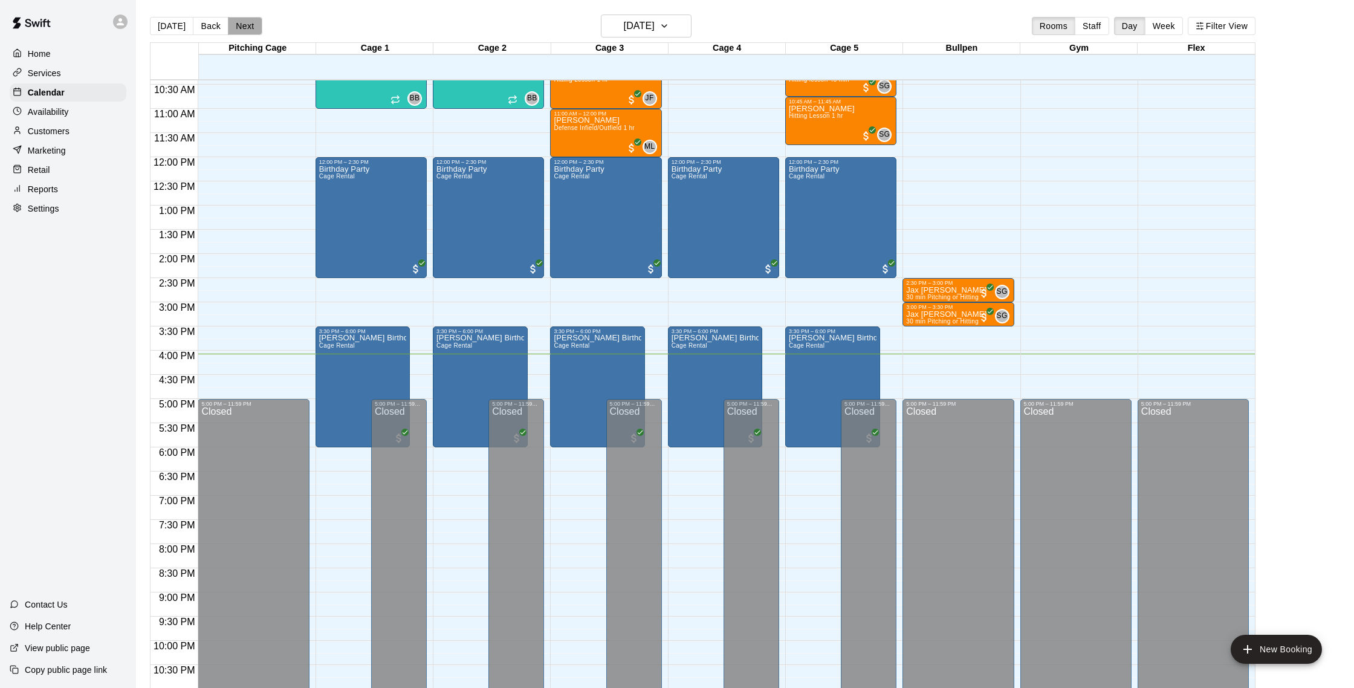
click at [236, 31] on button "Next" at bounding box center [245, 26] width 34 height 18
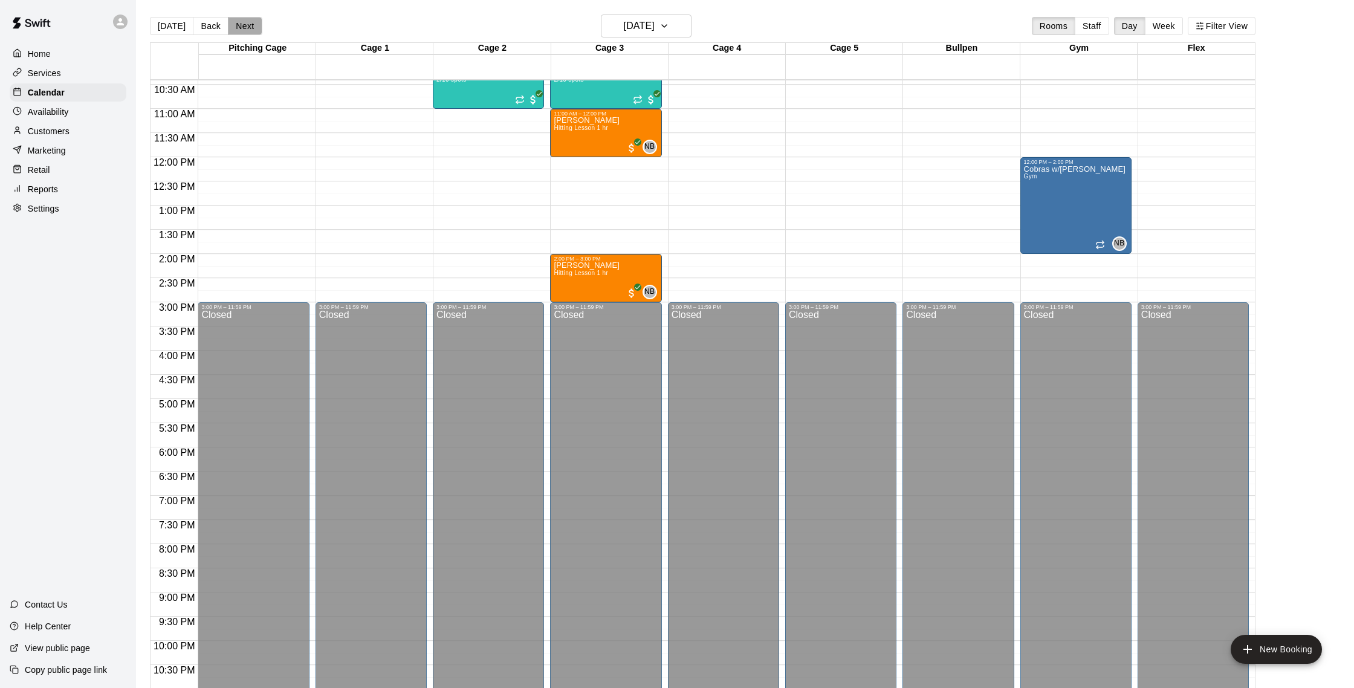
click at [249, 27] on button "Next" at bounding box center [245, 26] width 34 height 18
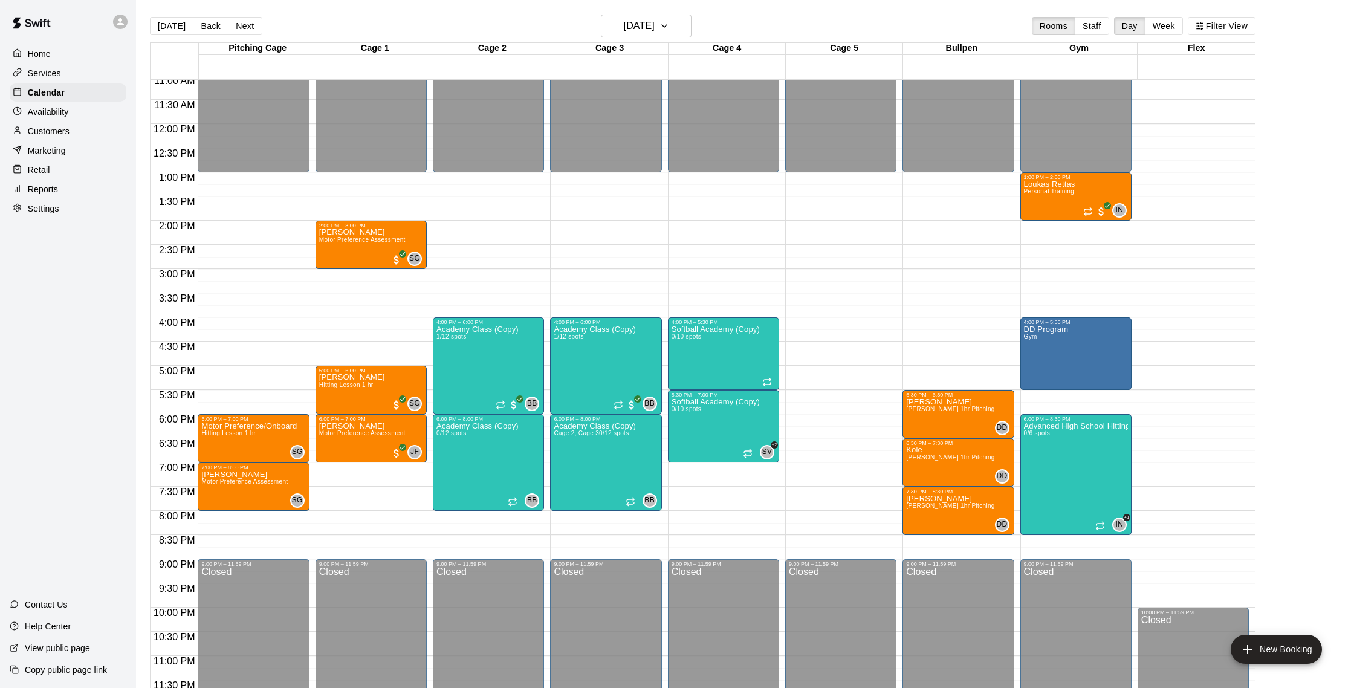
scroll to position [540, 0]
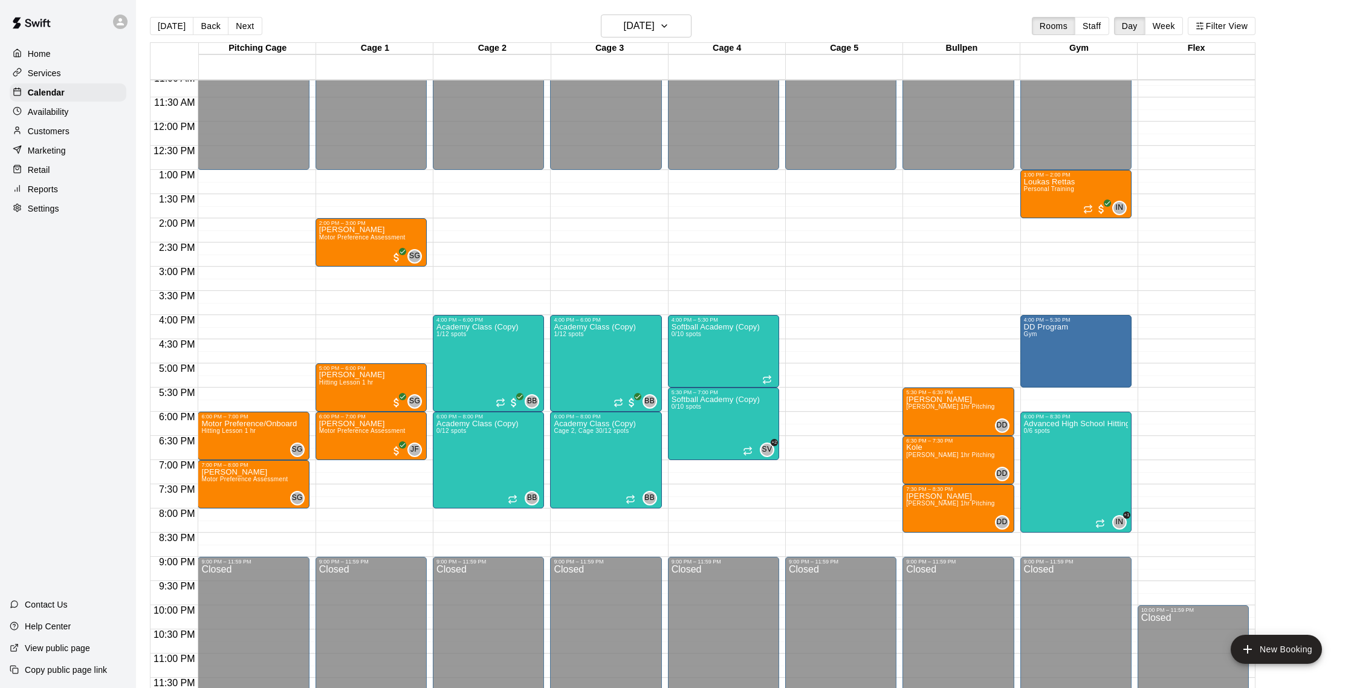
click at [55, 184] on p "Reports" at bounding box center [43, 189] width 30 height 12
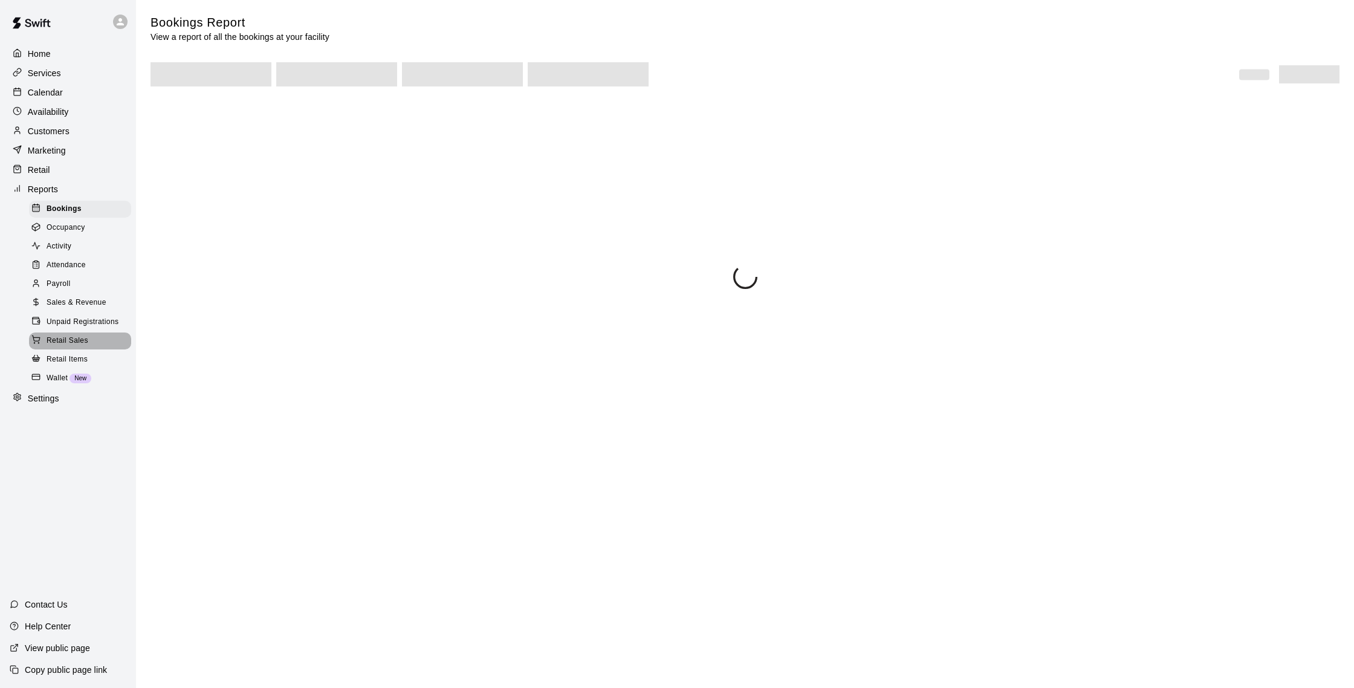
click at [86, 337] on span "Retail Sales" at bounding box center [68, 341] width 42 height 12
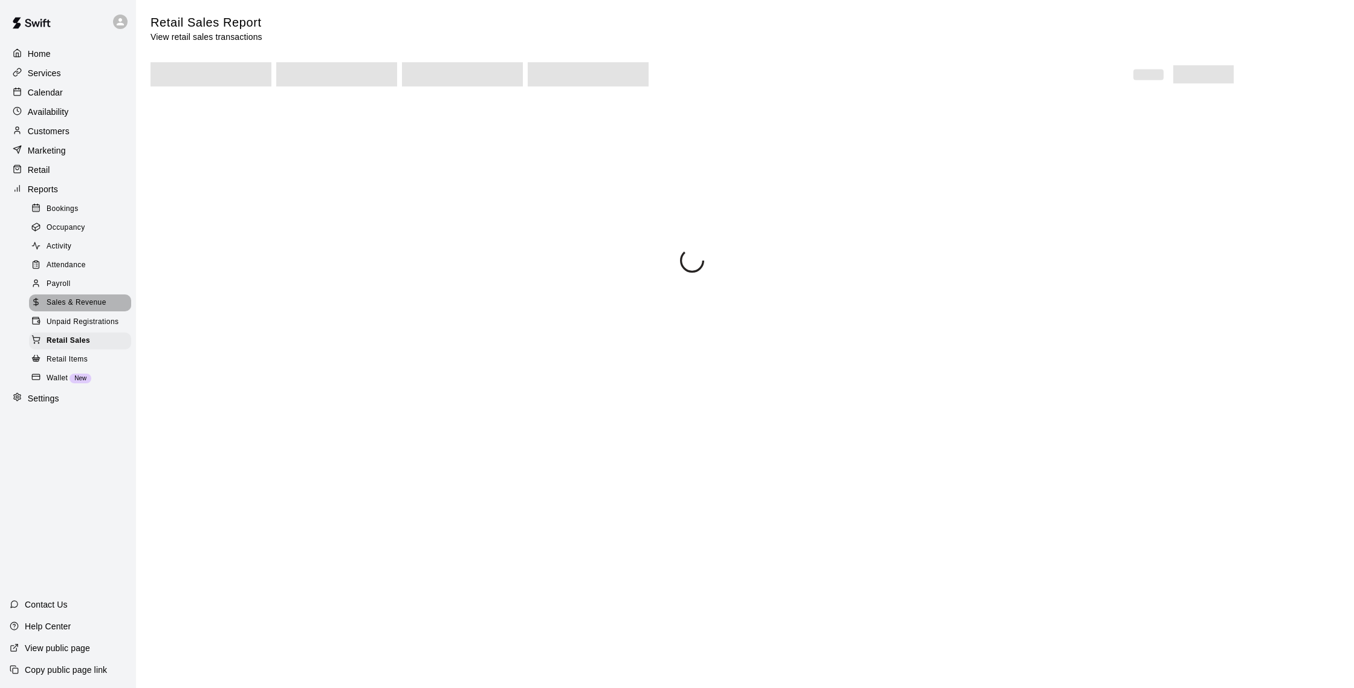
click at [89, 299] on span "Sales & Revenue" at bounding box center [77, 303] width 60 height 12
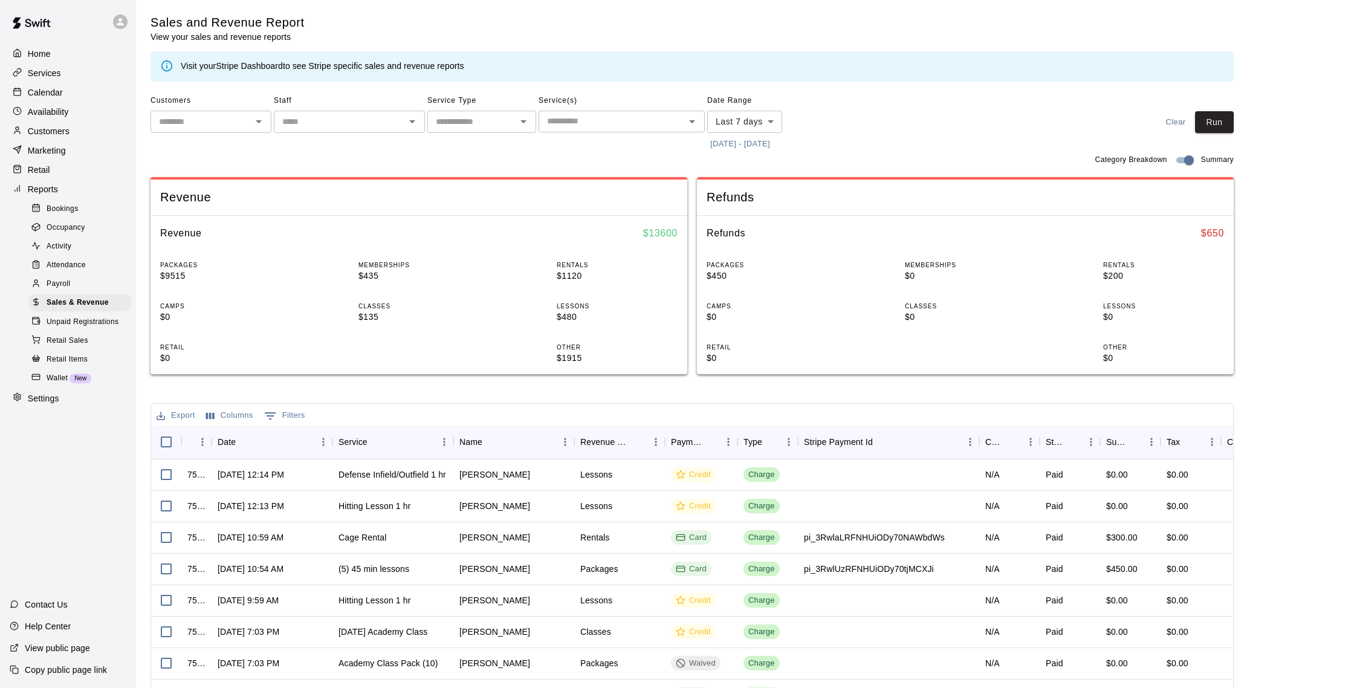
click at [71, 129] on div "Customers" at bounding box center [68, 131] width 117 height 18
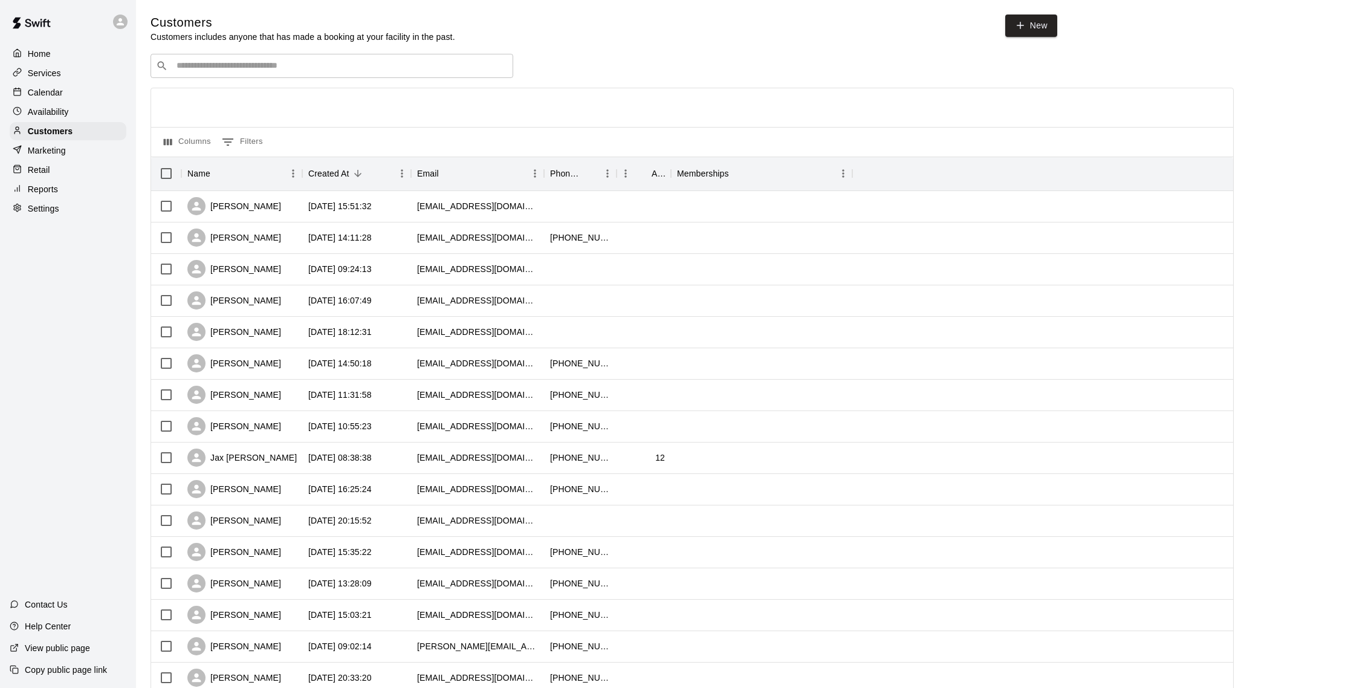
click at [78, 115] on div "Availability" at bounding box center [68, 112] width 117 height 18
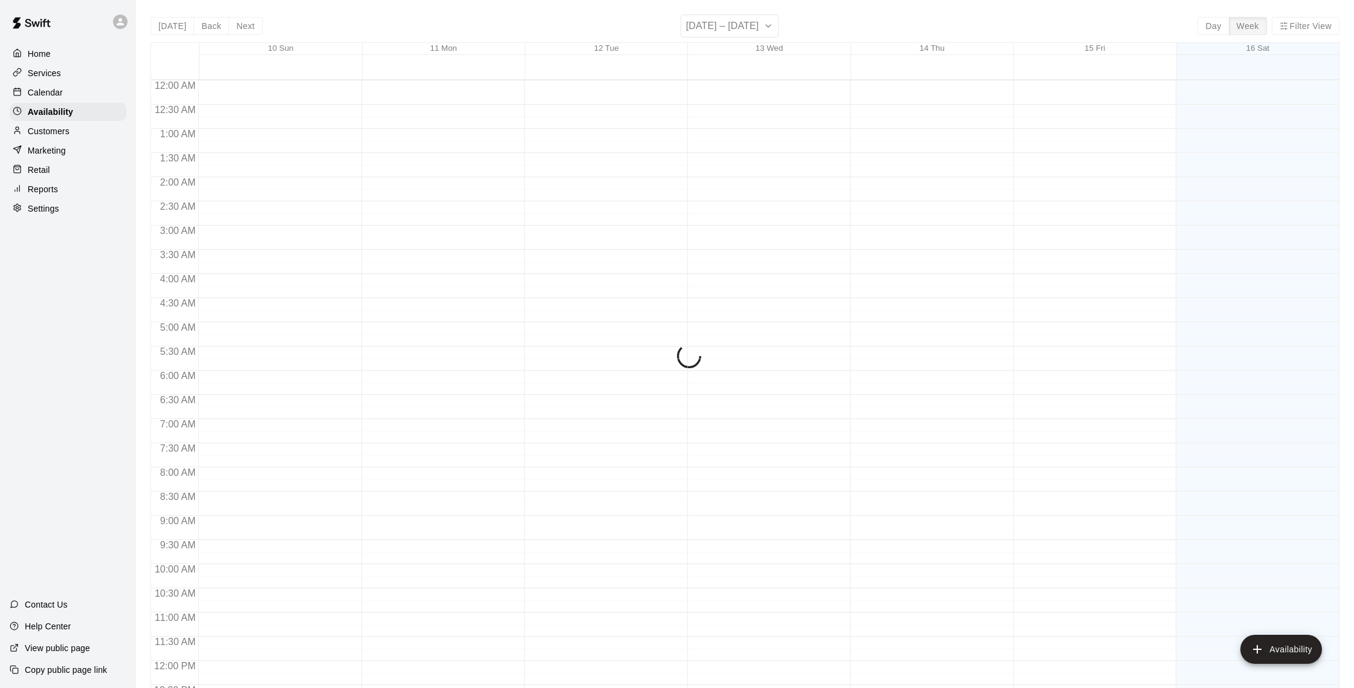
scroll to position [540, 0]
click at [46, 85] on div "Calendar" at bounding box center [68, 92] width 117 height 18
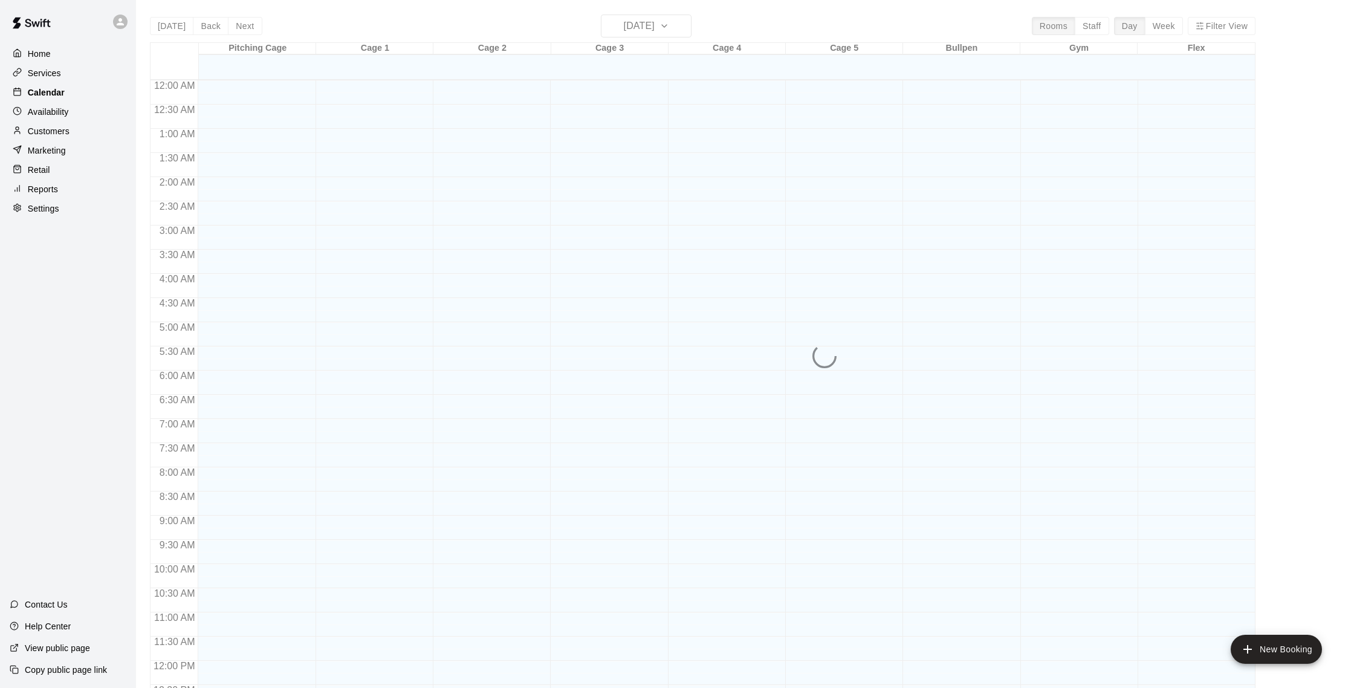
scroll to position [504, 0]
